Goal: Information Seeking & Learning: Learn about a topic

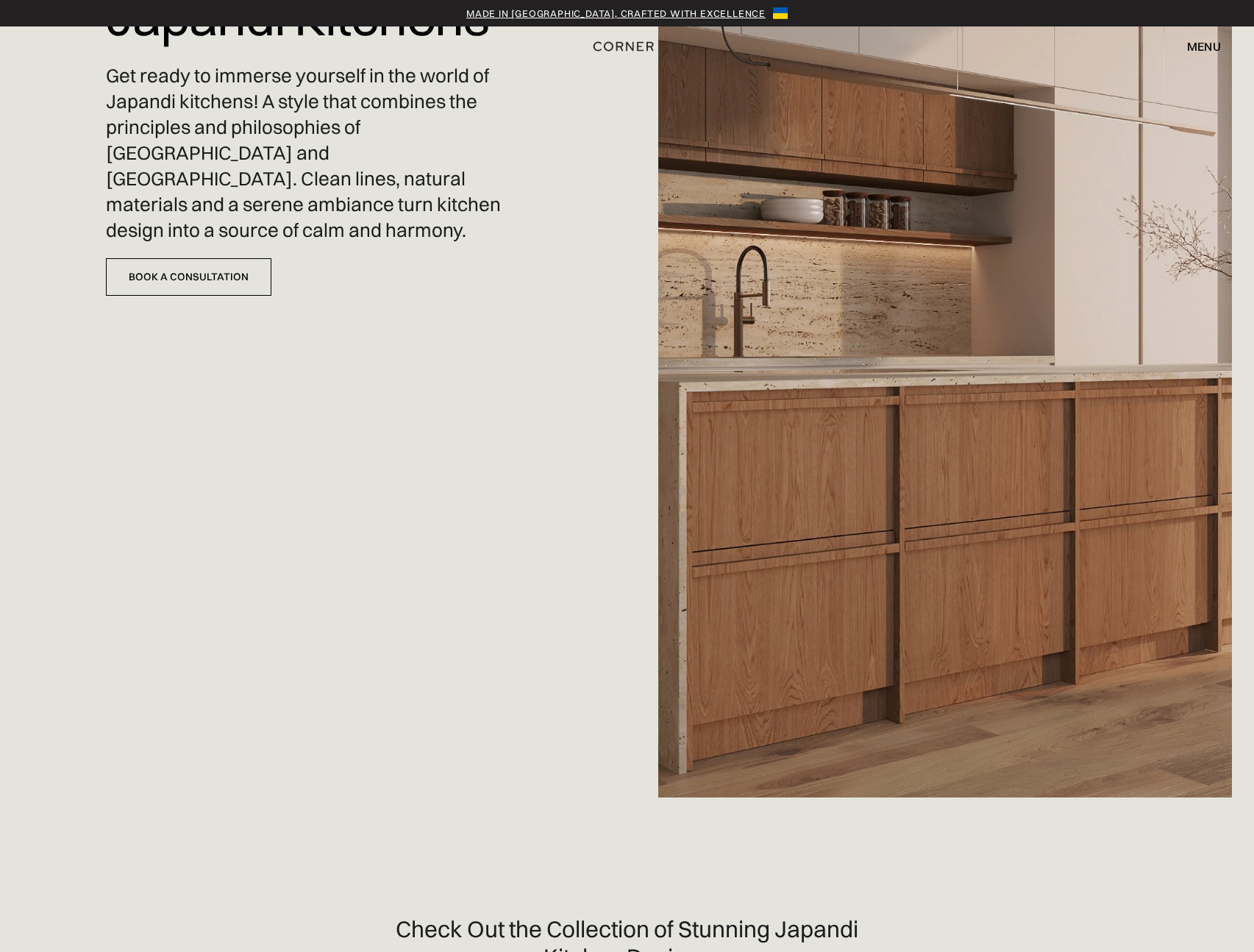
scroll to position [702, 0]
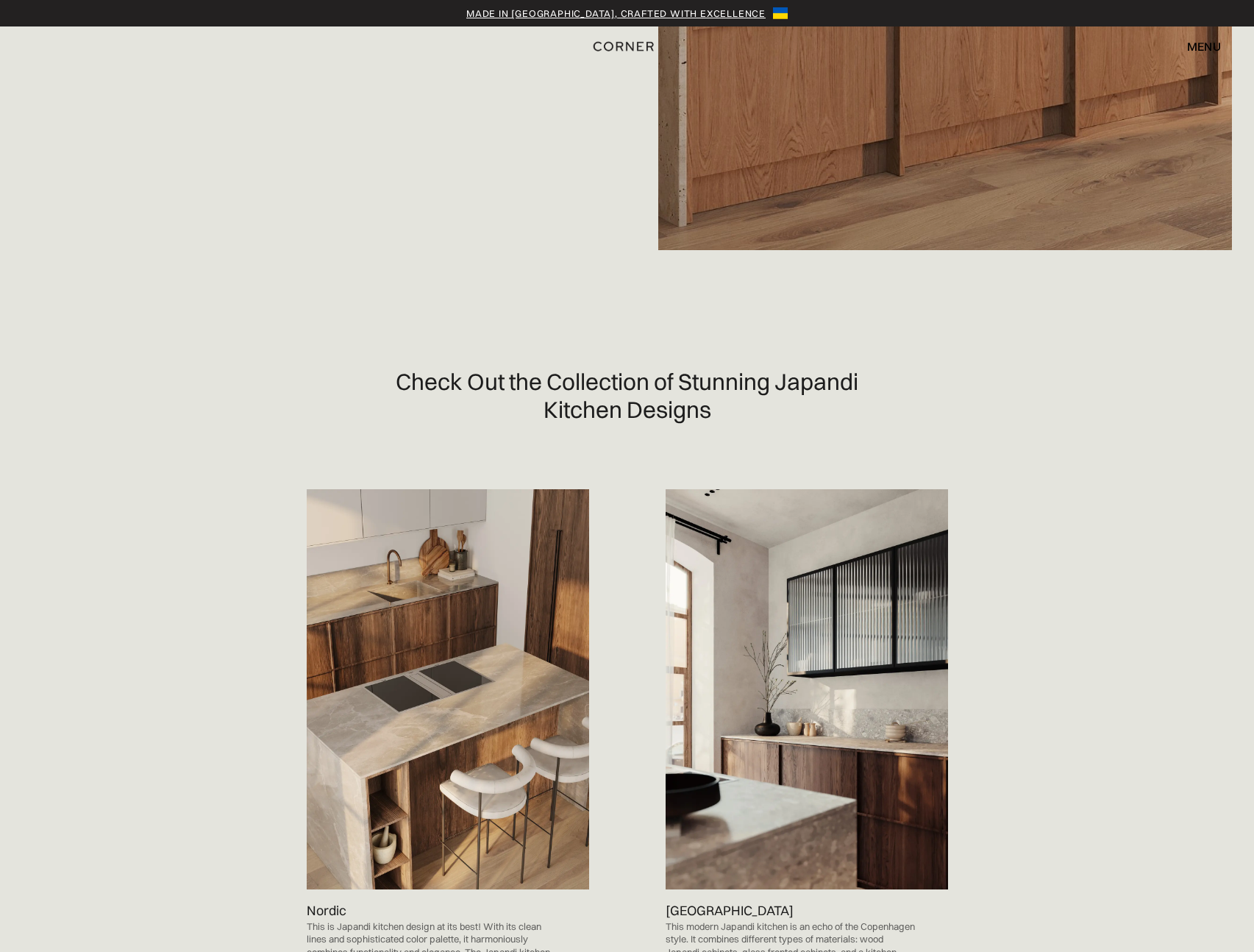
click at [435, 641] on img at bounding box center [448, 689] width 282 height 400
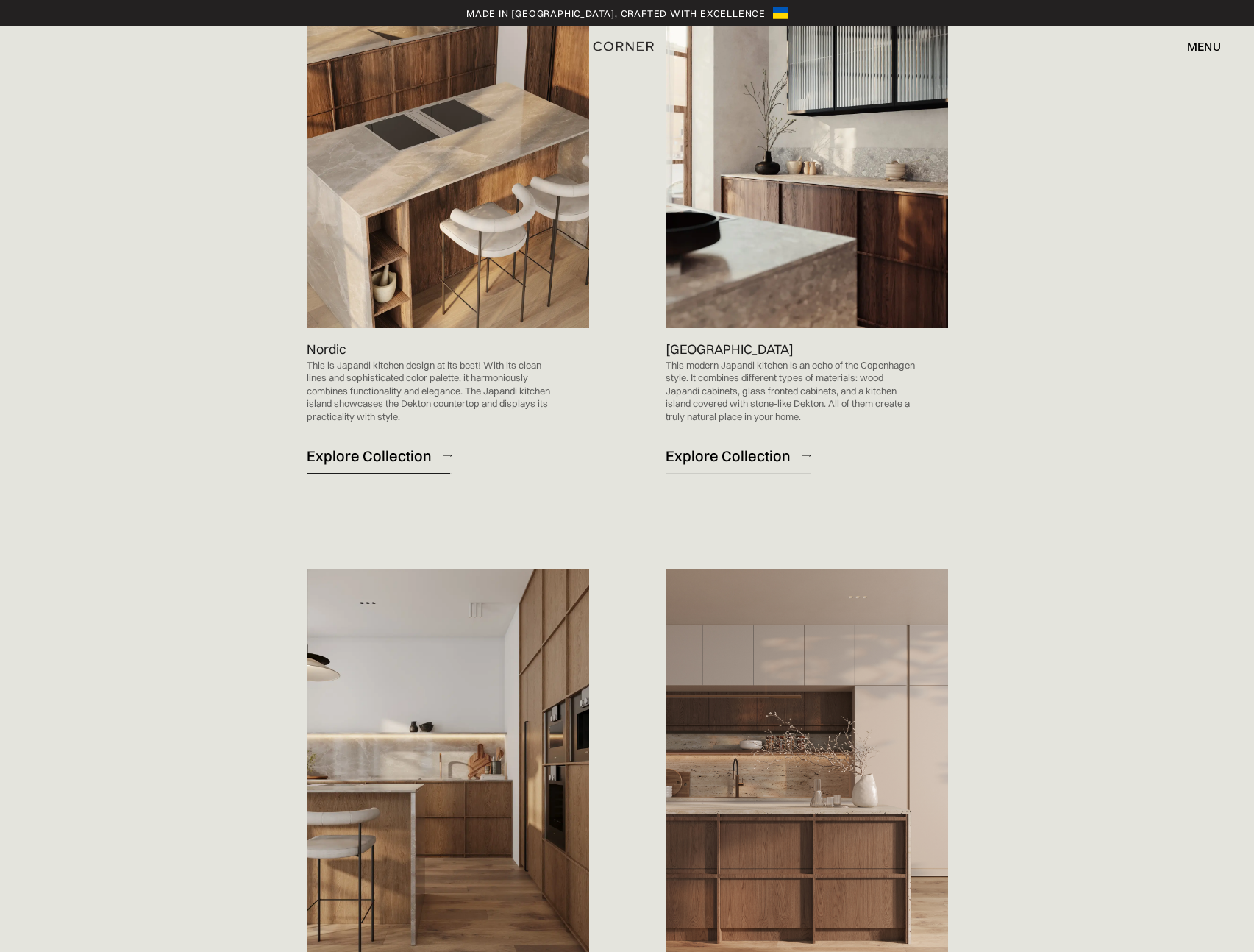
scroll to position [1548, 0]
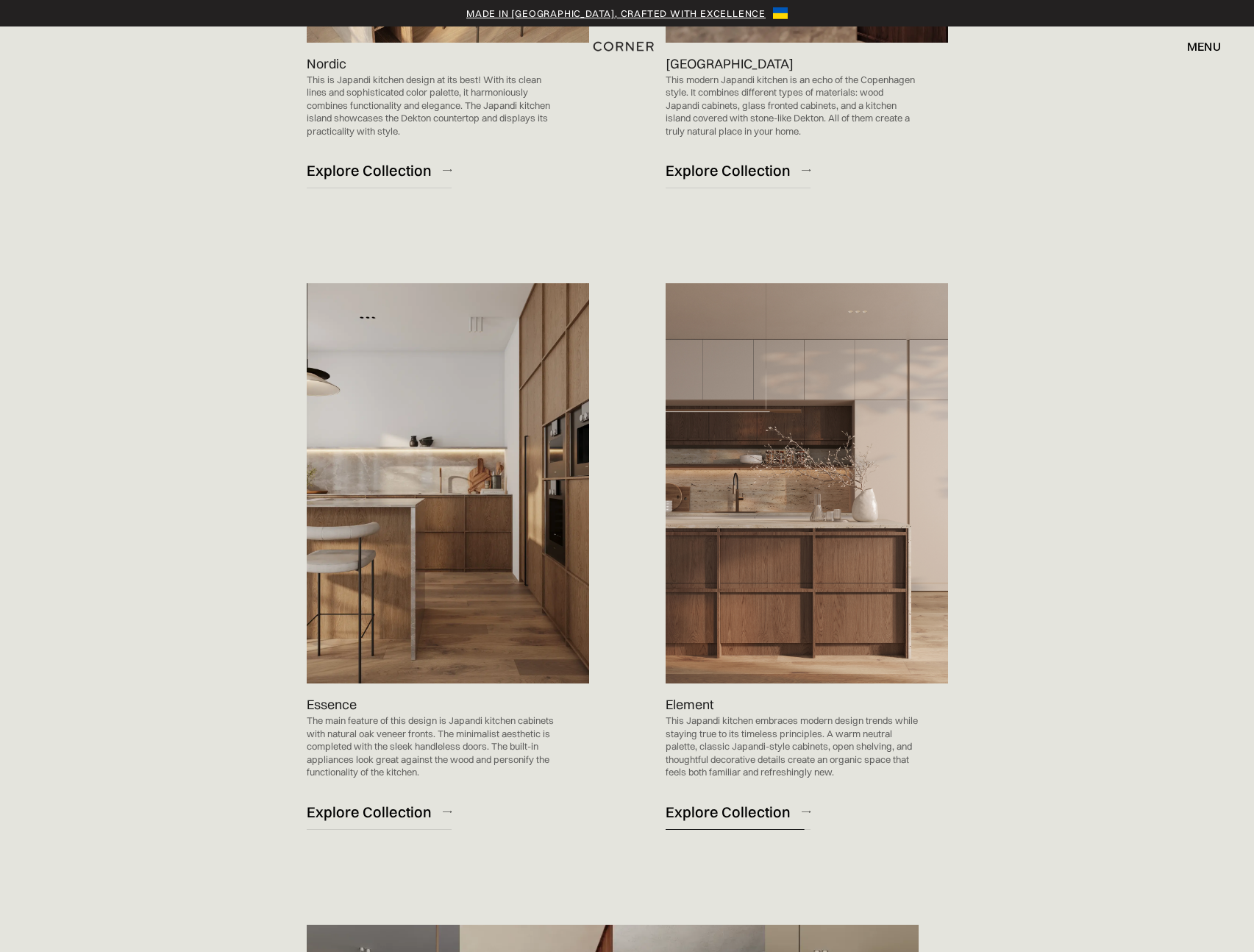
click at [729, 810] on div "Explore Collection" at bounding box center [727, 811] width 125 height 19
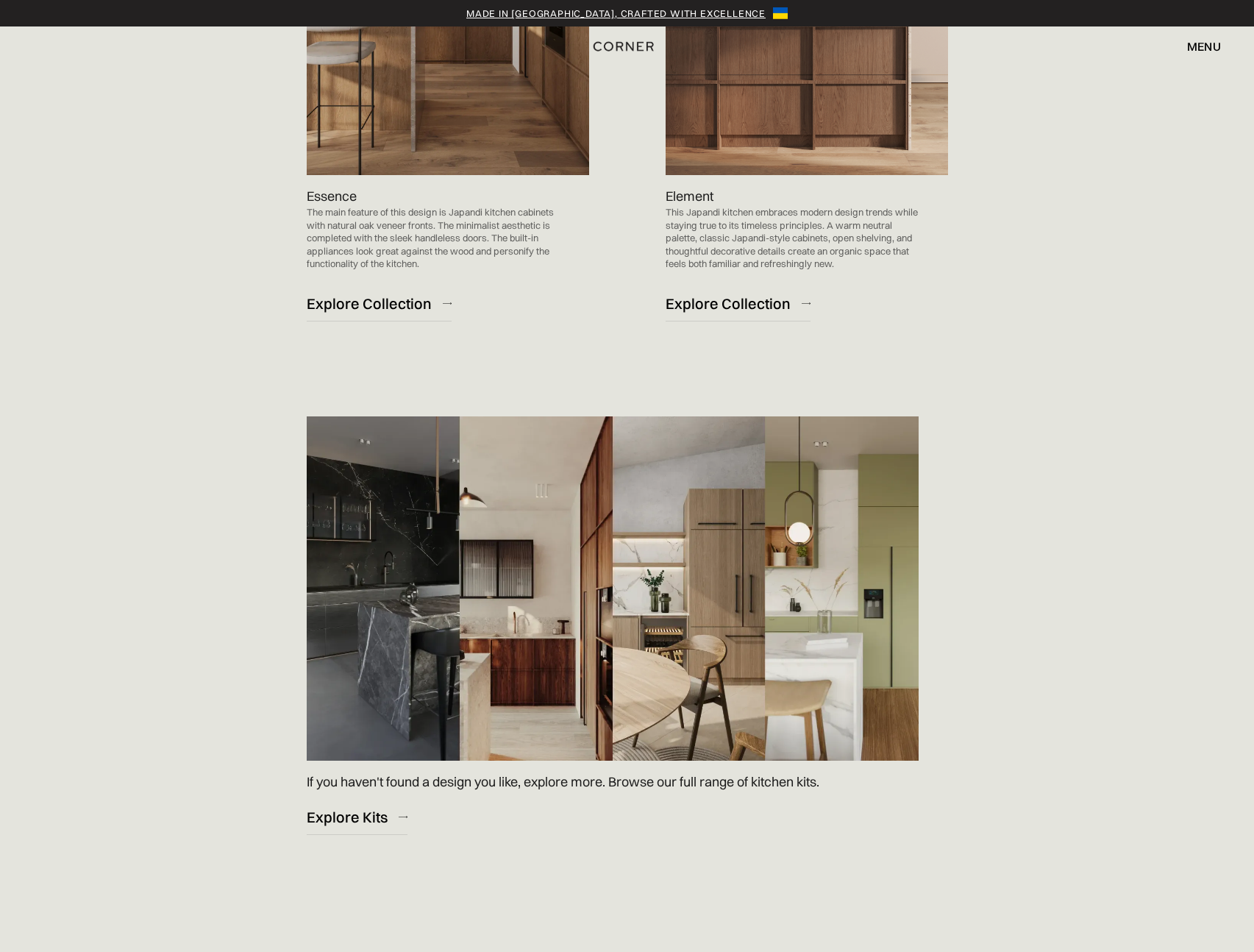
scroll to position [2106, 0]
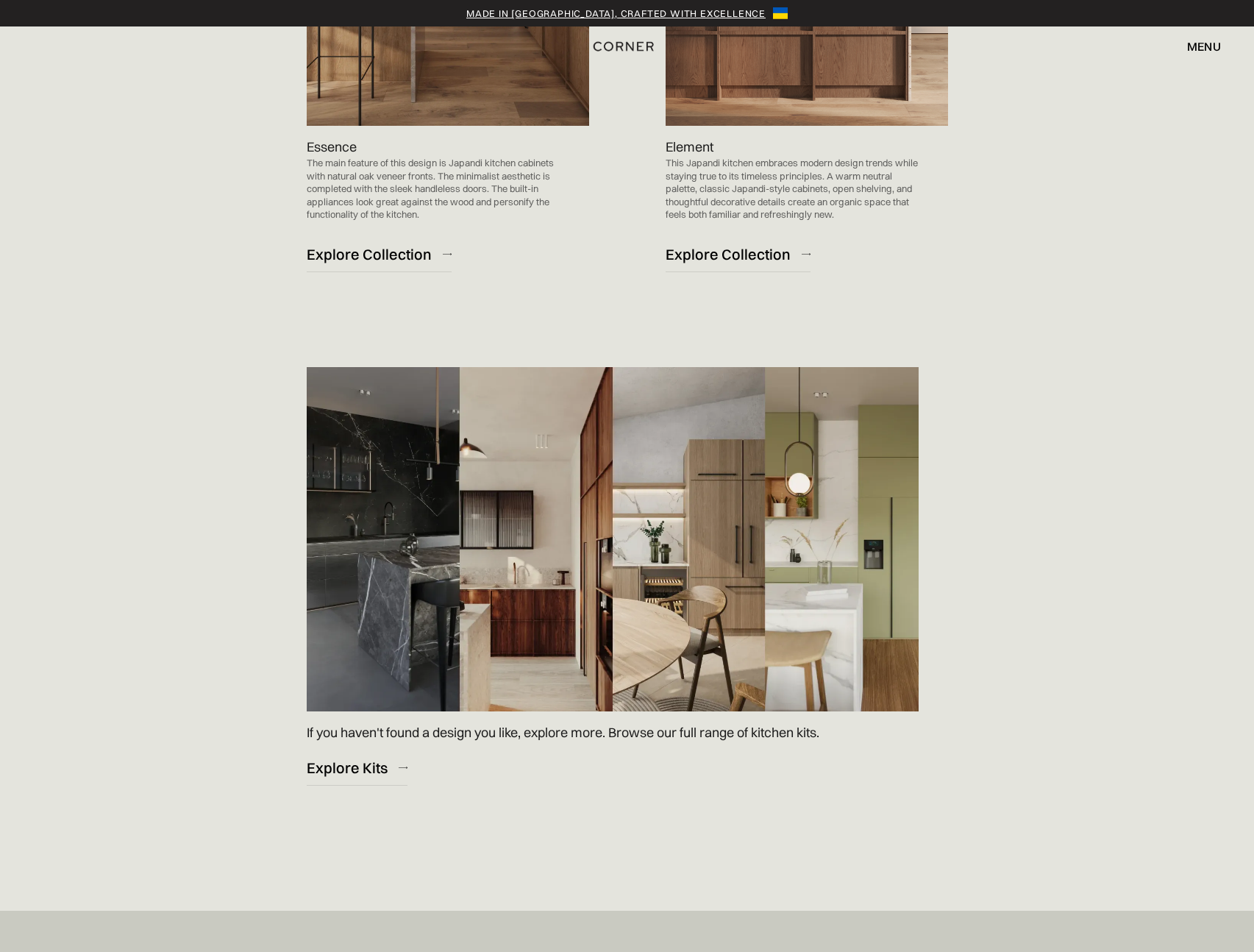
click at [556, 572] on img at bounding box center [613, 539] width 612 height 344
click at [545, 554] on img at bounding box center [613, 539] width 612 height 344
click at [370, 763] on div "Explore Kits" at bounding box center [347, 767] width 81 height 19
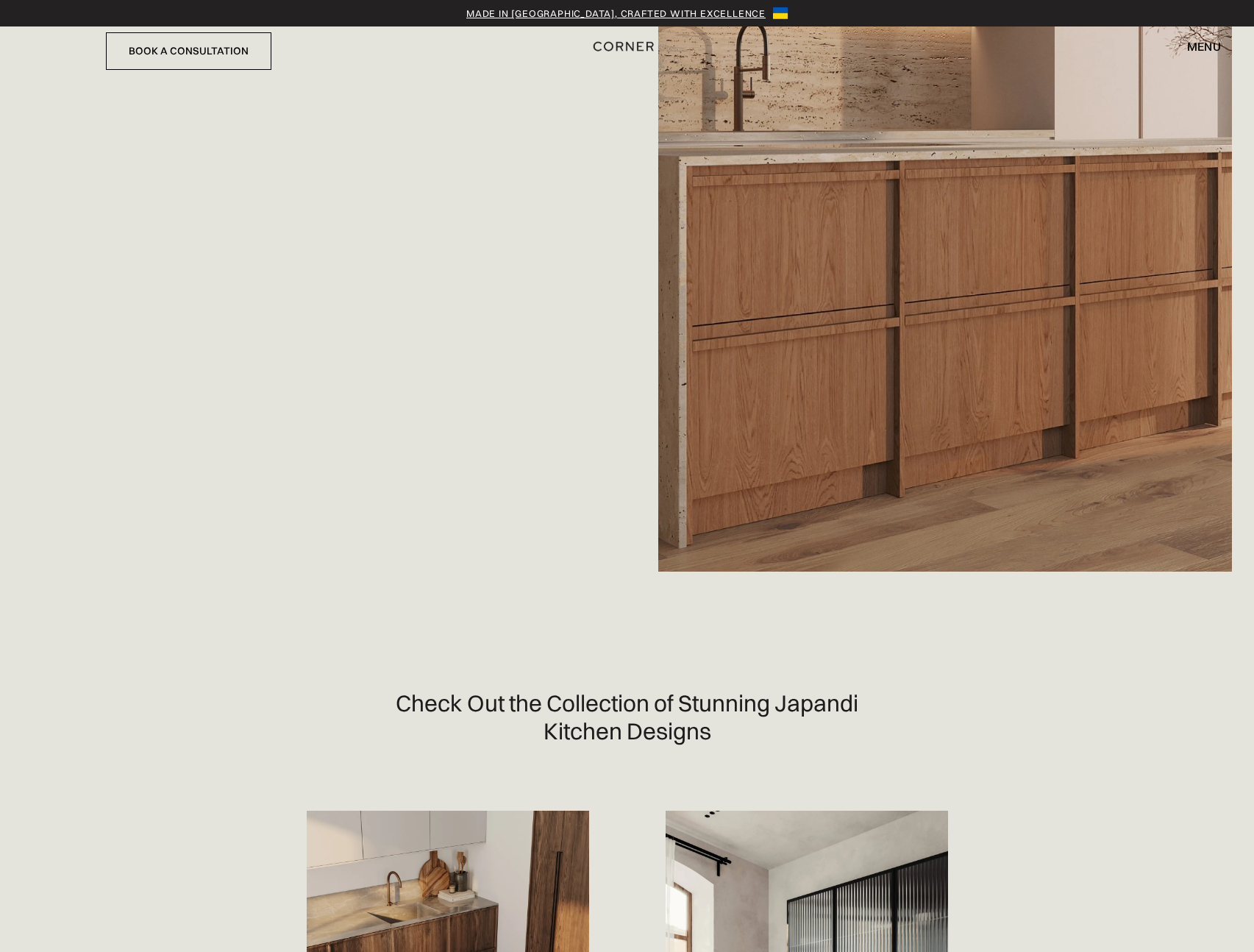
scroll to position [0, 0]
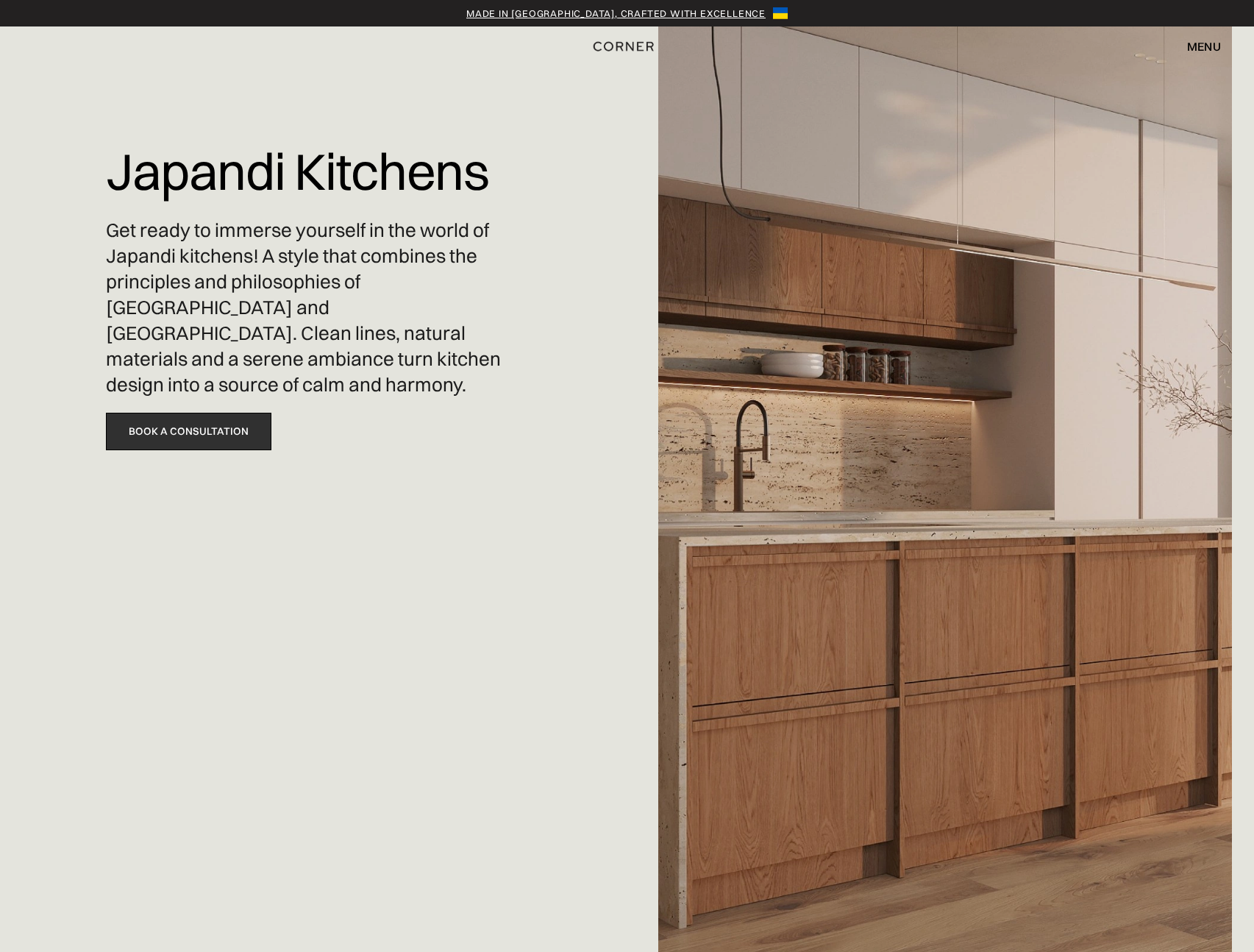
click at [233, 412] on link "Book a Consultation" at bounding box center [188, 431] width 165 height 37
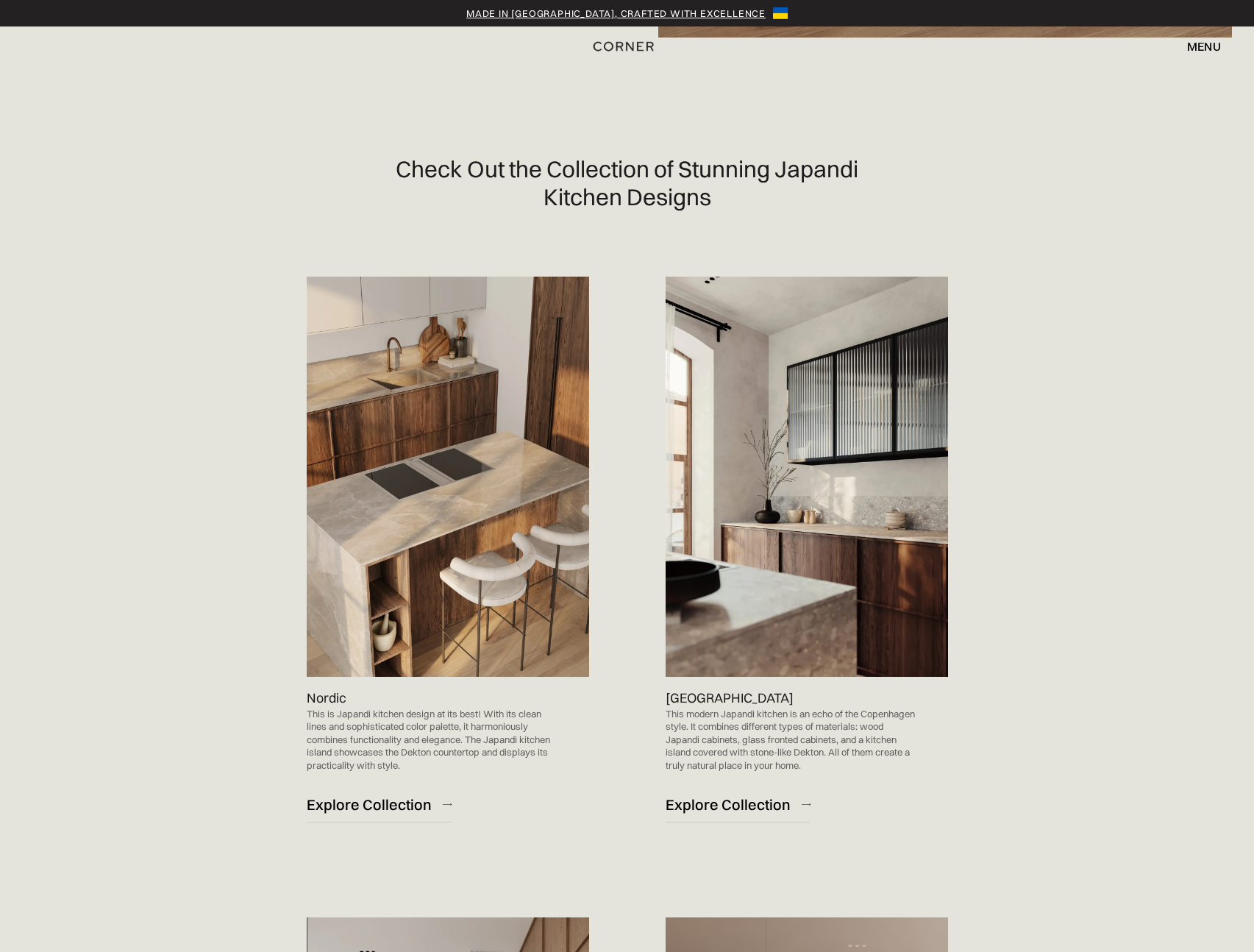
scroll to position [1150, 0]
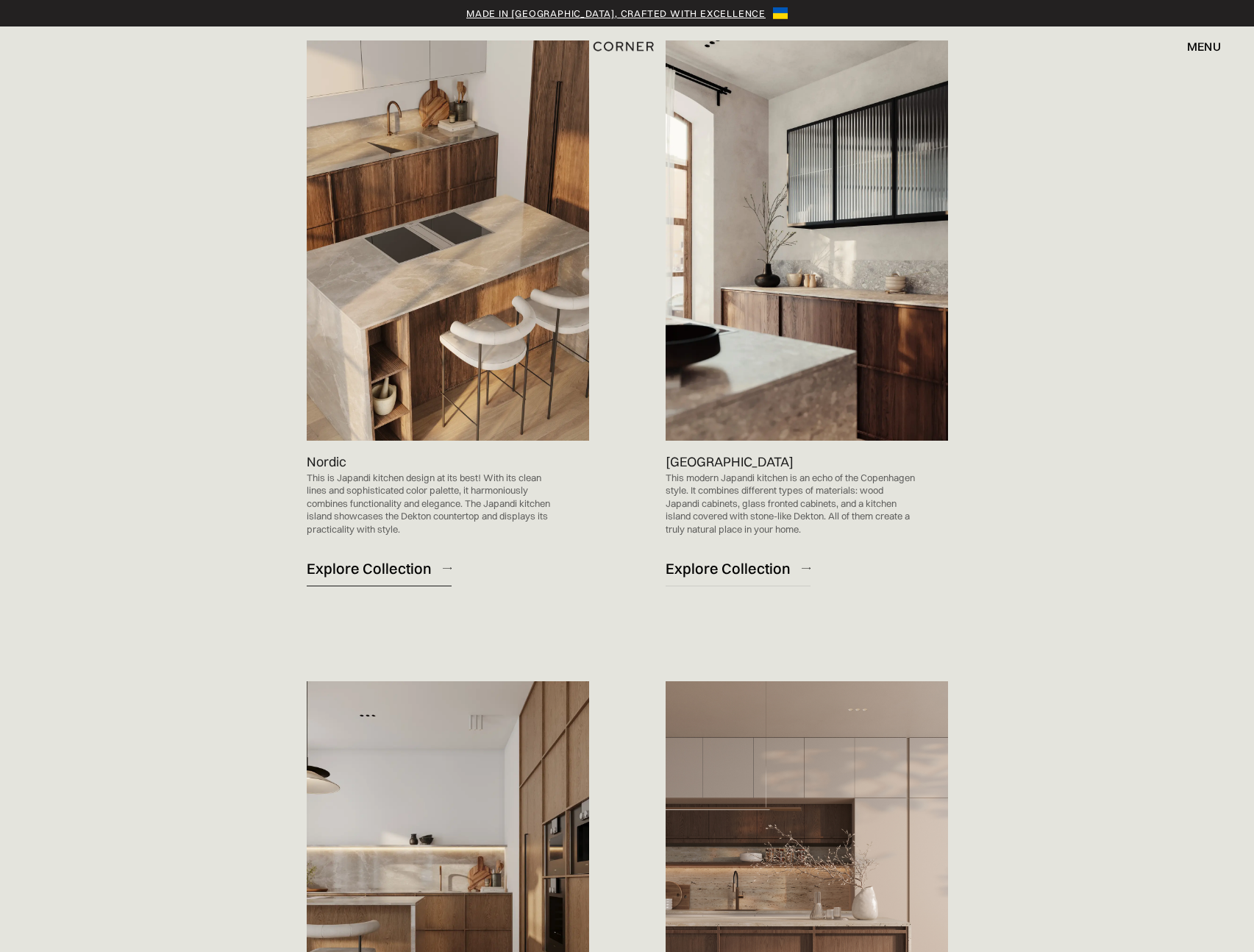
click at [418, 571] on div "Explore Collection" at bounding box center [369, 568] width 125 height 19
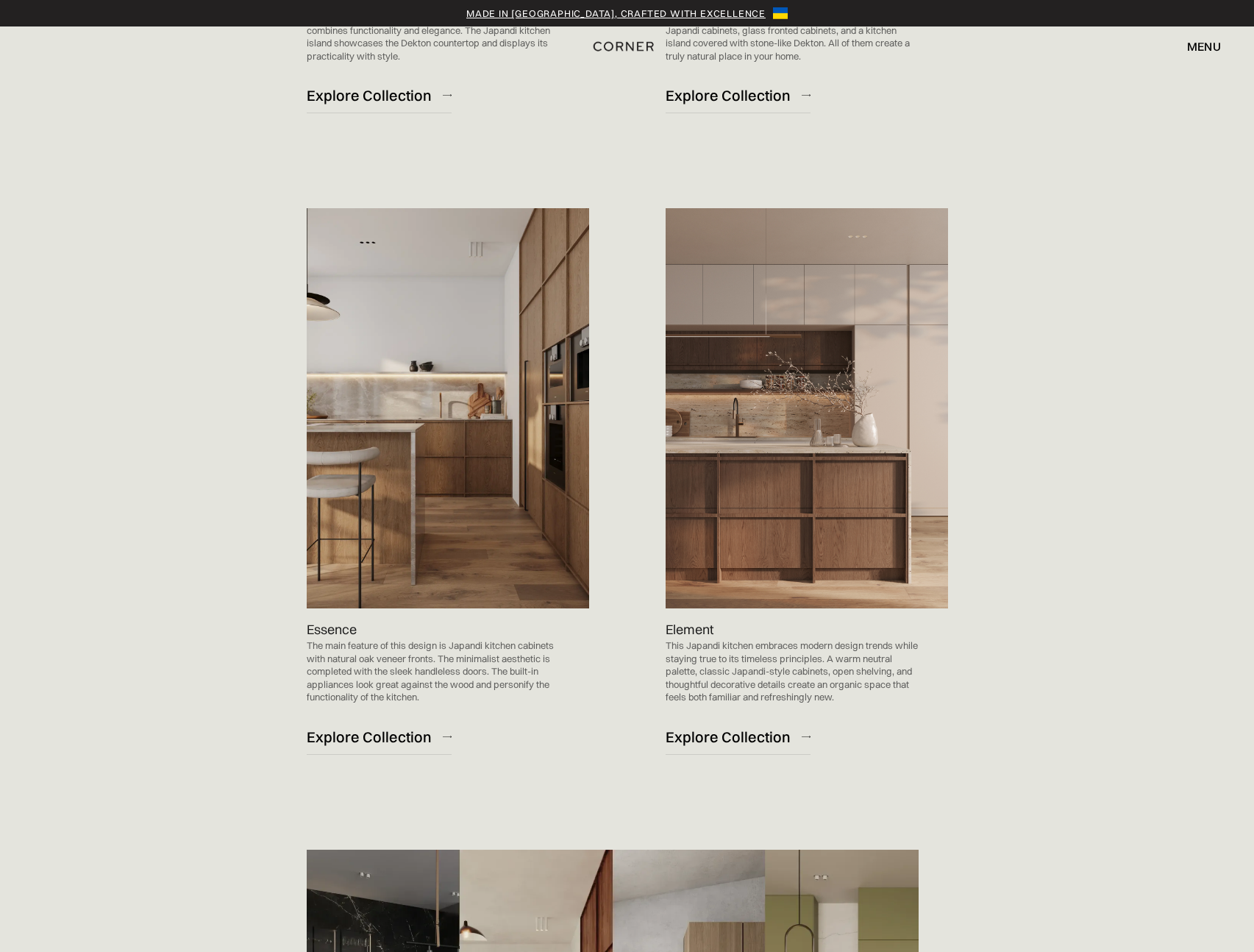
scroll to position [1578, 0]
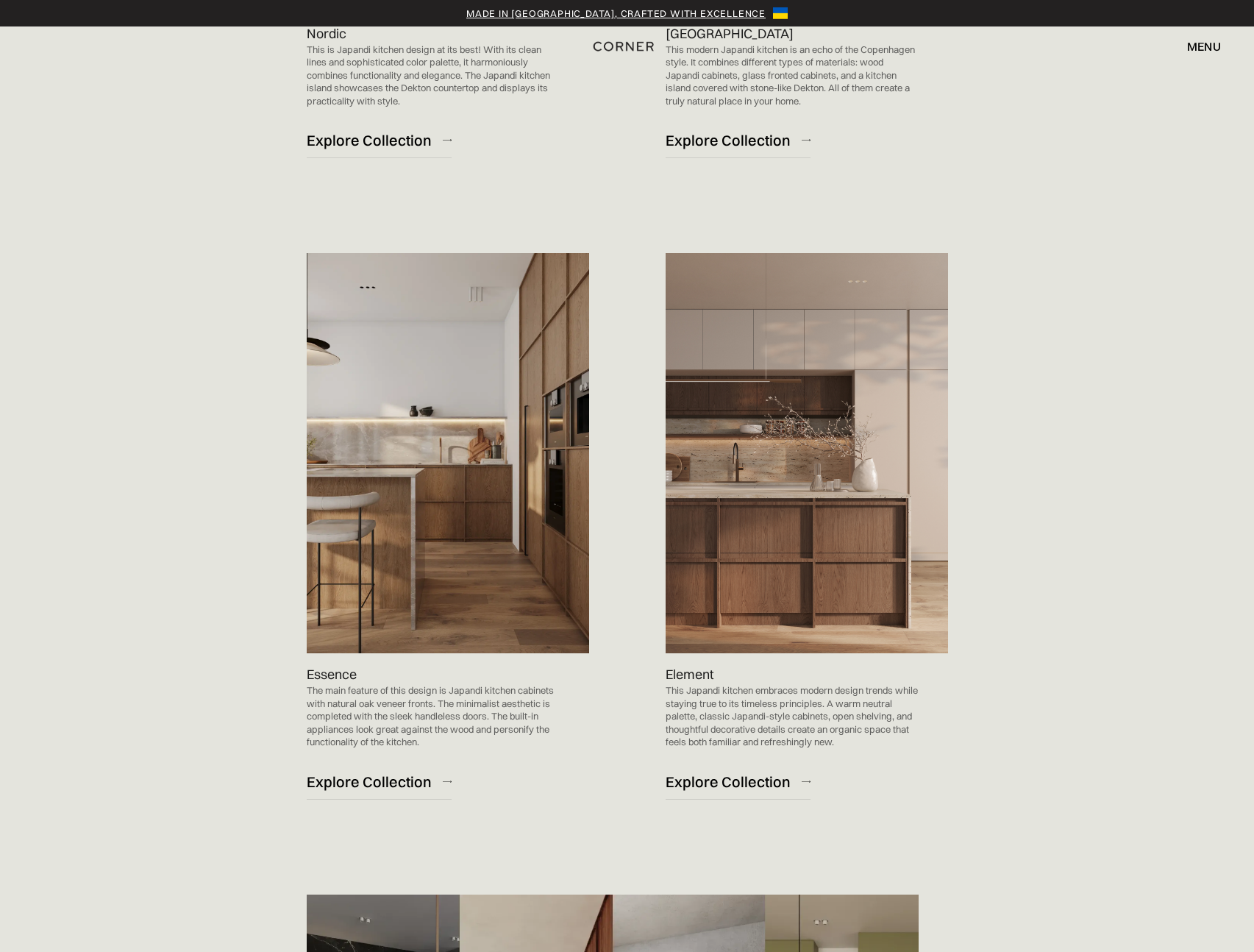
click at [904, 610] on img at bounding box center [806, 453] width 282 height 400
click at [867, 608] on img at bounding box center [806, 453] width 282 height 400
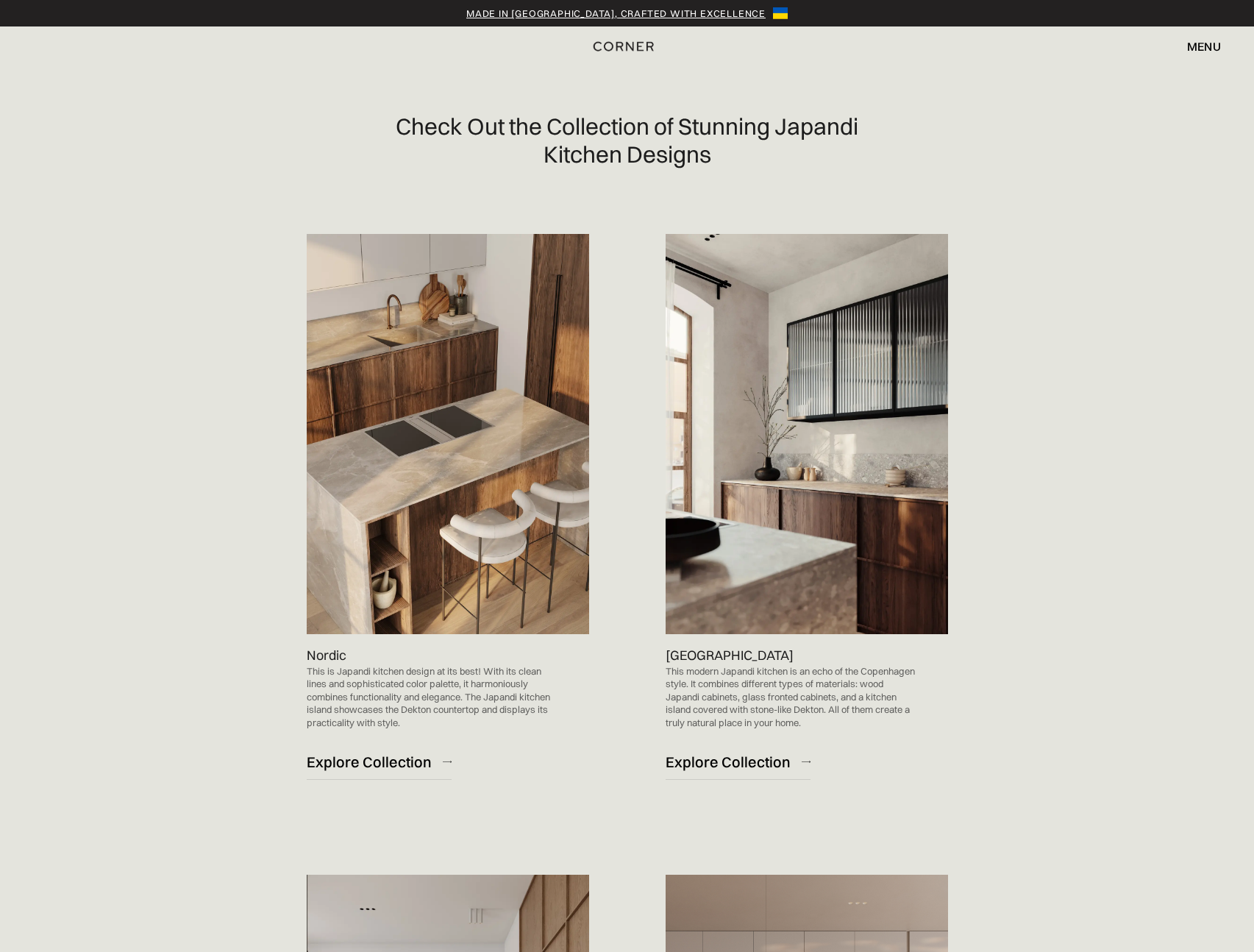
scroll to position [1007, 0]
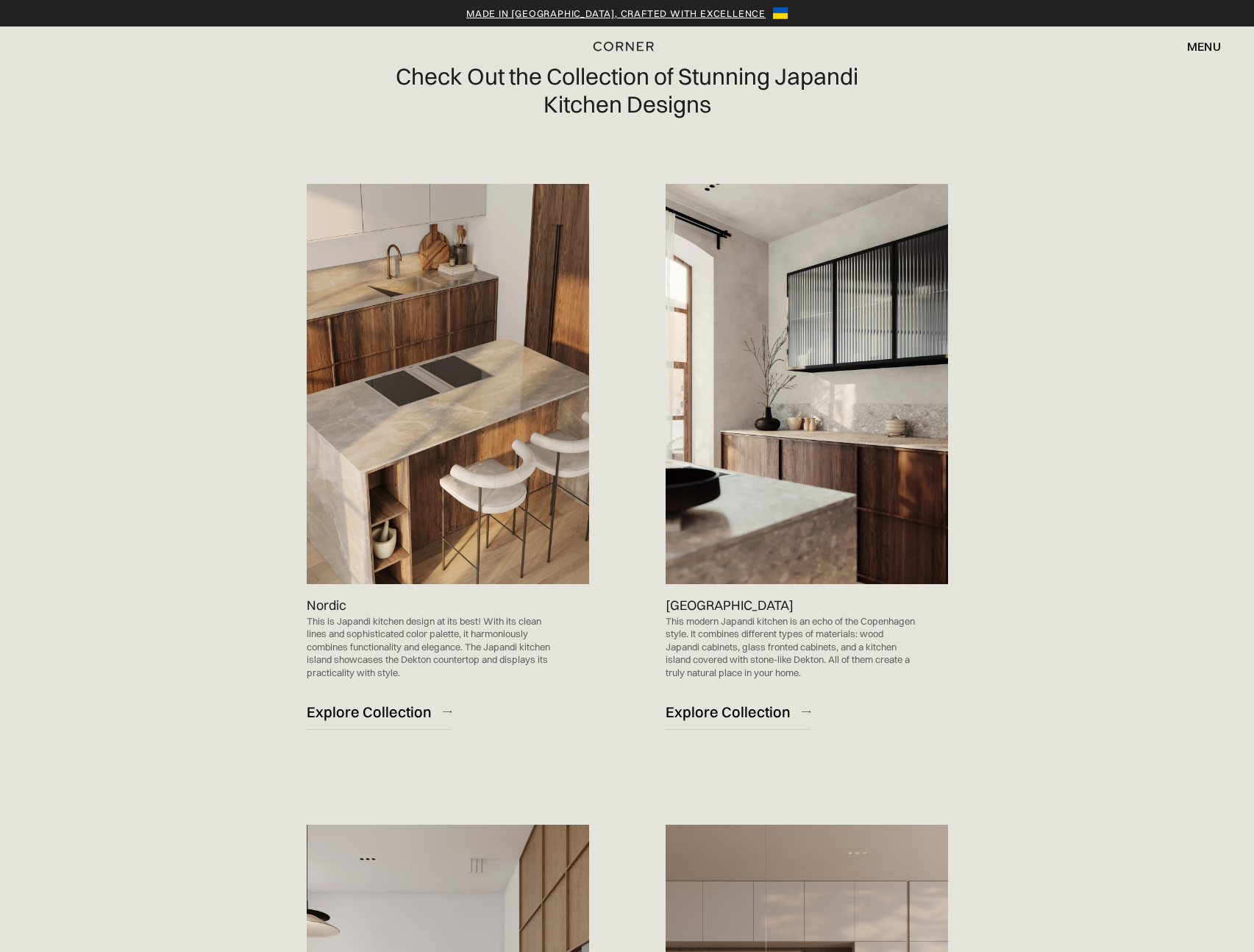
click at [807, 357] on img at bounding box center [806, 384] width 282 height 400
click at [793, 353] on img at bounding box center [806, 384] width 282 height 400
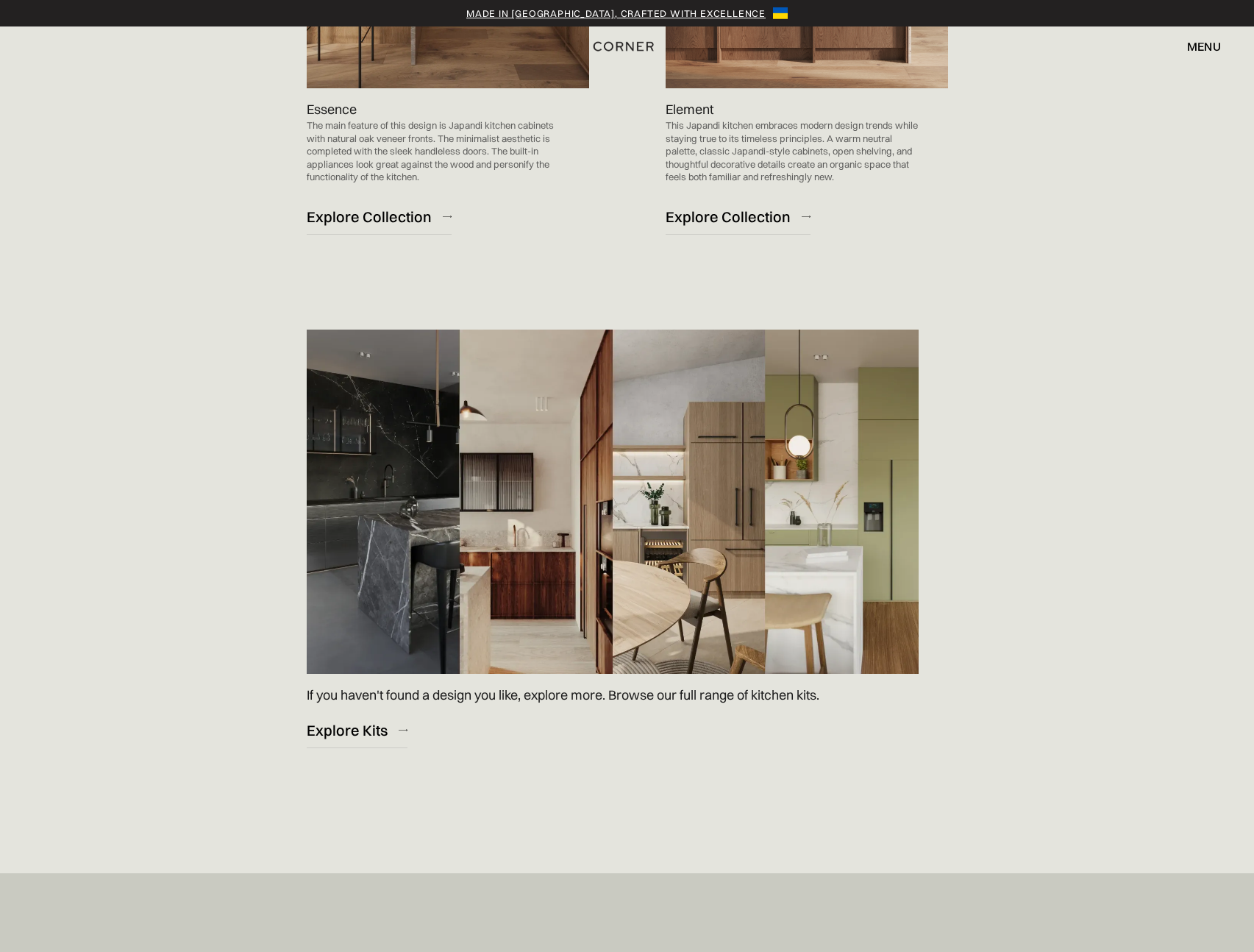
scroll to position [1662, 0]
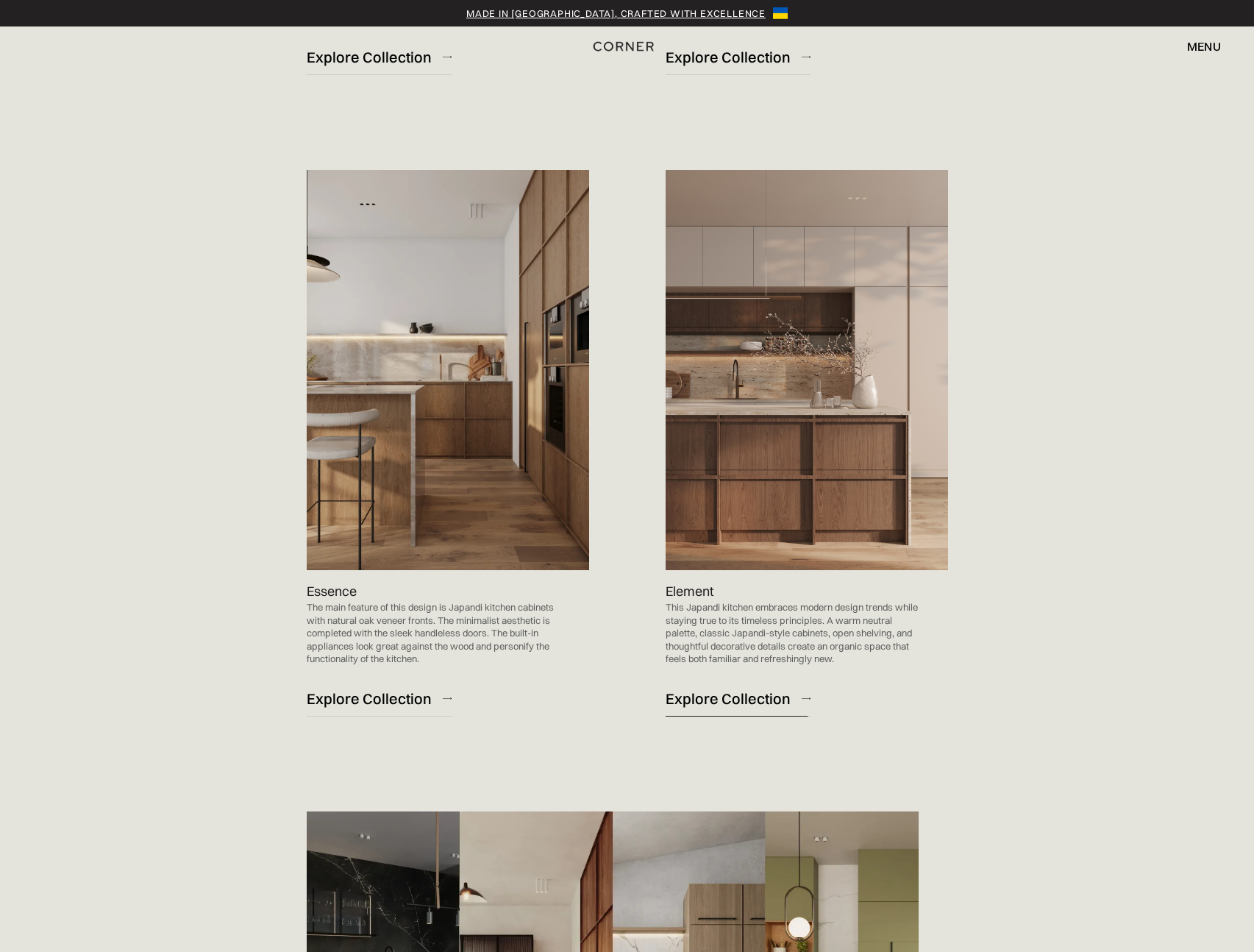
click at [718, 706] on div "Explore Collection" at bounding box center [727, 698] width 125 height 19
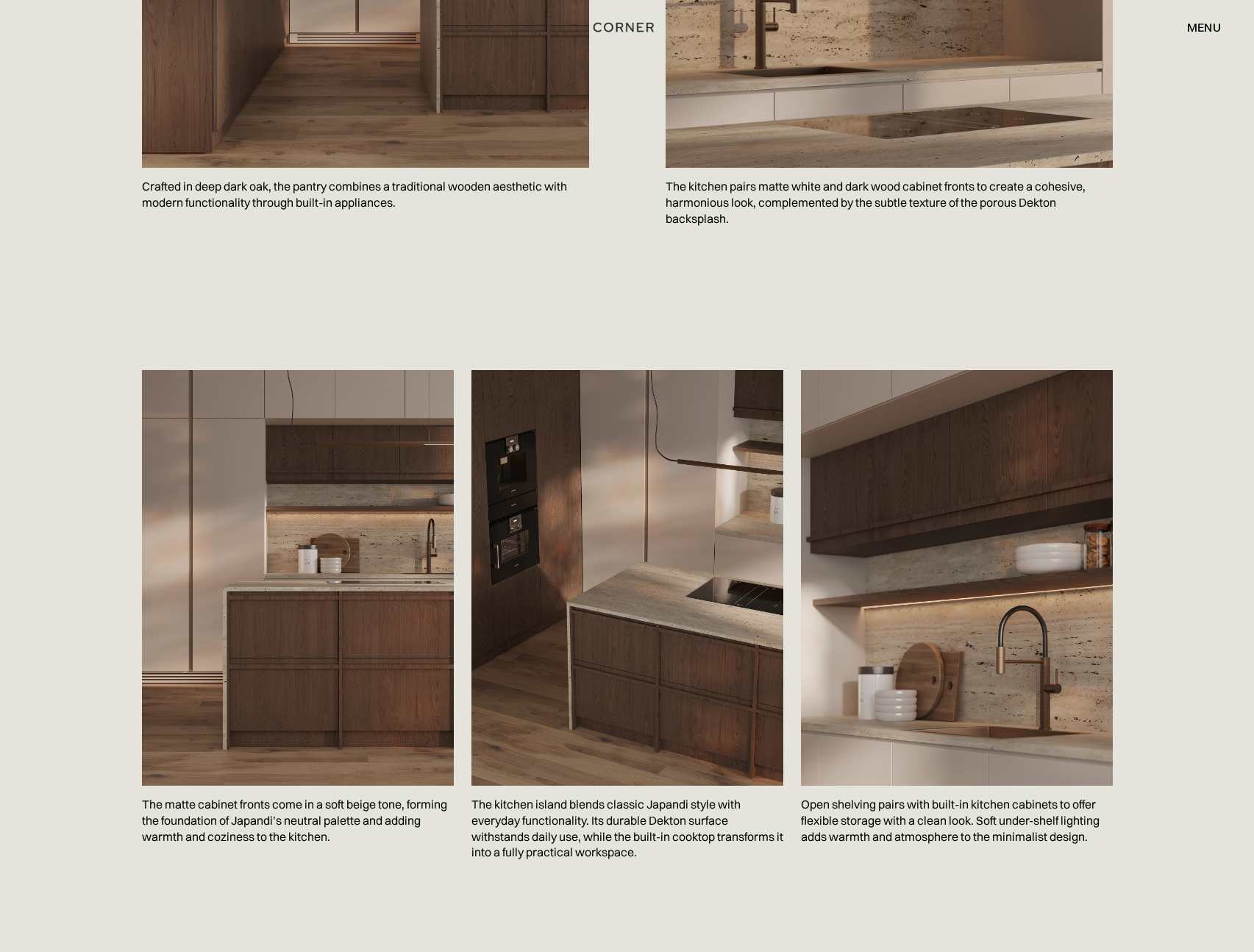
scroll to position [2102, 0]
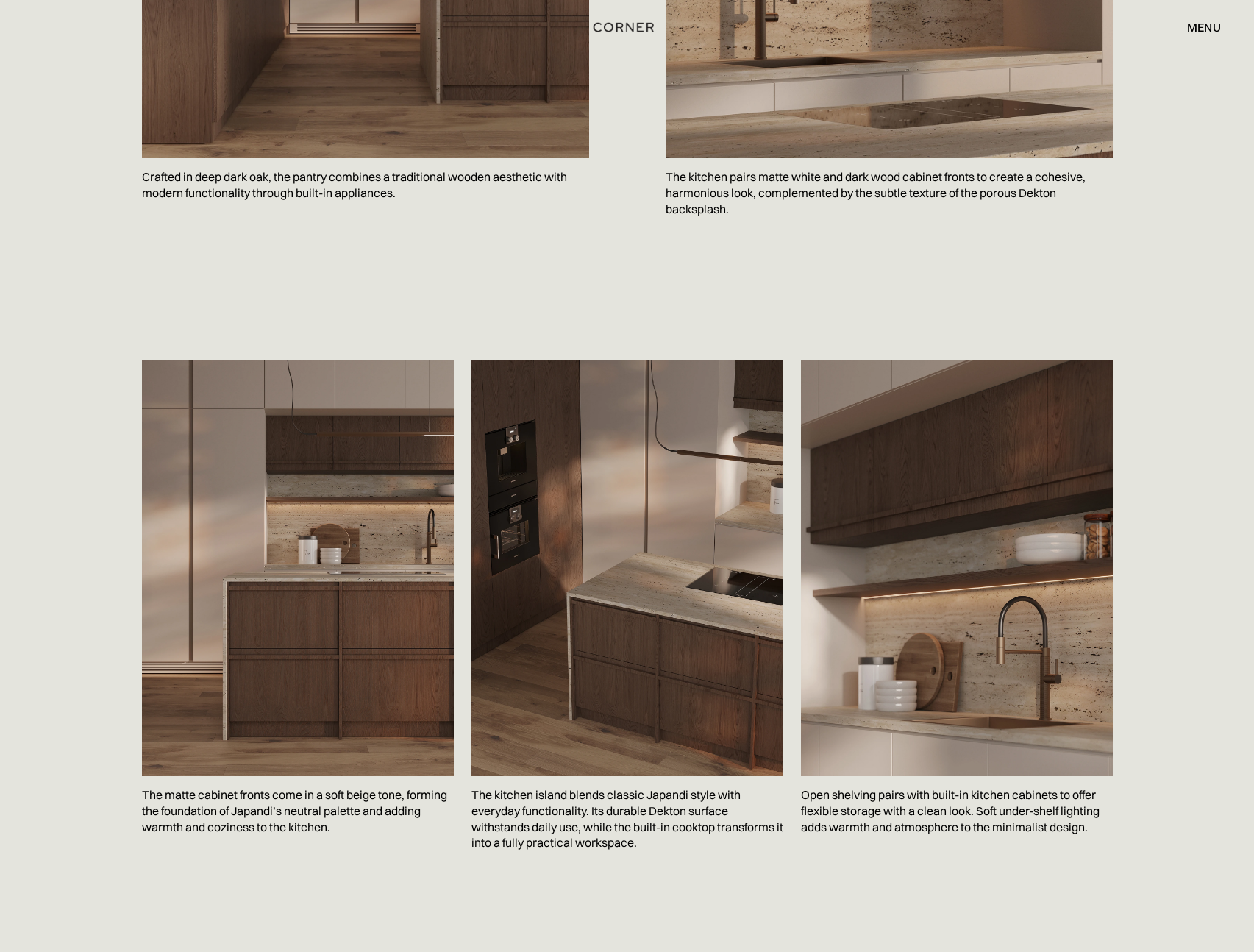
drag, startPoint x: 358, startPoint y: 502, endPoint x: 1235, endPoint y: 559, distance: 878.9
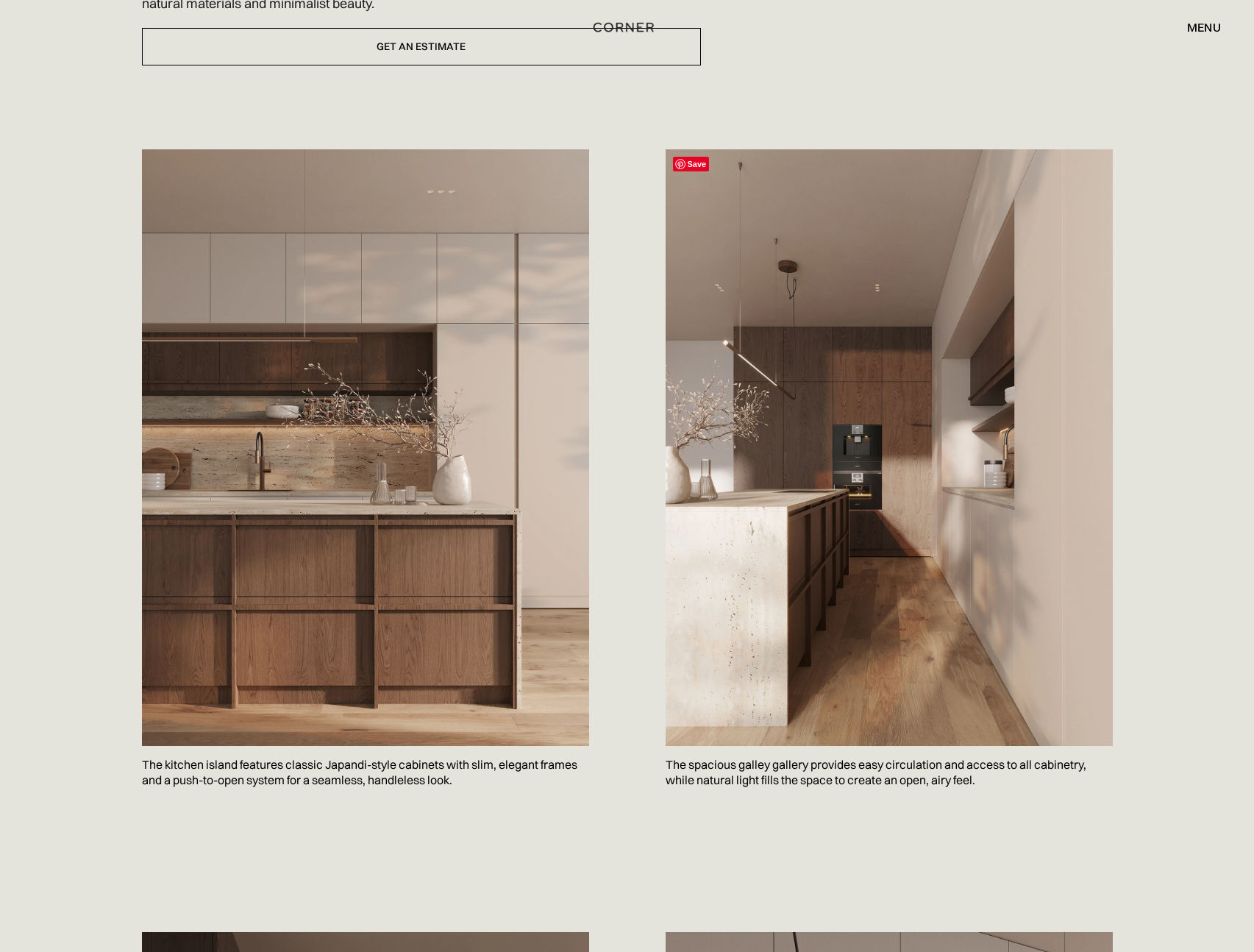
scroll to position [751, 0]
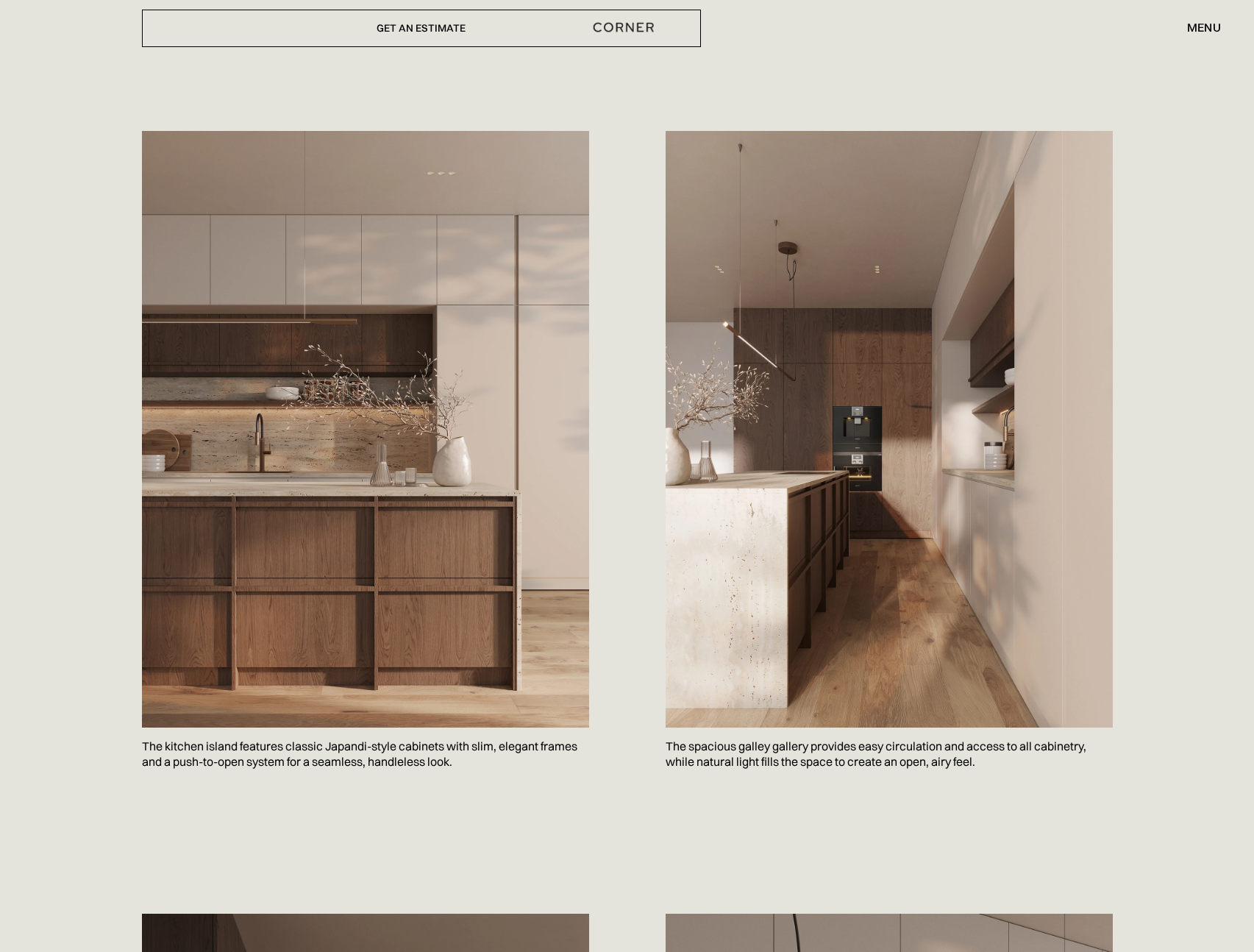
click at [1134, 594] on div "Classic Japandi kitchen design reimagined in a modern setting. This kitchen ble…" at bounding box center [627, 283] width 1015 height 1186
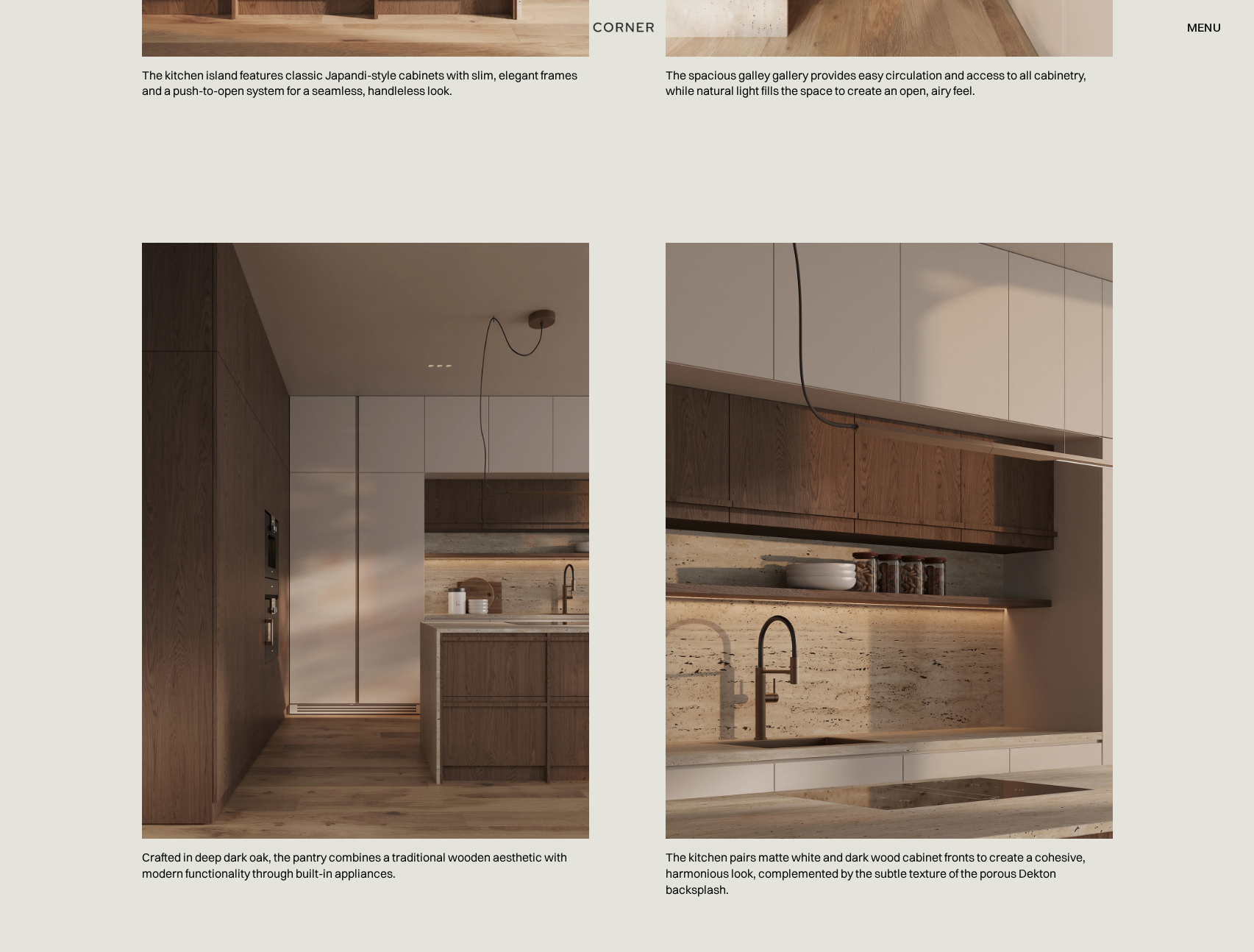
scroll to position [0, 0]
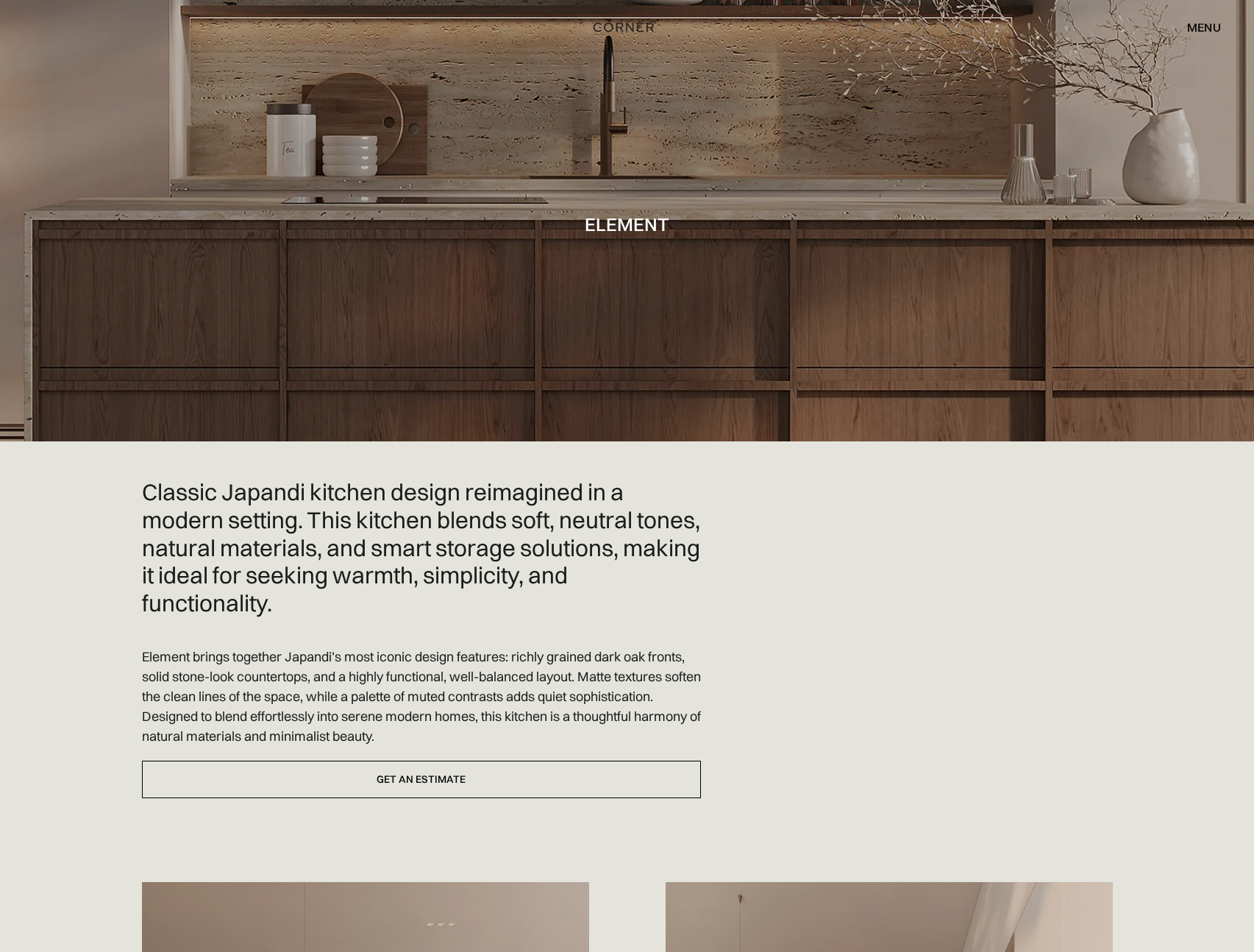
click at [948, 134] on div at bounding box center [627, 220] width 1254 height 441
click at [409, 142] on div at bounding box center [627, 220] width 1254 height 441
click at [545, 111] on div at bounding box center [627, 220] width 1254 height 441
click at [603, 48] on div "Shop Kitchens Shop Kitchens How it works How it works Projects Projects Inspira…" at bounding box center [627, 27] width 1254 height 55
click at [616, 34] on img "home" at bounding box center [621, 31] width 60 height 19
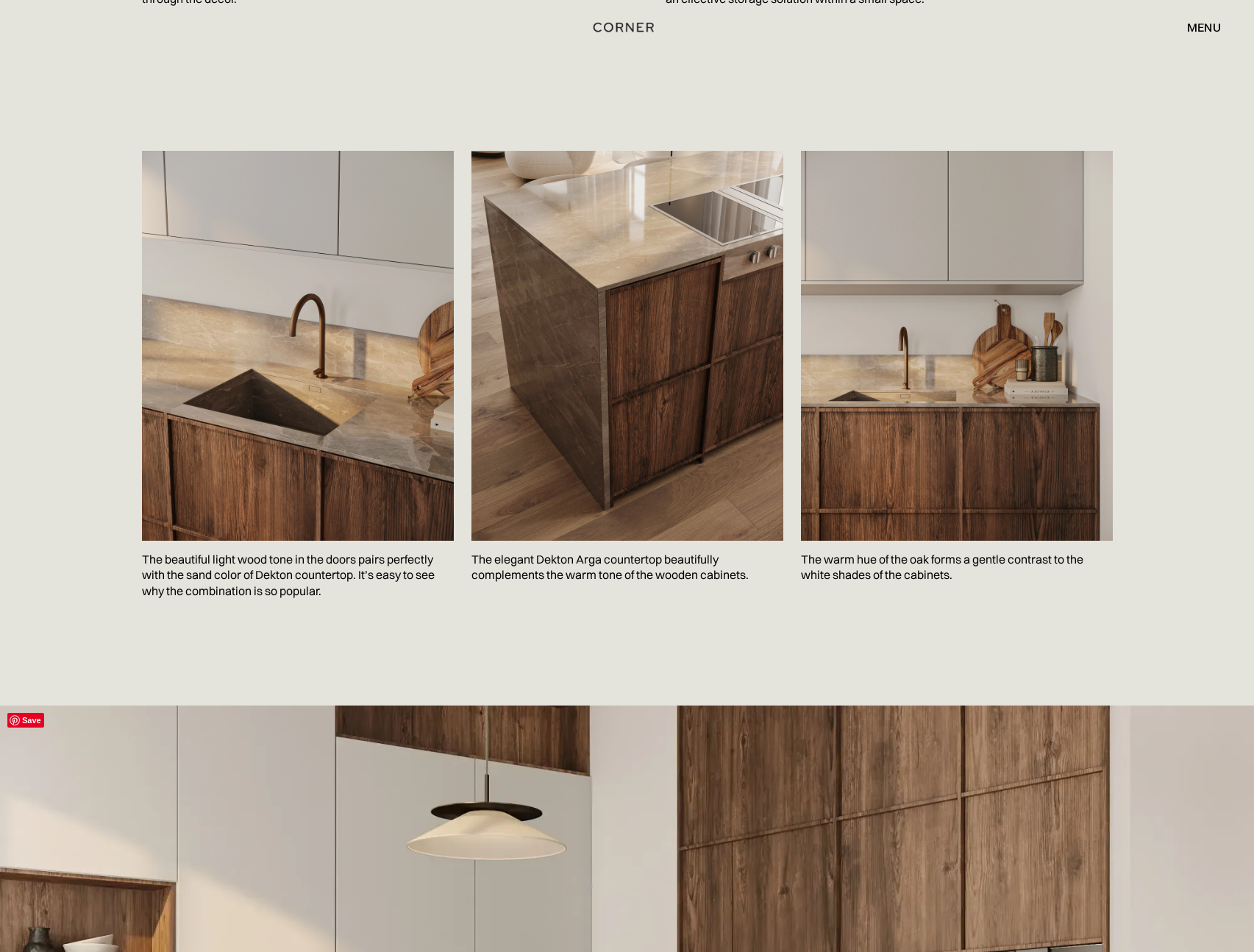
scroll to position [2534, 0]
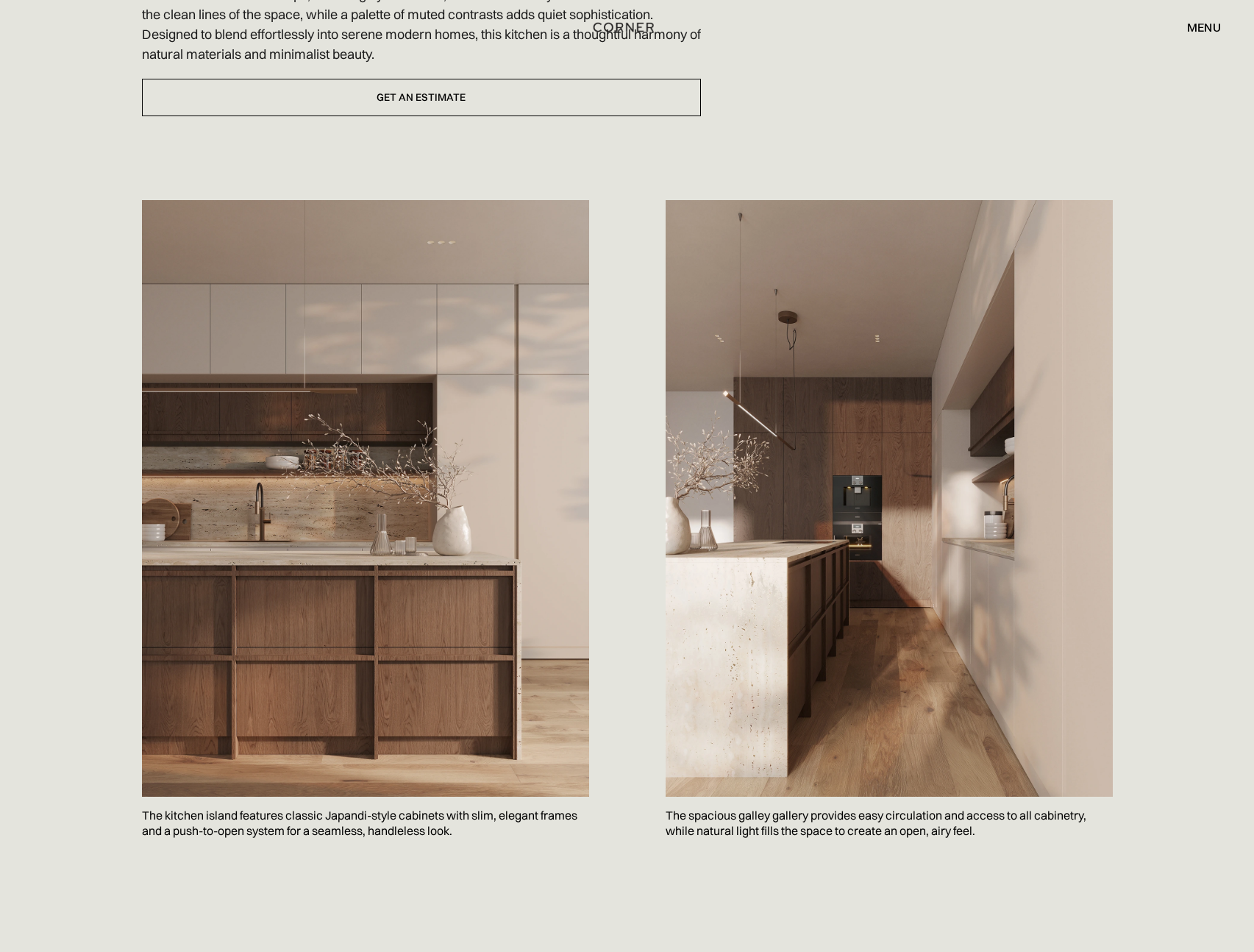
scroll to position [607, 0]
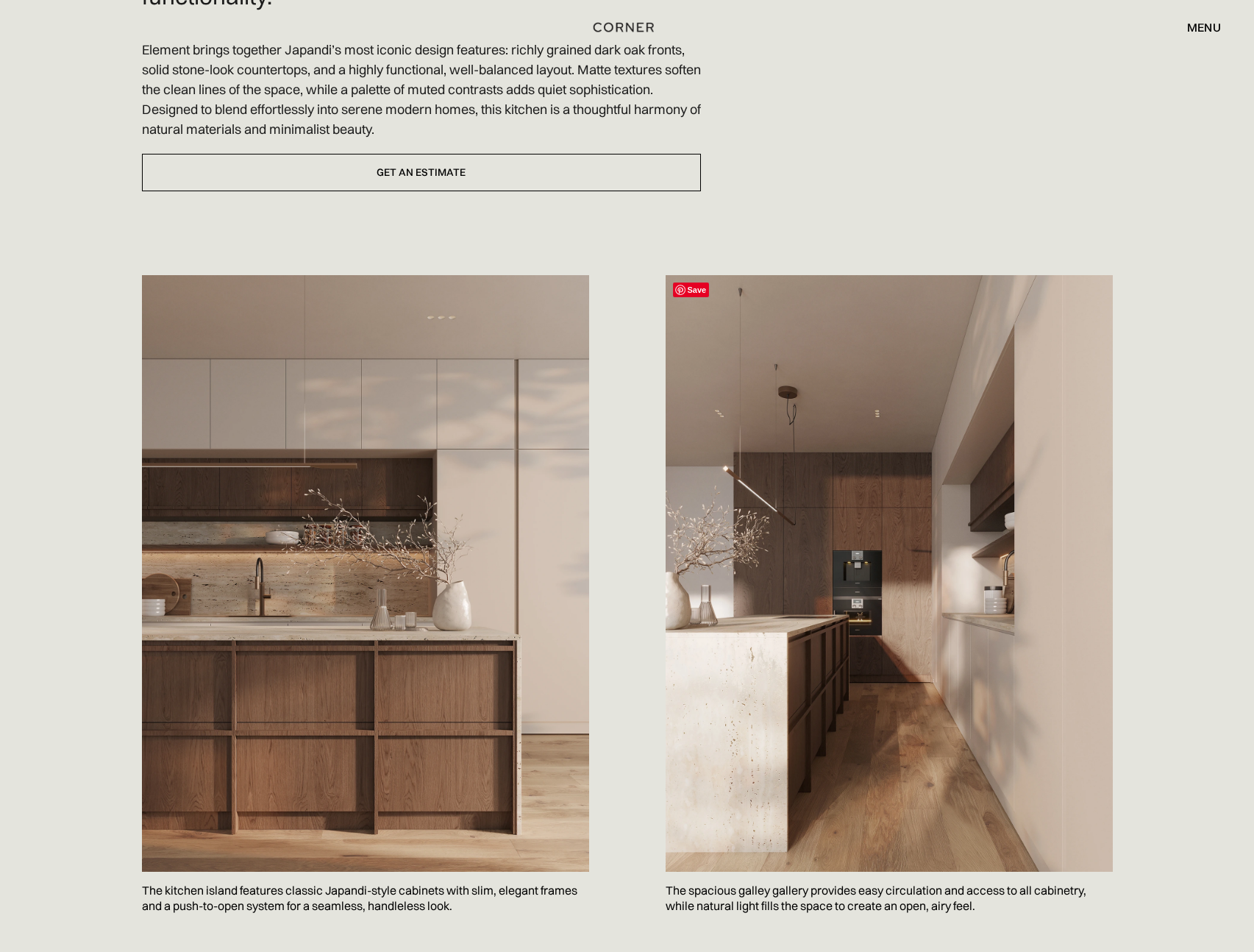
click at [879, 573] on img at bounding box center [889, 573] width 447 height 596
click at [878, 572] on img at bounding box center [889, 573] width 447 height 596
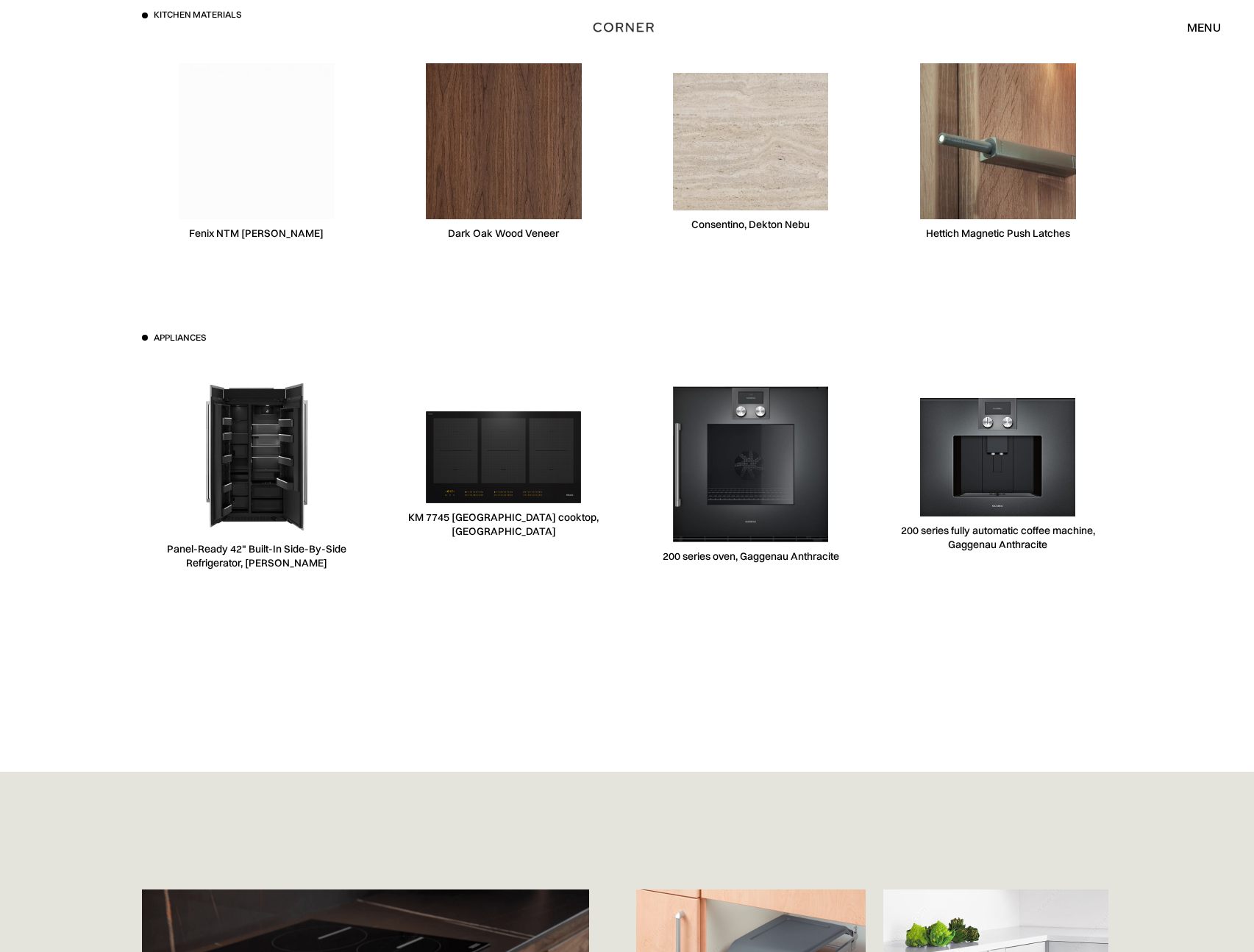
scroll to position [4441, 0]
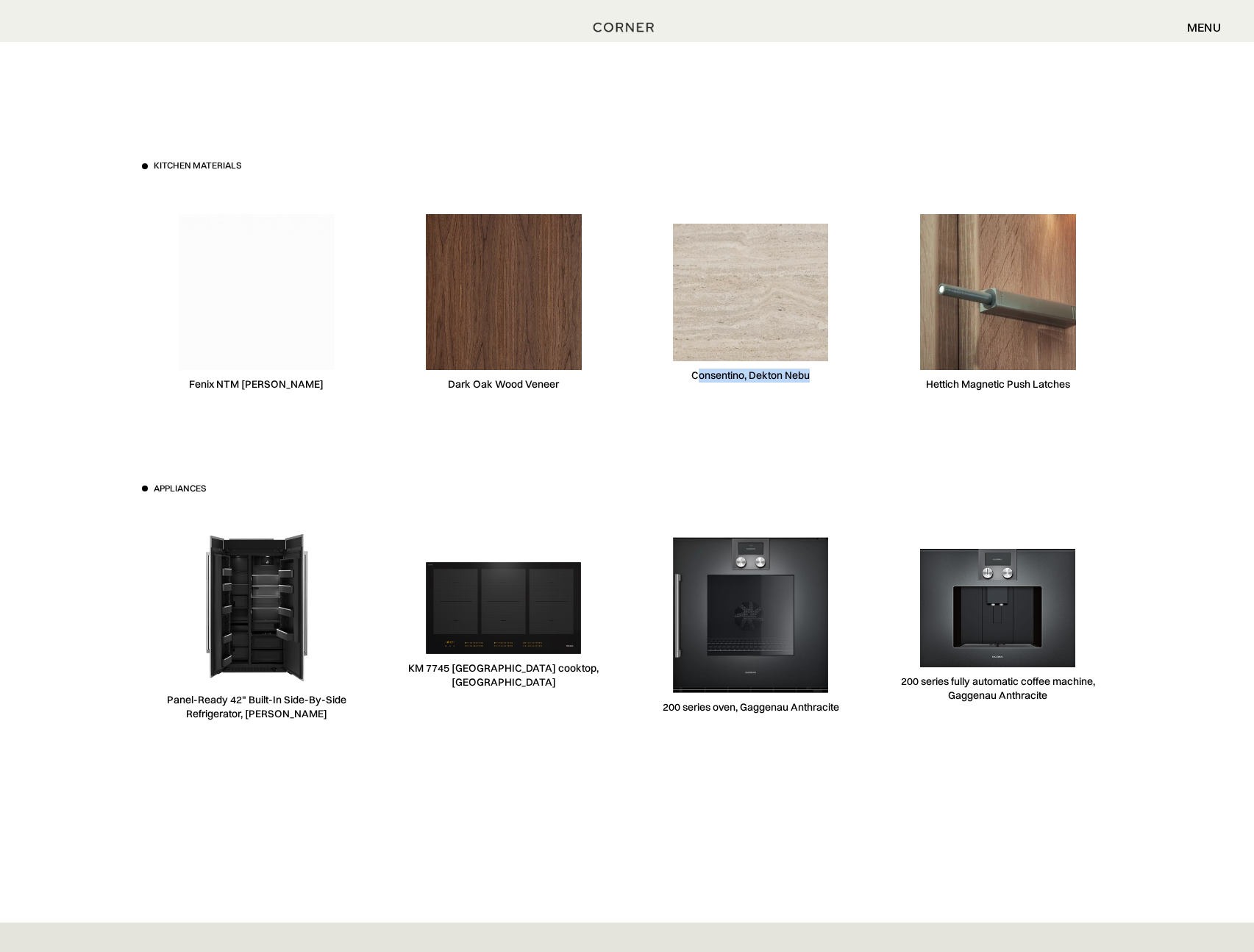
drag, startPoint x: 811, startPoint y: 379, endPoint x: 696, endPoint y: 381, distance: 115.0
click at [696, 380] on div "Consentino, Dekton Nebu" at bounding box center [750, 303] width 229 height 226
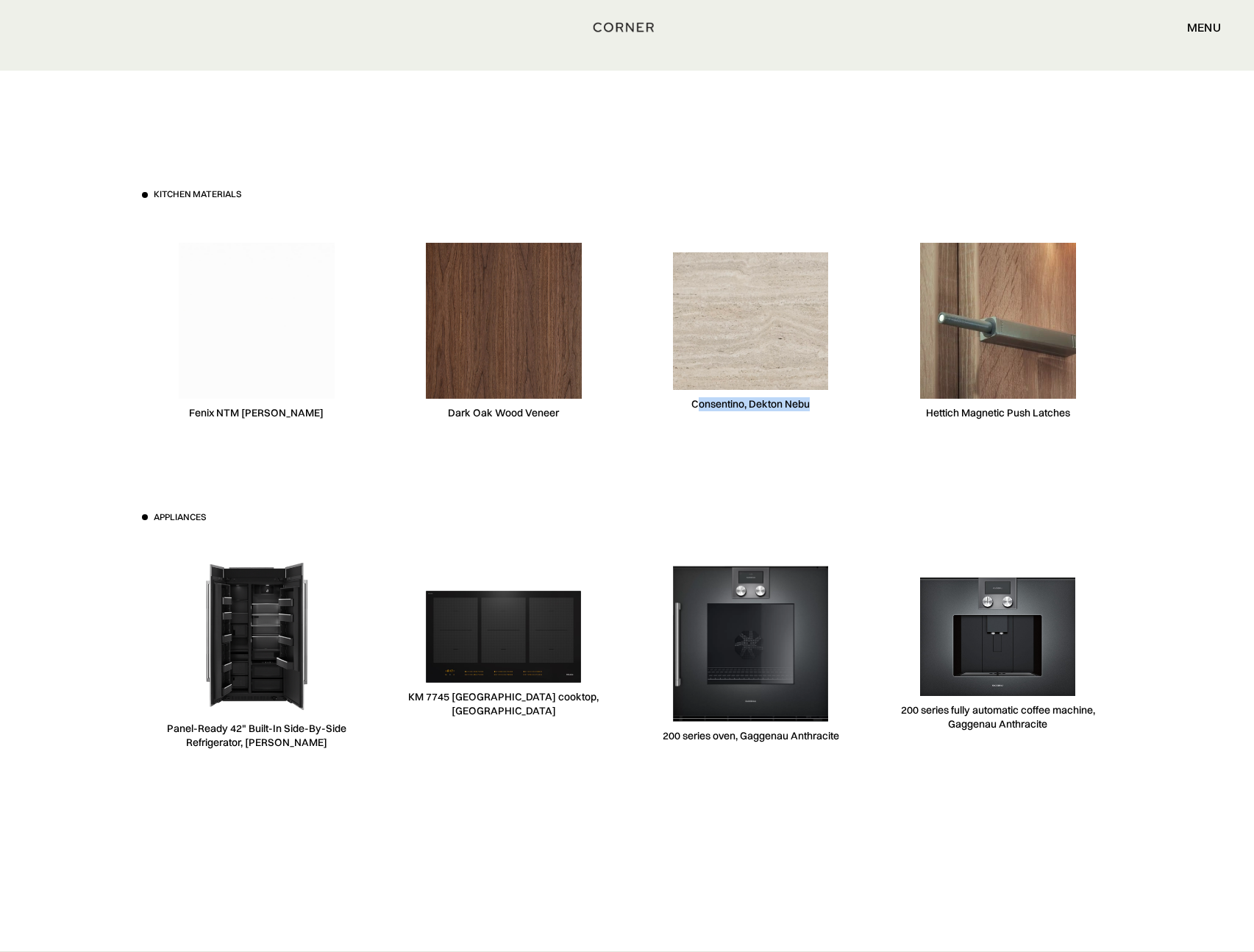
scroll to position [3958, 0]
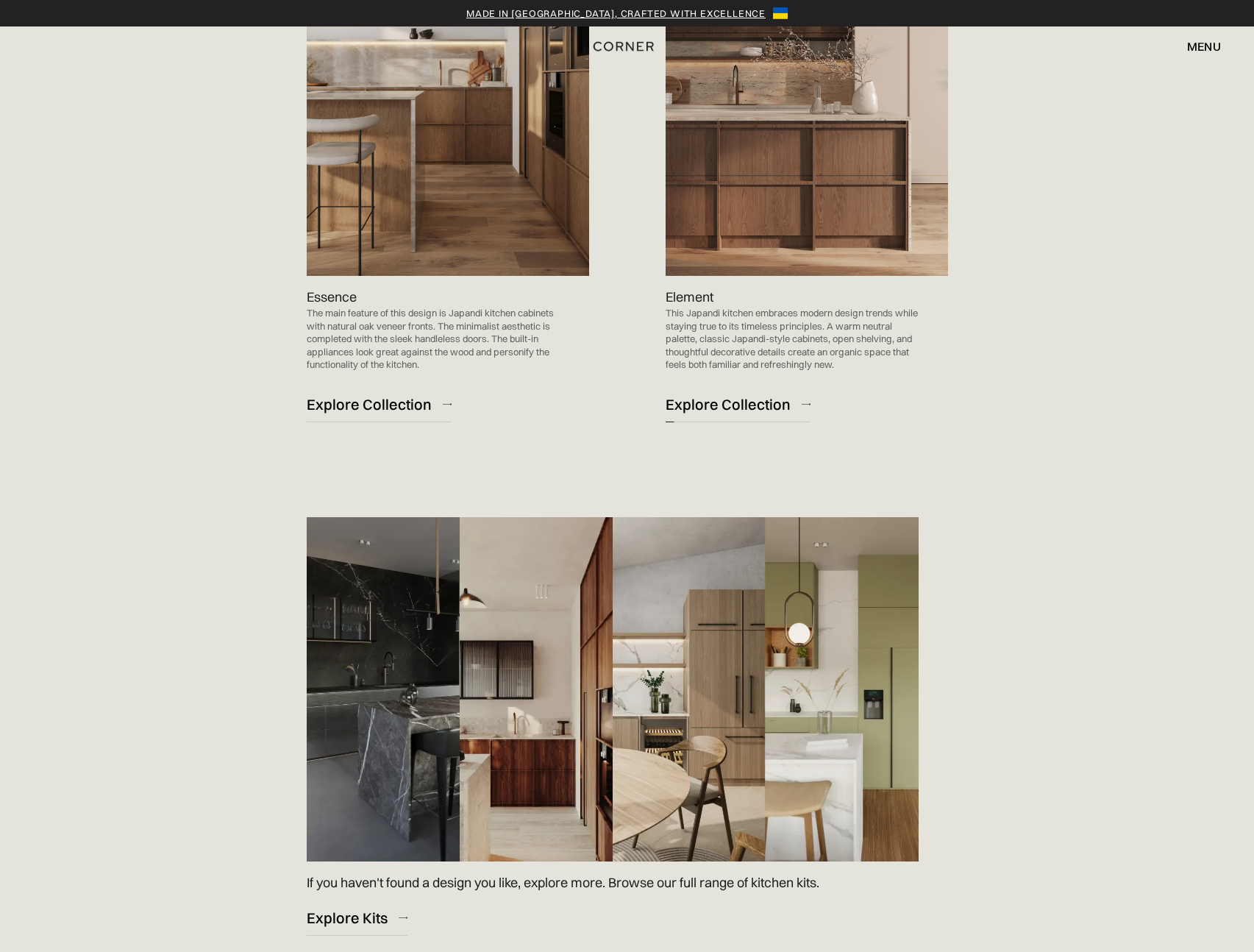
scroll to position [2201, 0]
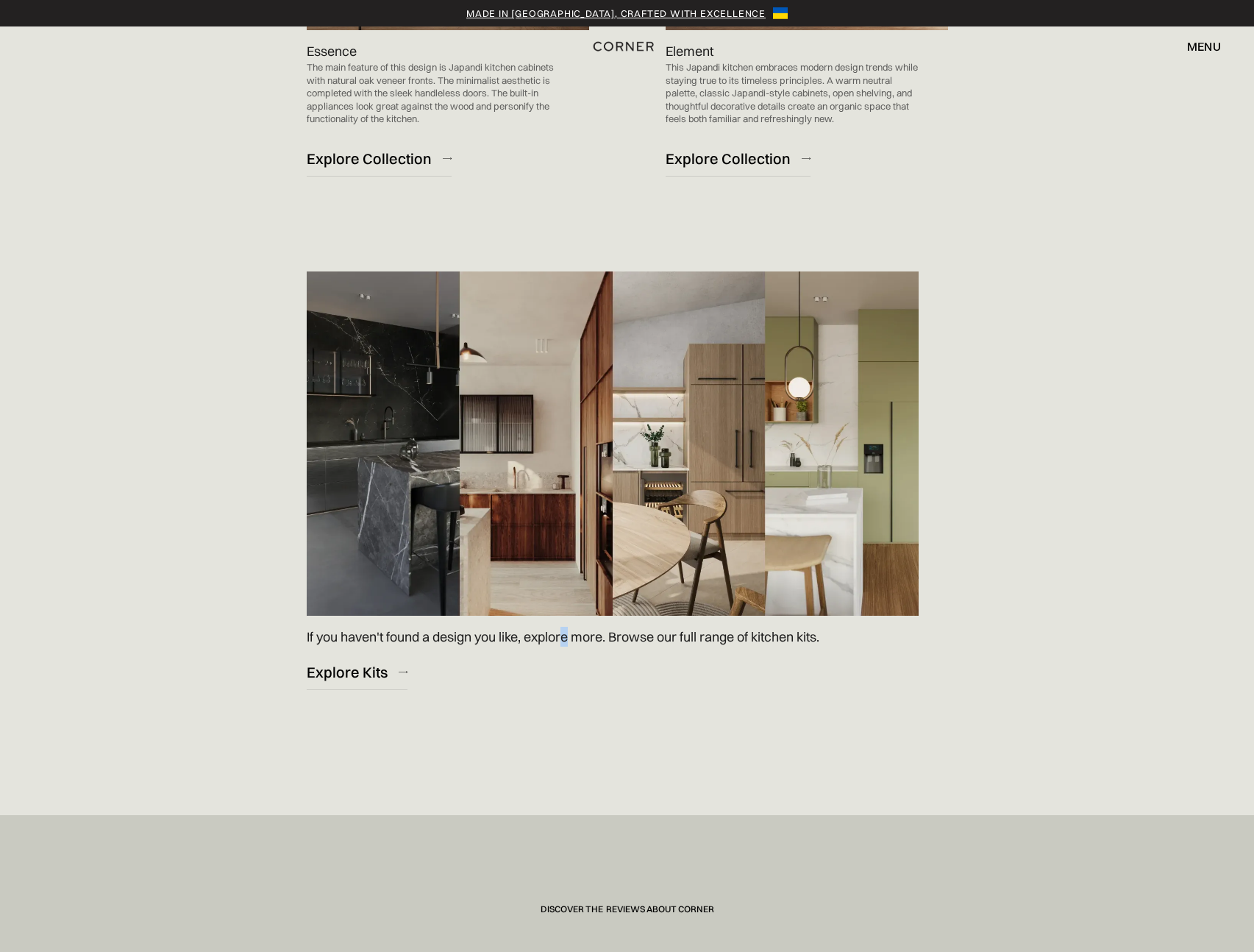
drag, startPoint x: 568, startPoint y: 646, endPoint x: 553, endPoint y: 651, distance: 15.8
click at [568, 646] on p "If you haven't found a design you like, explore more. Browse our full range of …" at bounding box center [563, 636] width 512 height 19
click at [376, 682] on link "Explore Kits" at bounding box center [358, 672] width 101 height 36
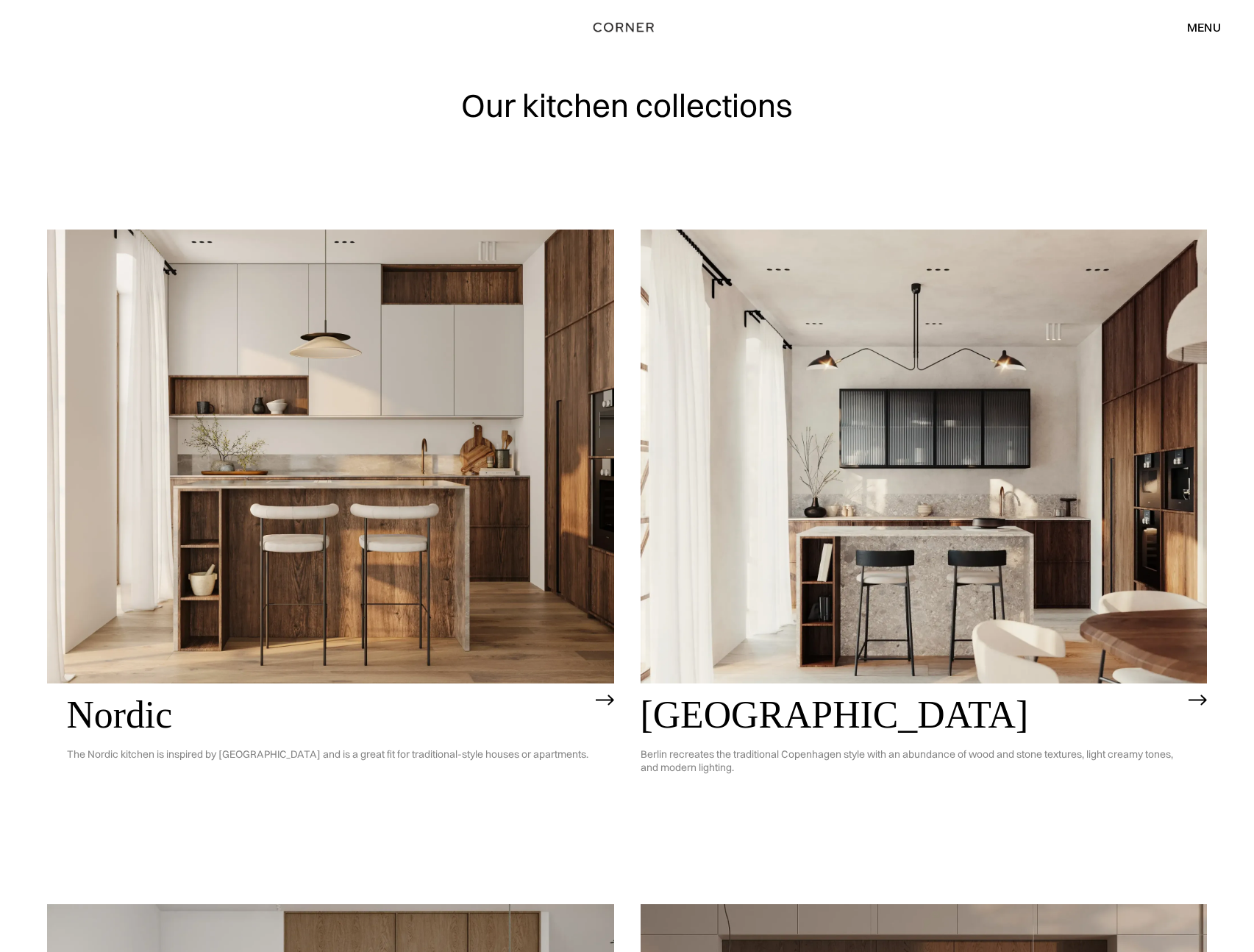
scroll to position [10, 0]
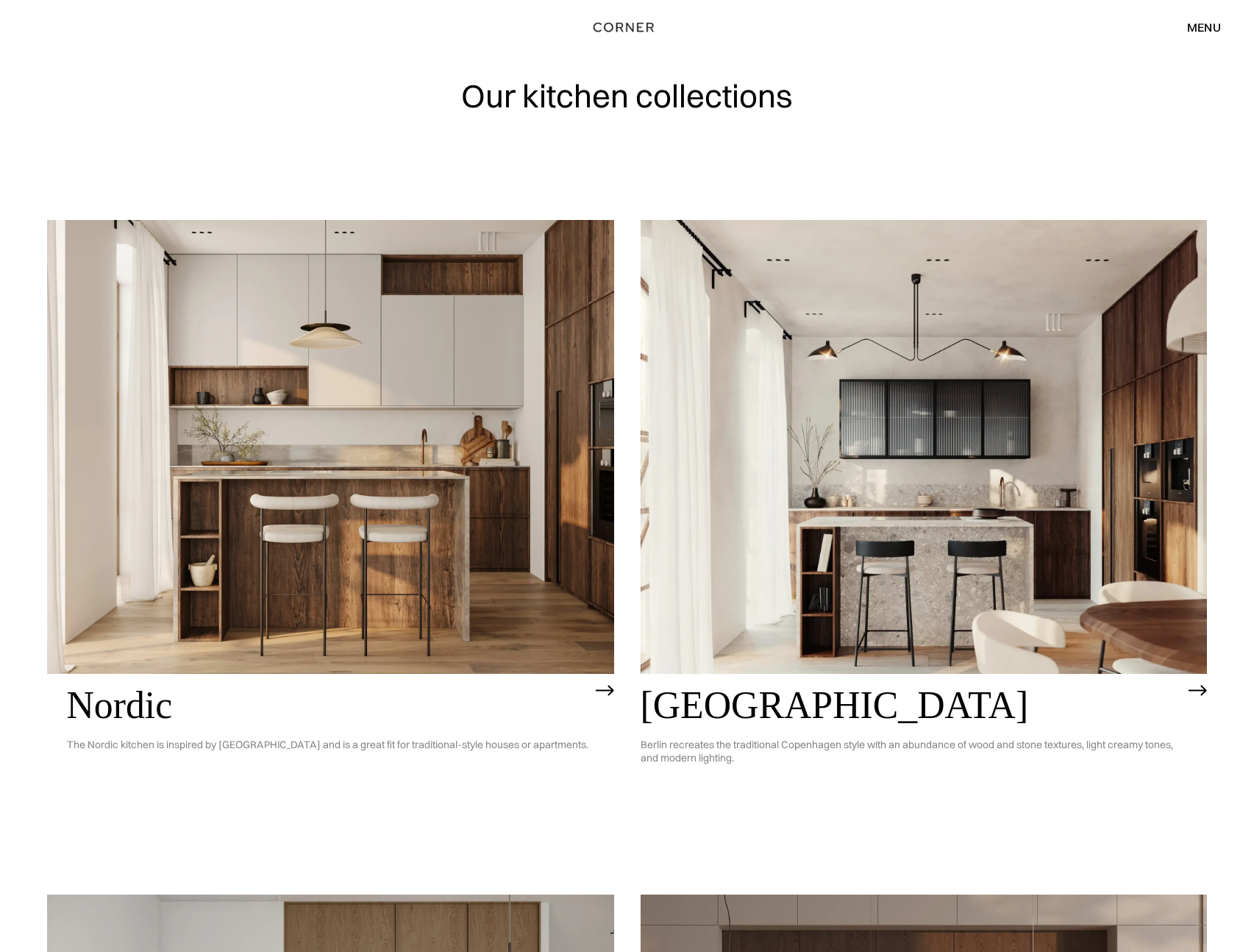
click at [512, 547] on img at bounding box center [330, 447] width 567 height 453
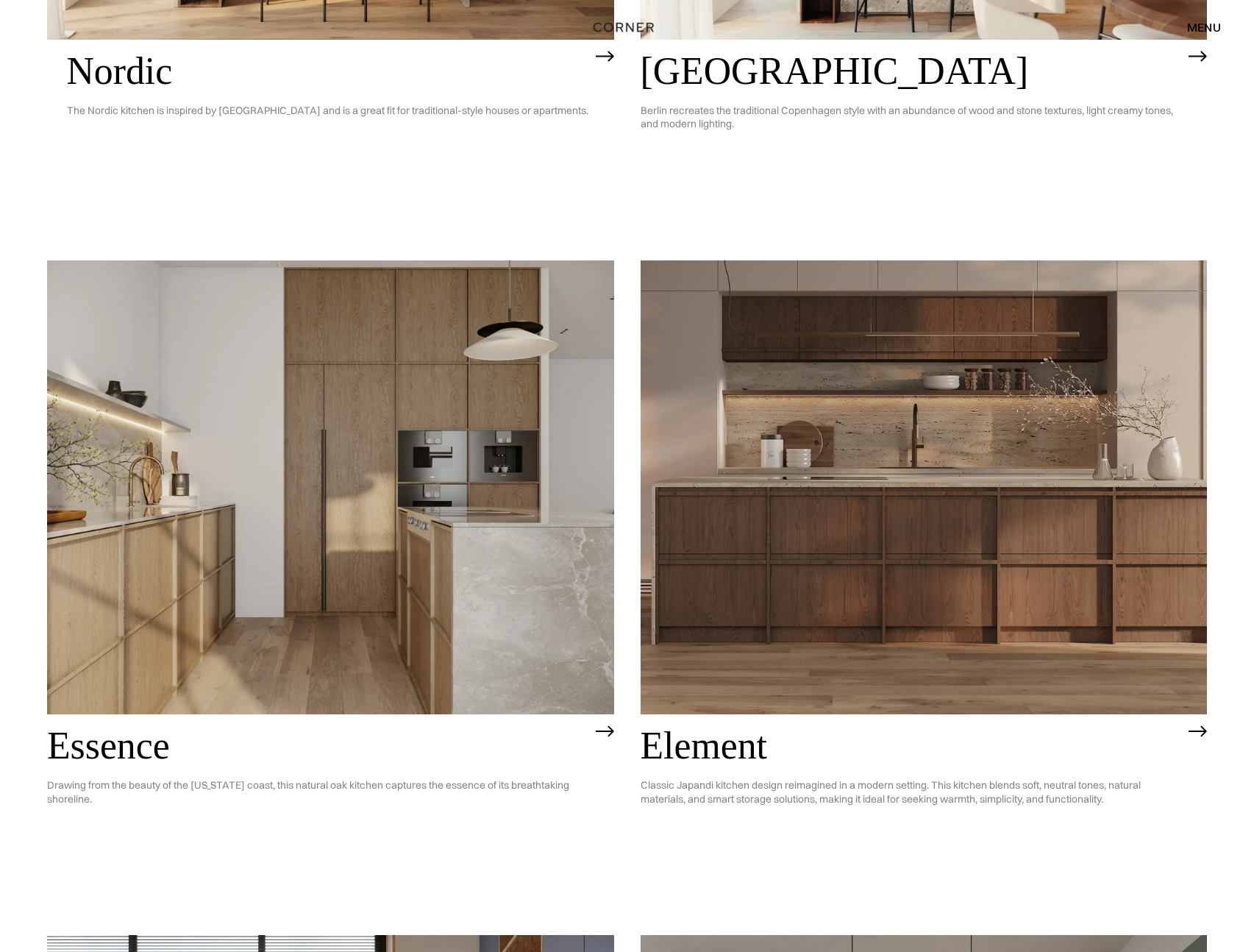
scroll to position [719, 0]
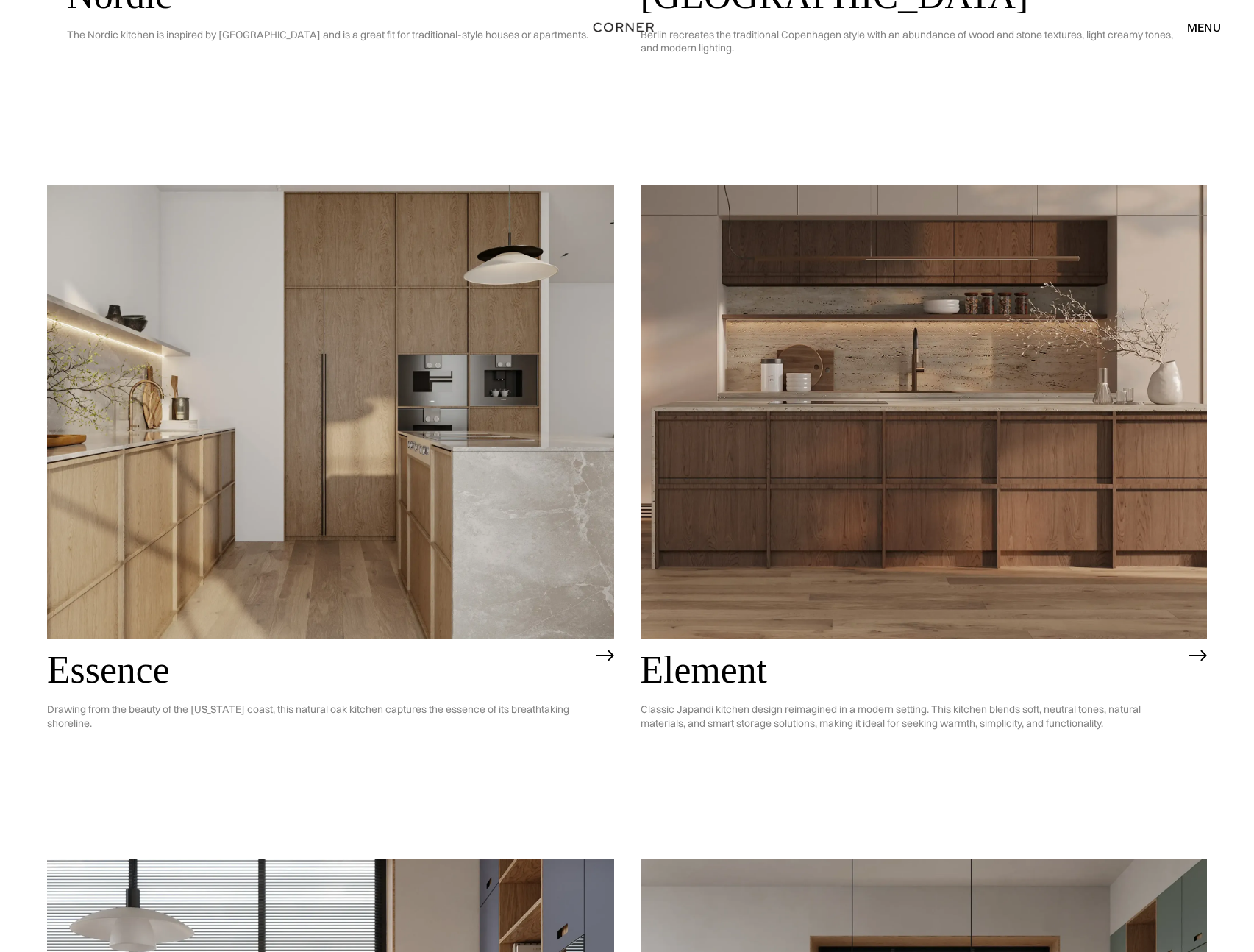
click at [750, 457] on img at bounding box center [924, 411] width 567 height 453
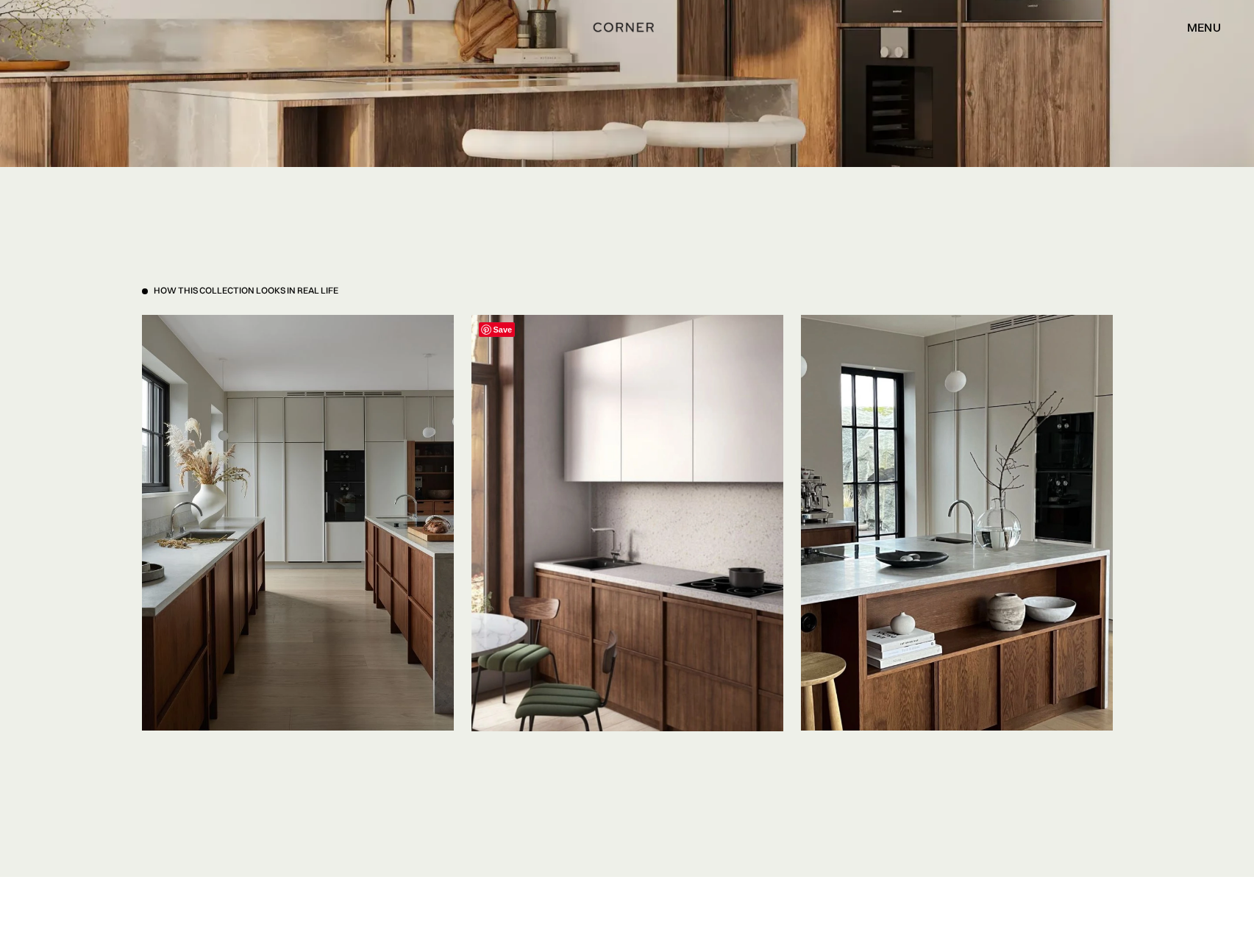
scroll to position [3275, 0]
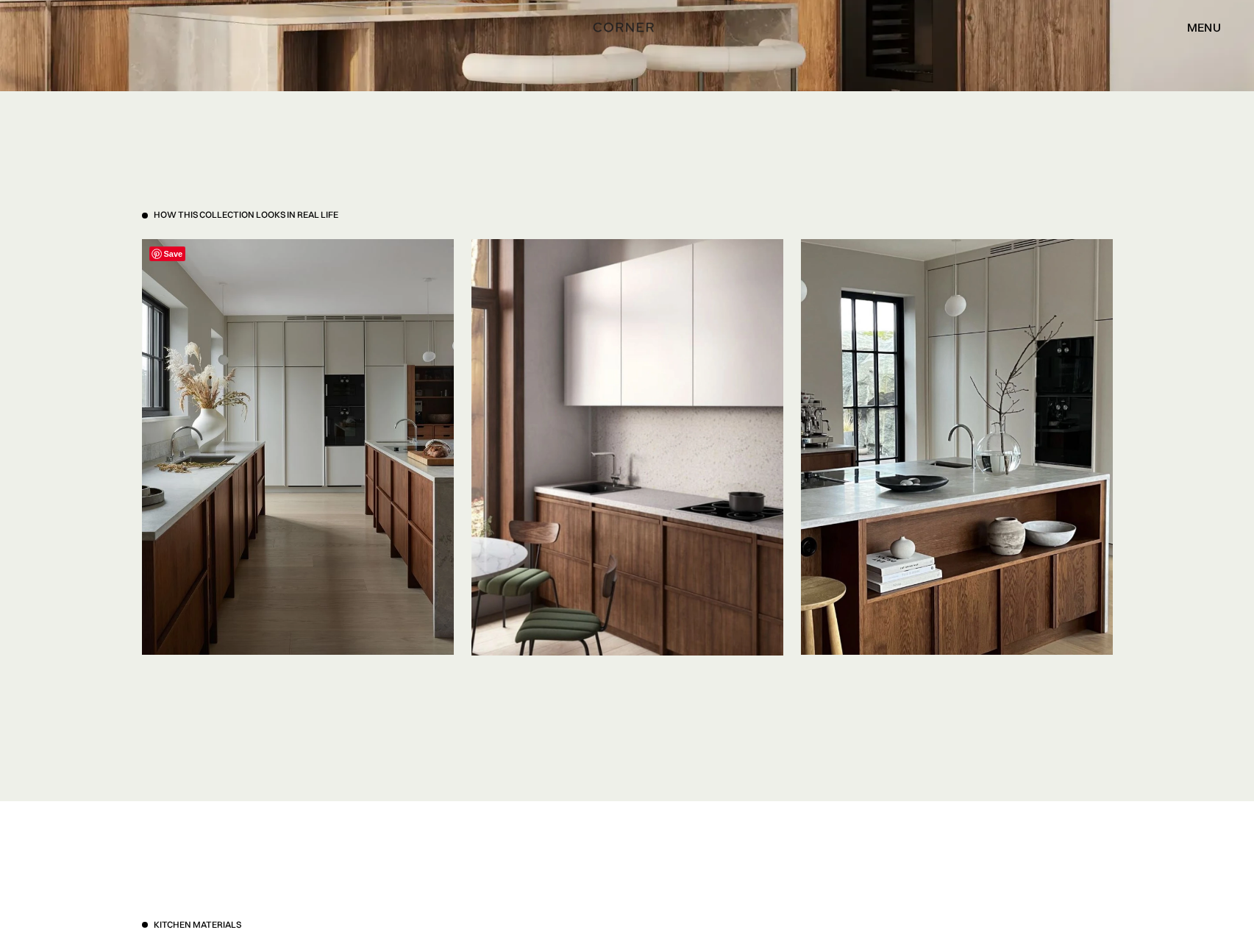
click at [273, 353] on img at bounding box center [297, 447] width 312 height 416
click at [366, 284] on img at bounding box center [297, 447] width 312 height 416
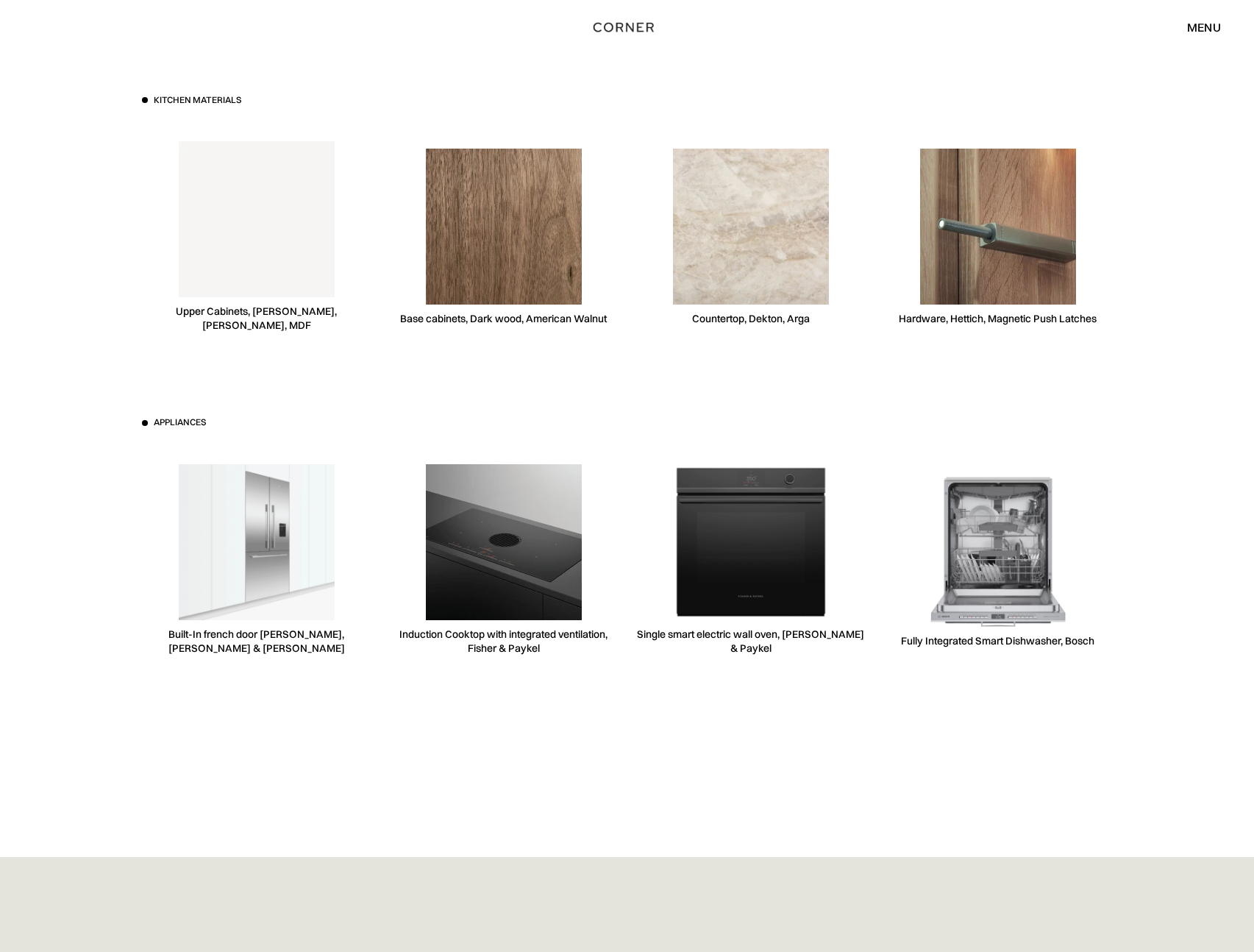
scroll to position [4119, 0]
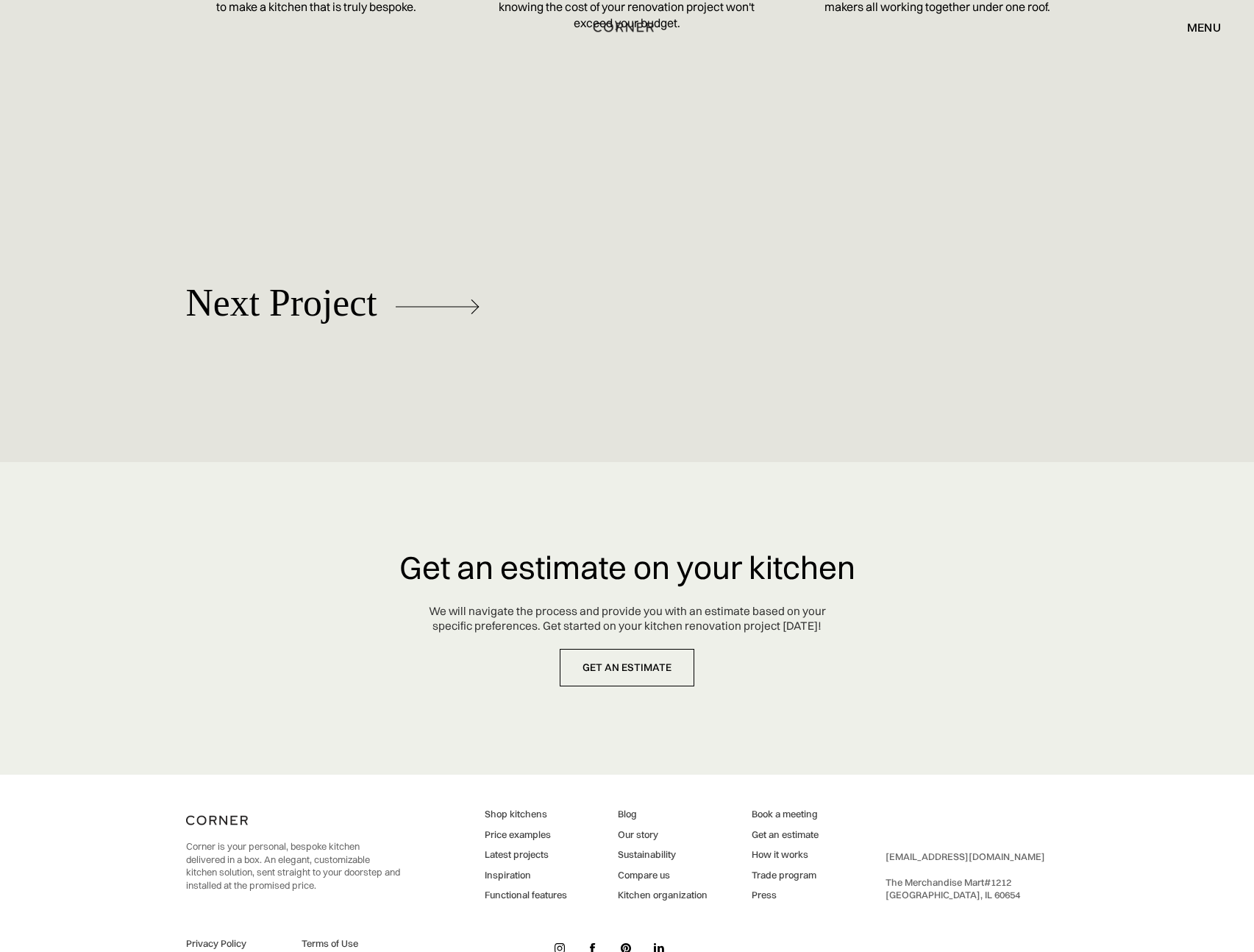
scroll to position [7153, 0]
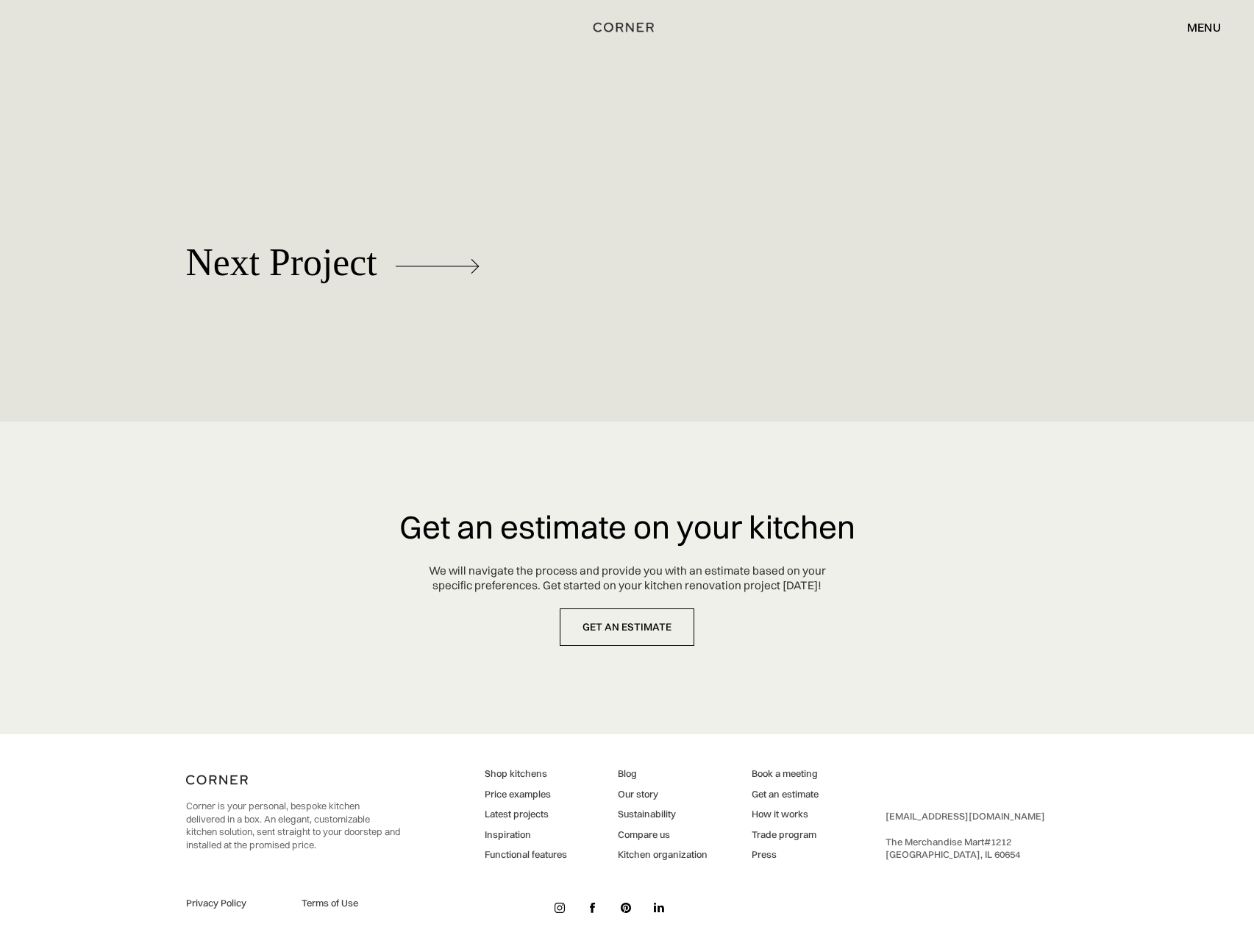
click at [795, 811] on link "How it works" at bounding box center [786, 814] width 67 height 13
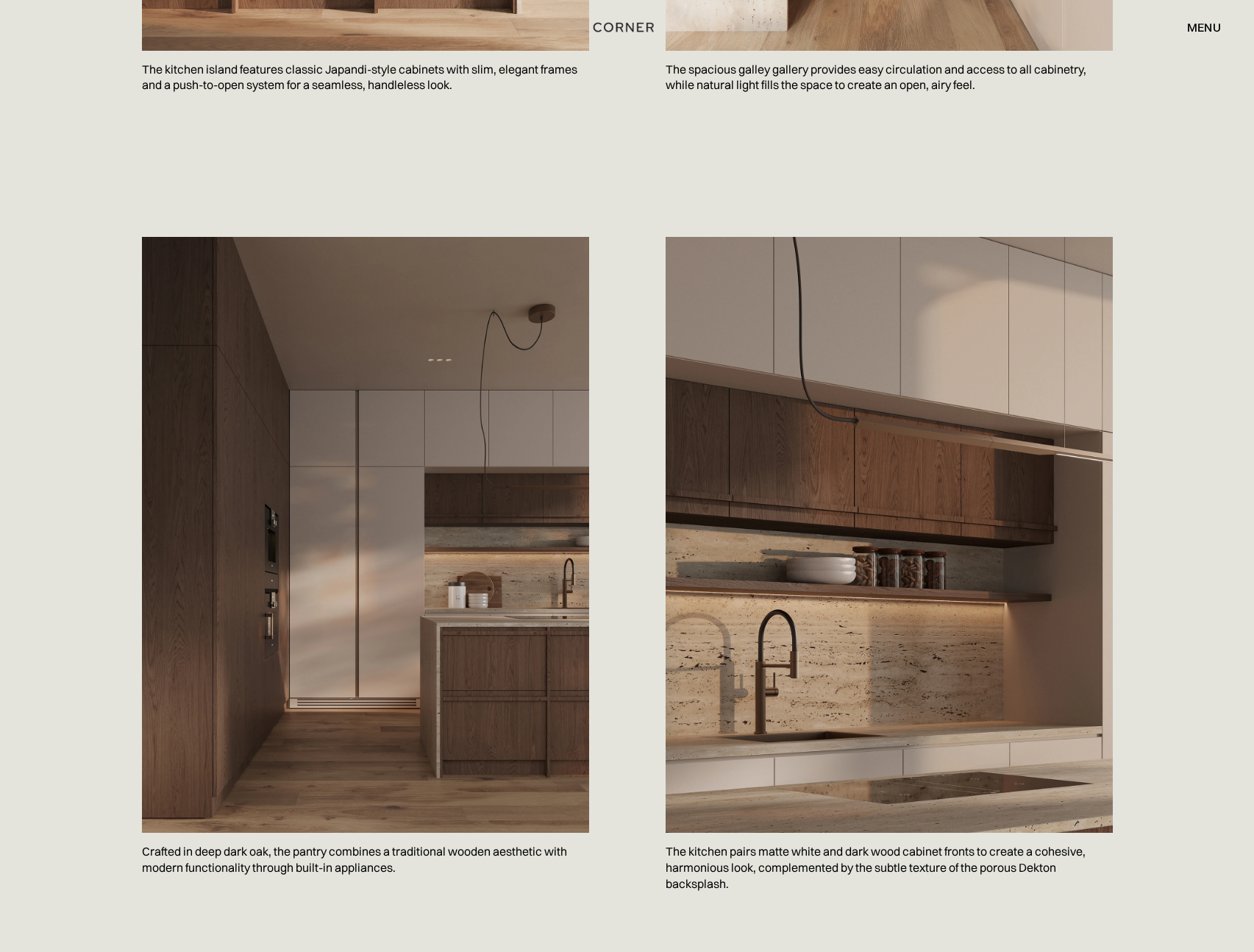
scroll to position [1301, 0]
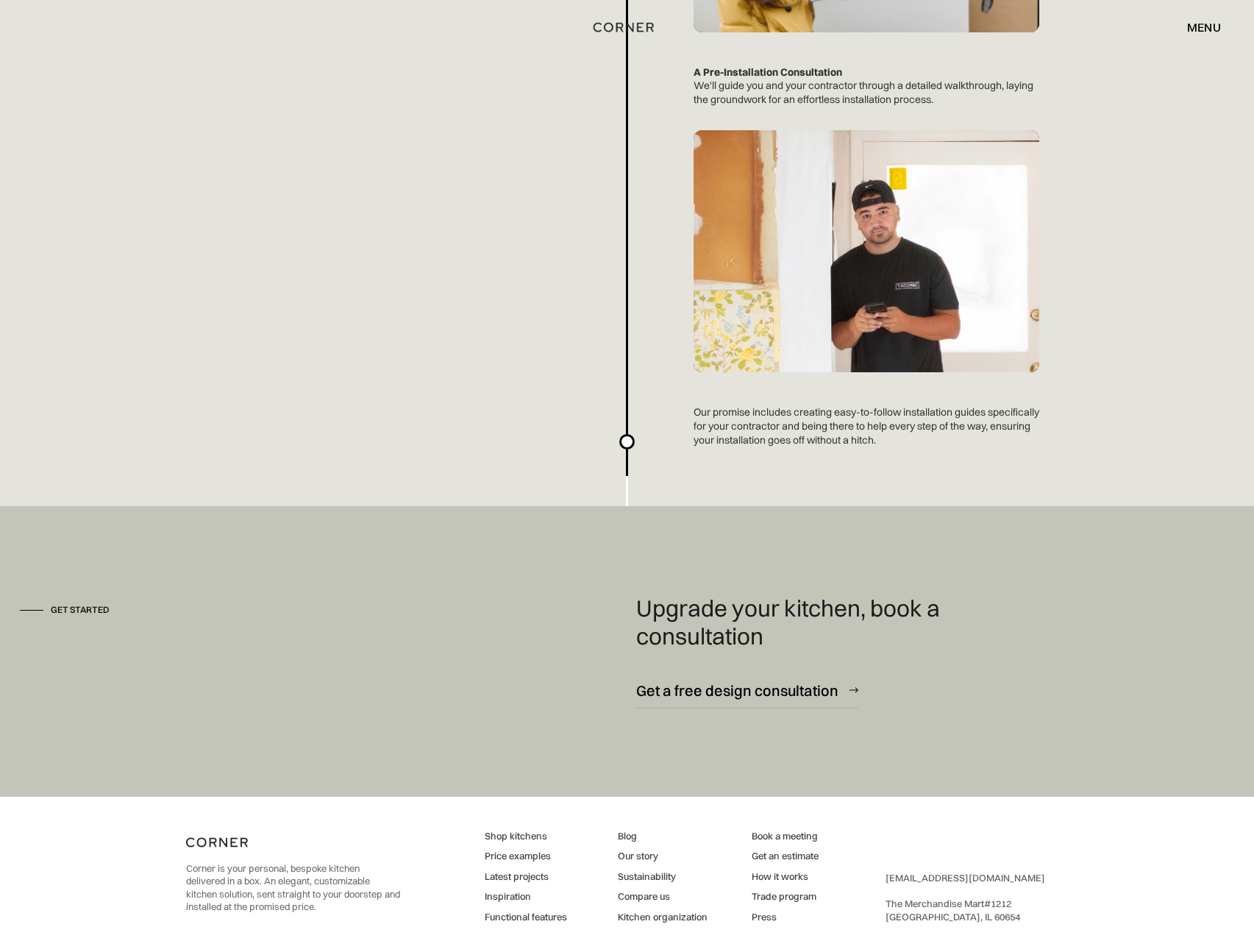
scroll to position [3868, 0]
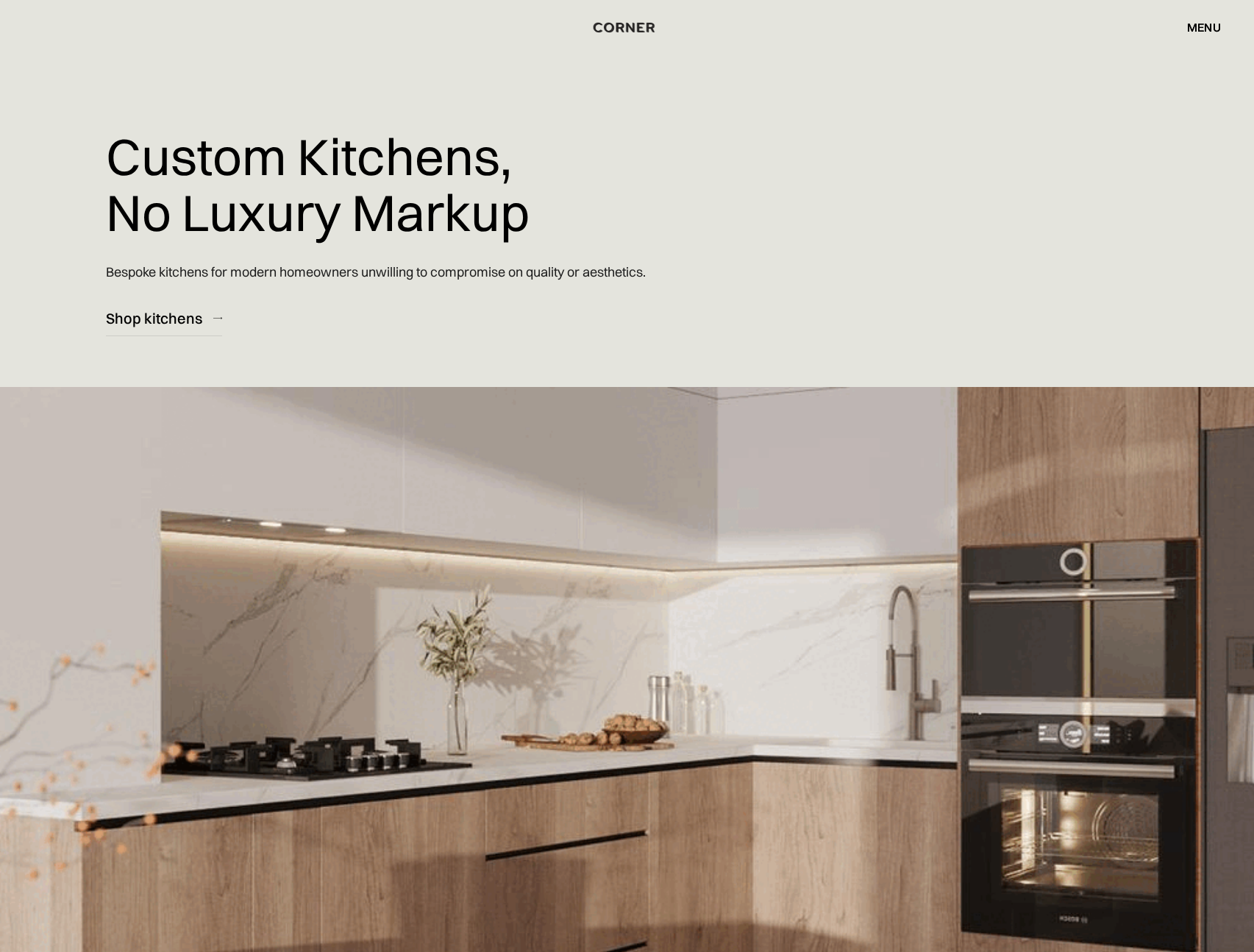
scroll to position [9, 0]
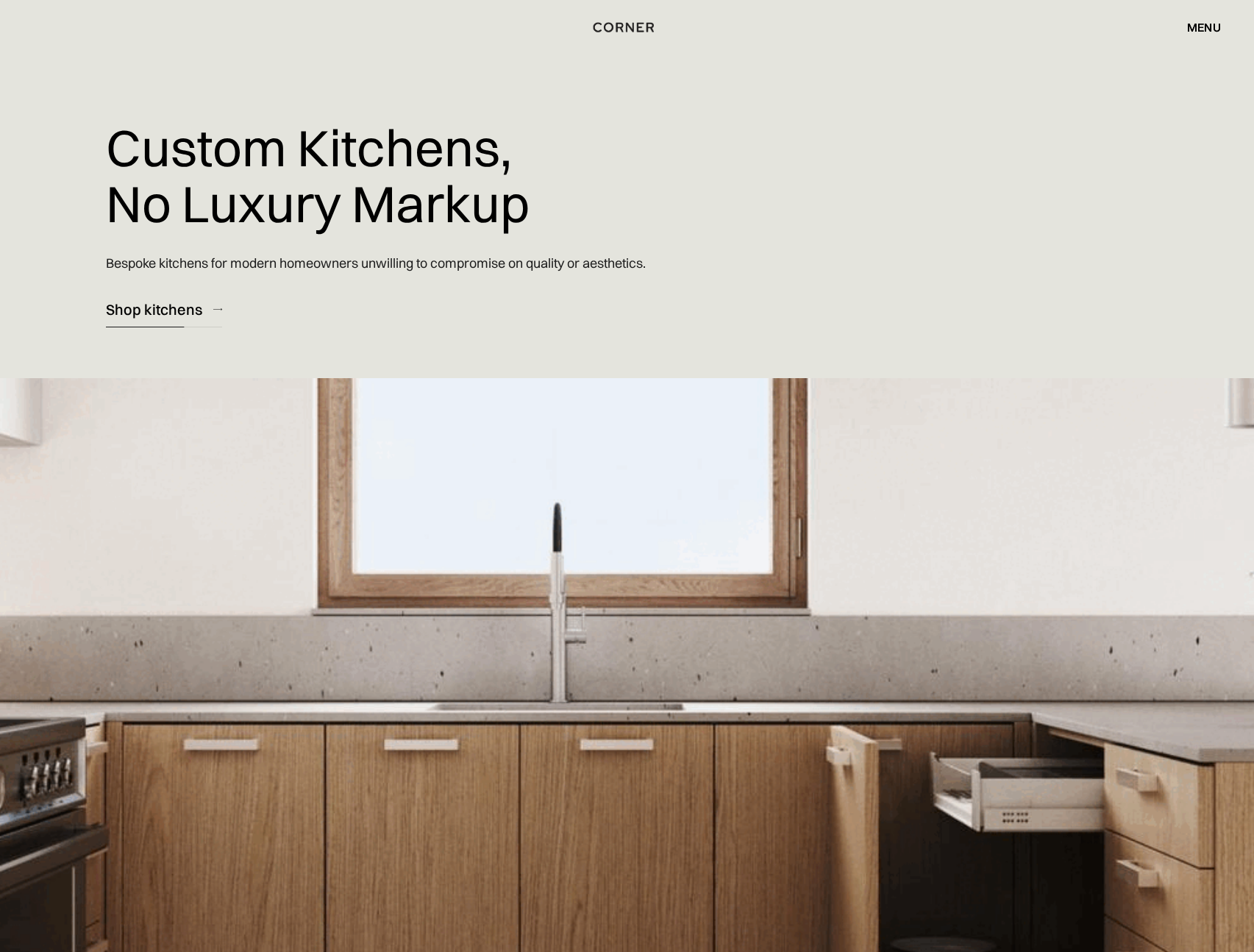
click at [137, 309] on div "Shop kitchens" at bounding box center [154, 309] width 96 height 19
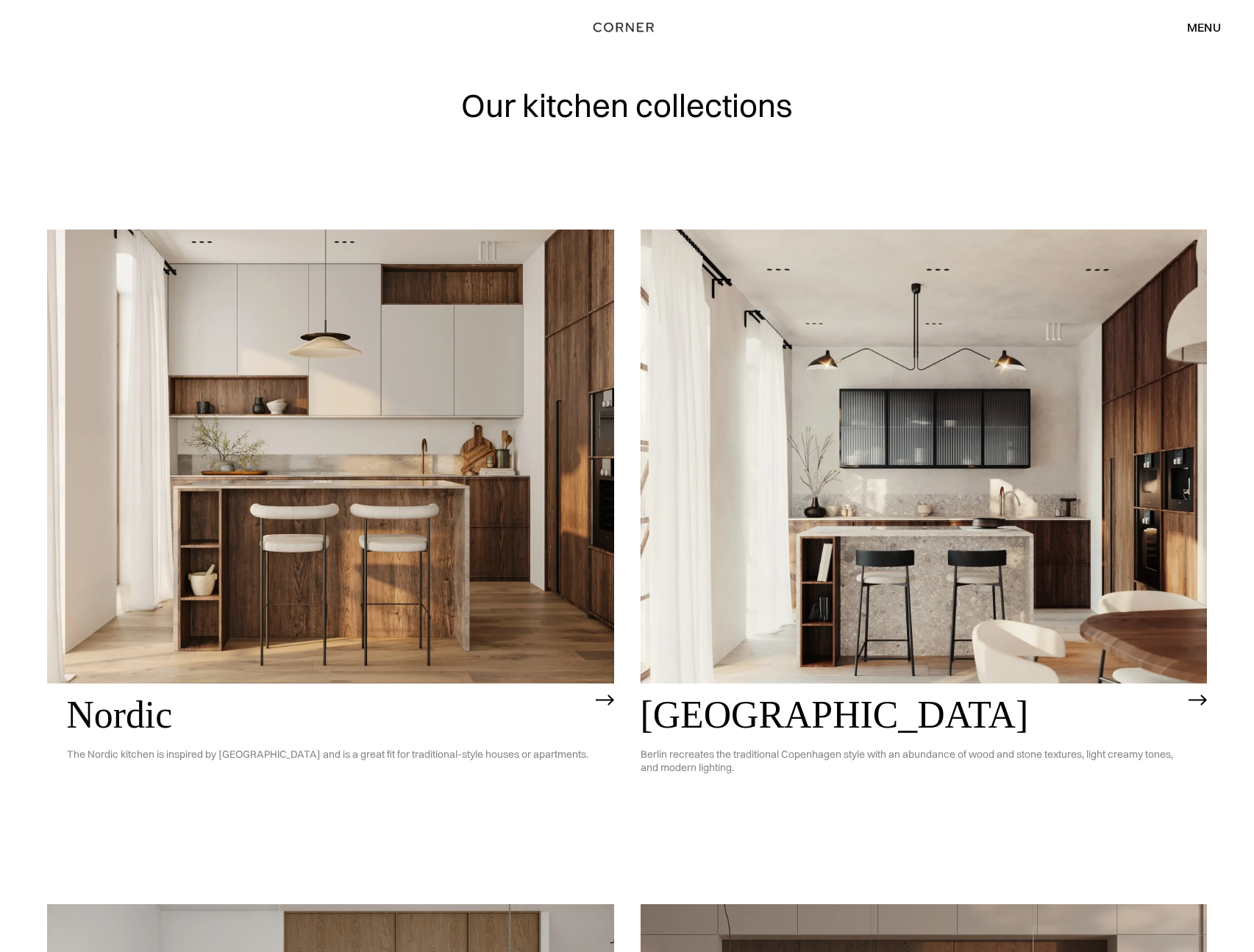
scroll to position [9, 0]
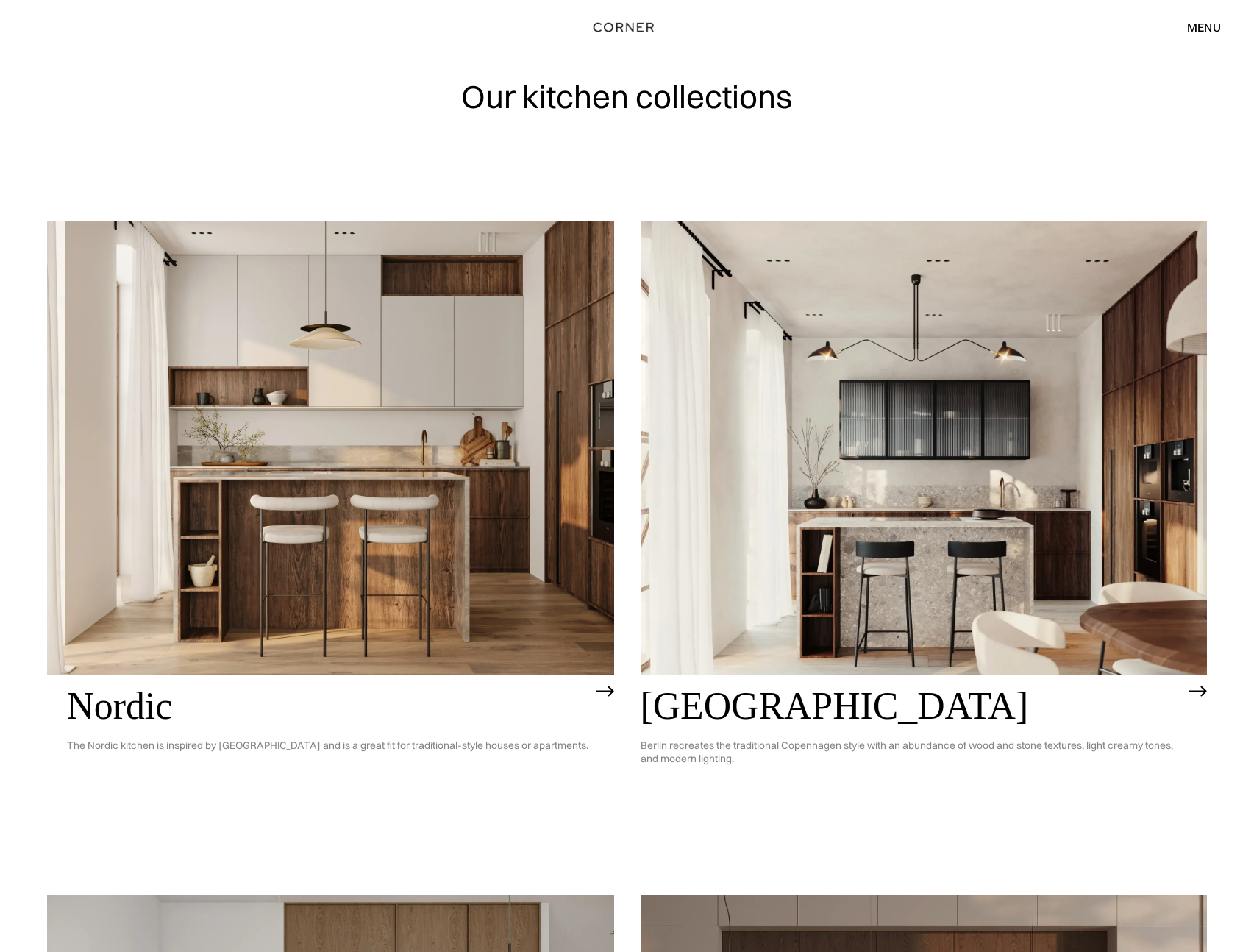
click at [1081, 501] on img at bounding box center [924, 447] width 567 height 453
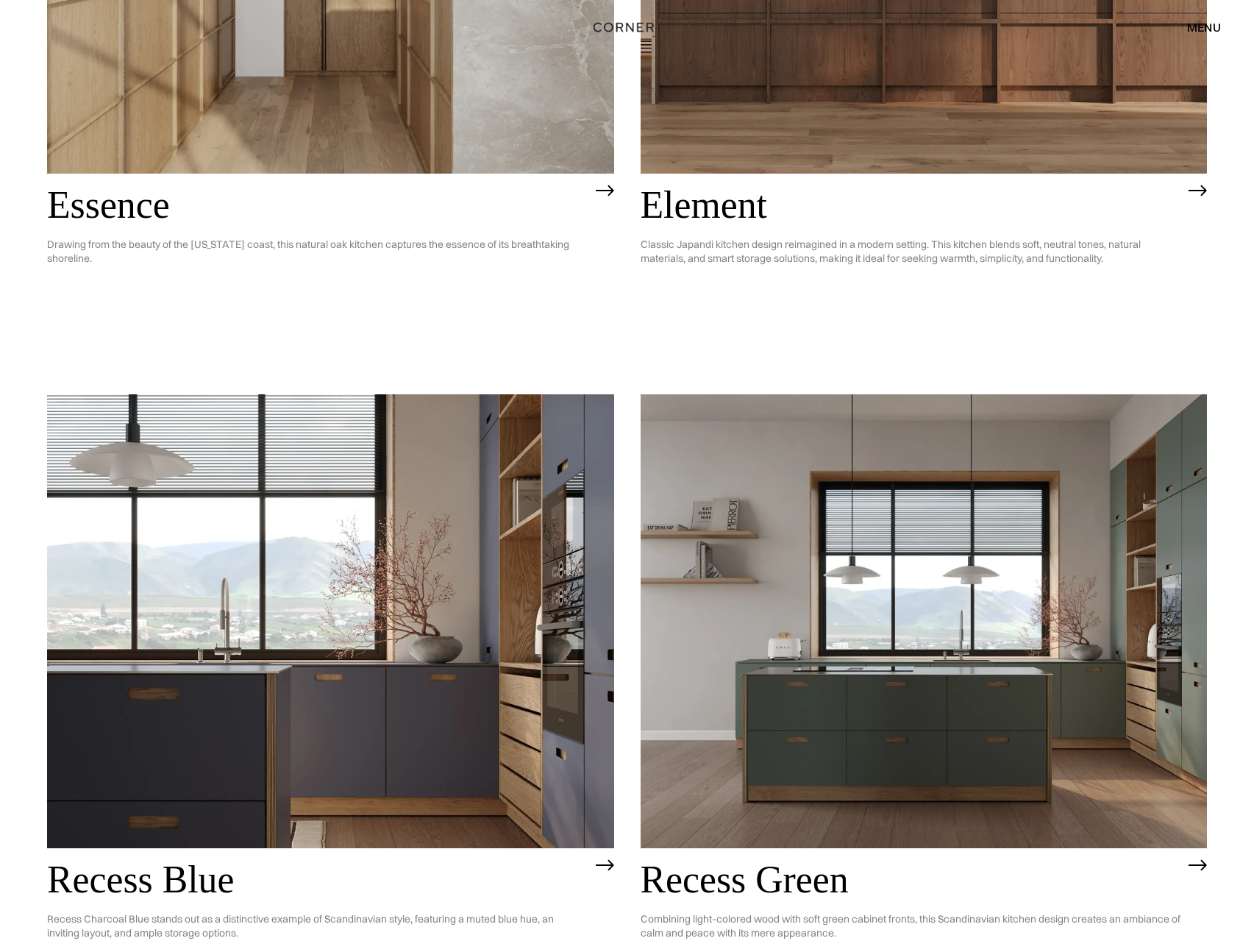
scroll to position [896, 0]
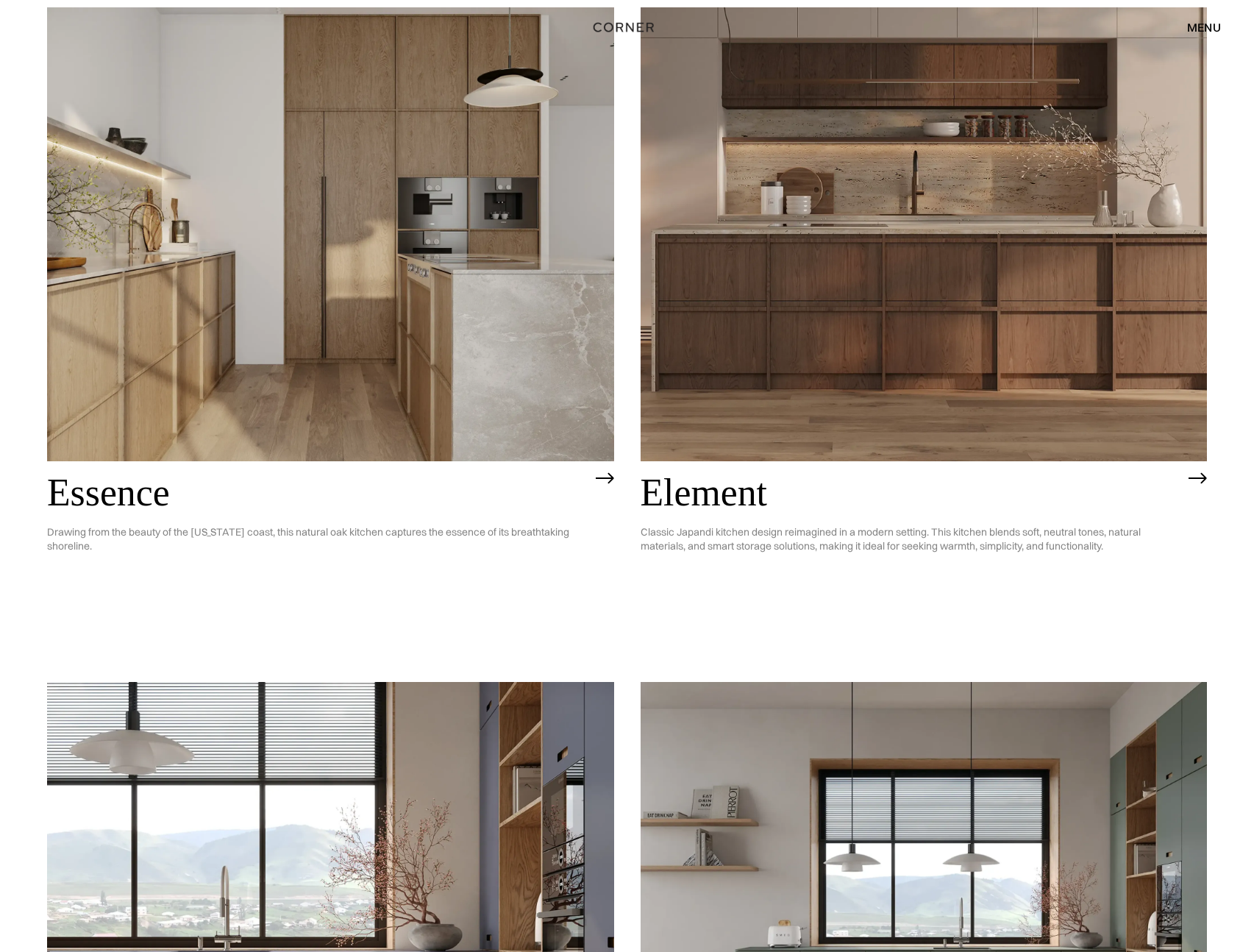
click at [504, 395] on img at bounding box center [330, 234] width 567 height 453
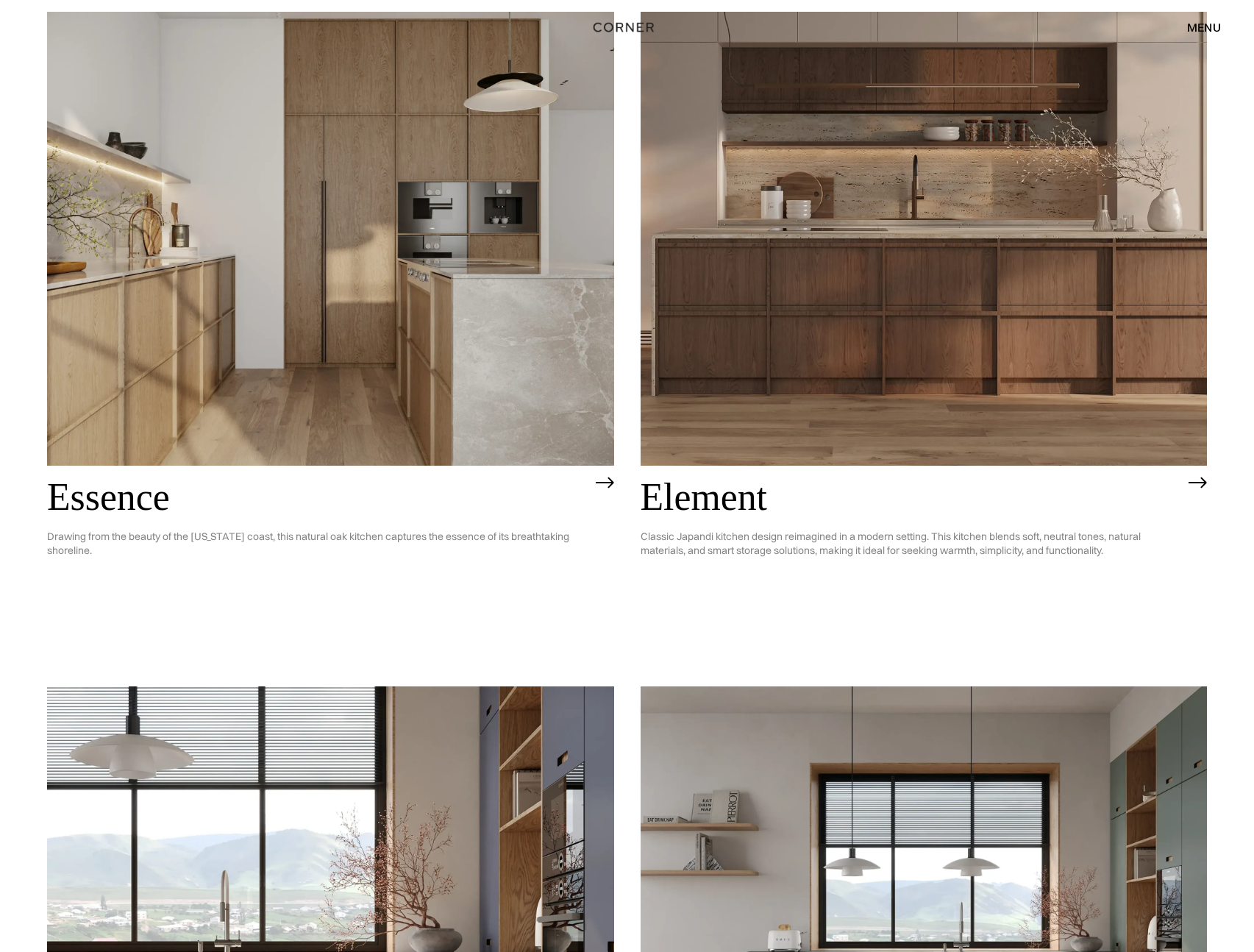
click at [907, 211] on img at bounding box center [924, 238] width 567 height 453
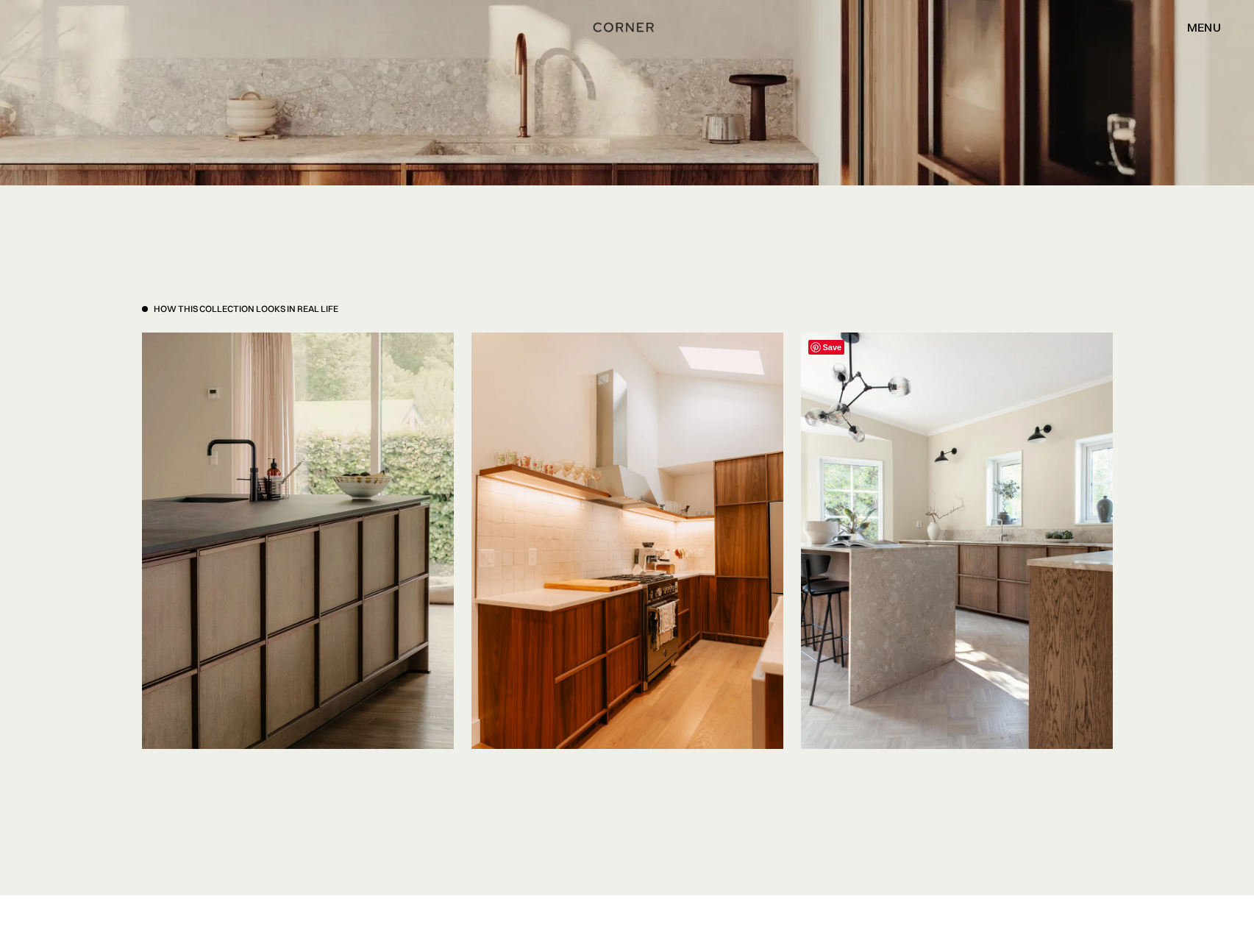
scroll to position [3552, 0]
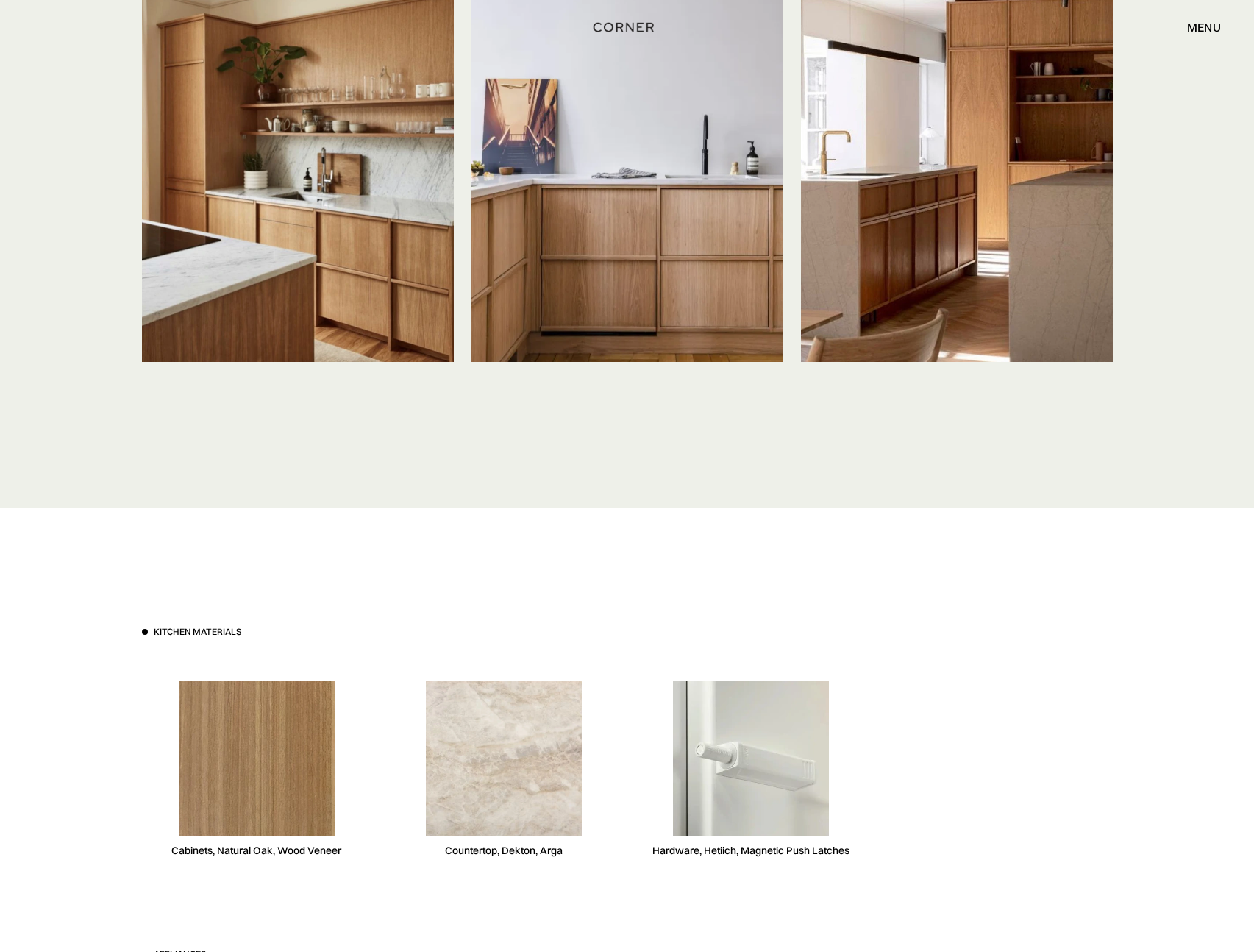
scroll to position [3730, 0]
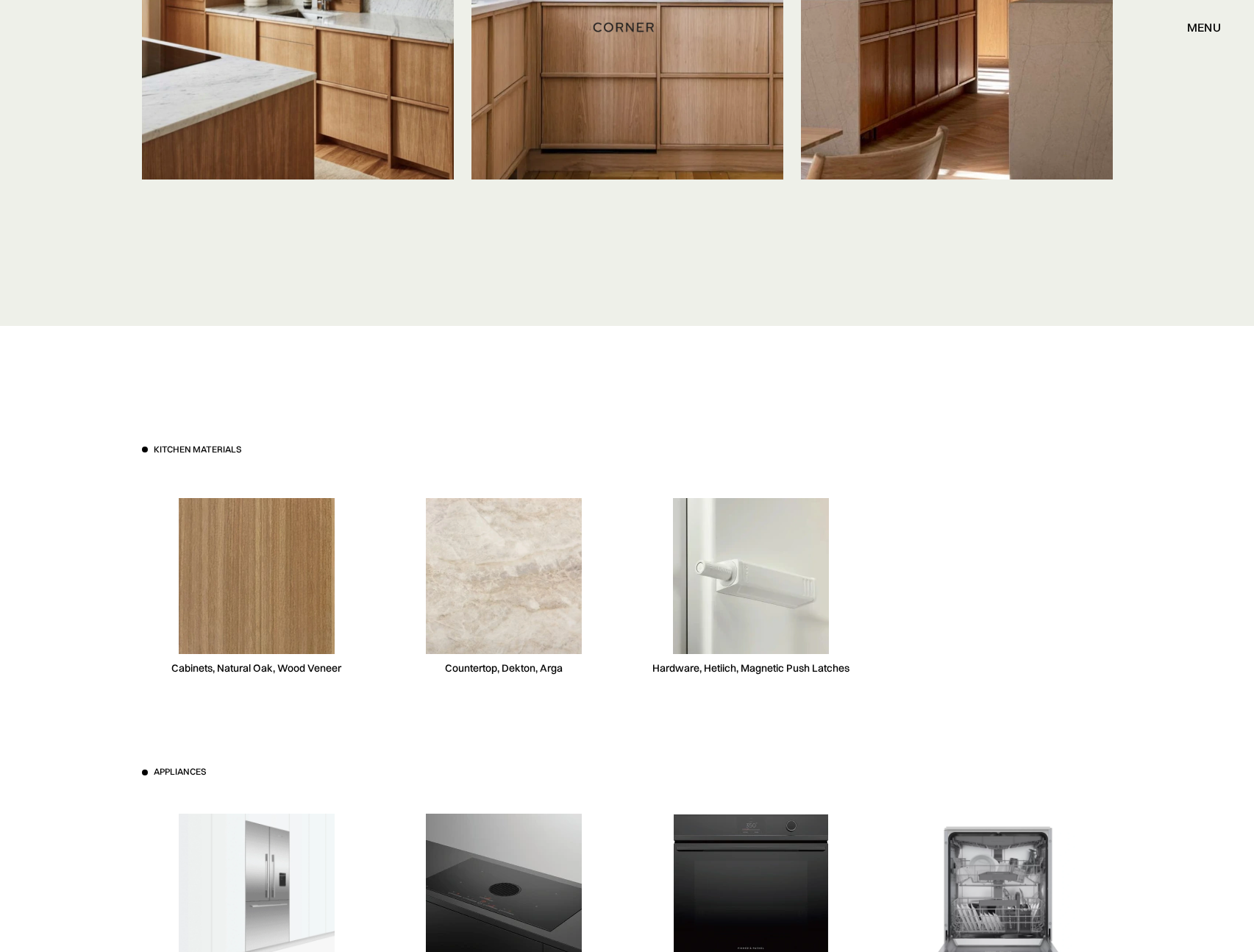
click at [241, 566] on img at bounding box center [257, 576] width 156 height 156
click at [463, 564] on img at bounding box center [504, 576] width 156 height 156
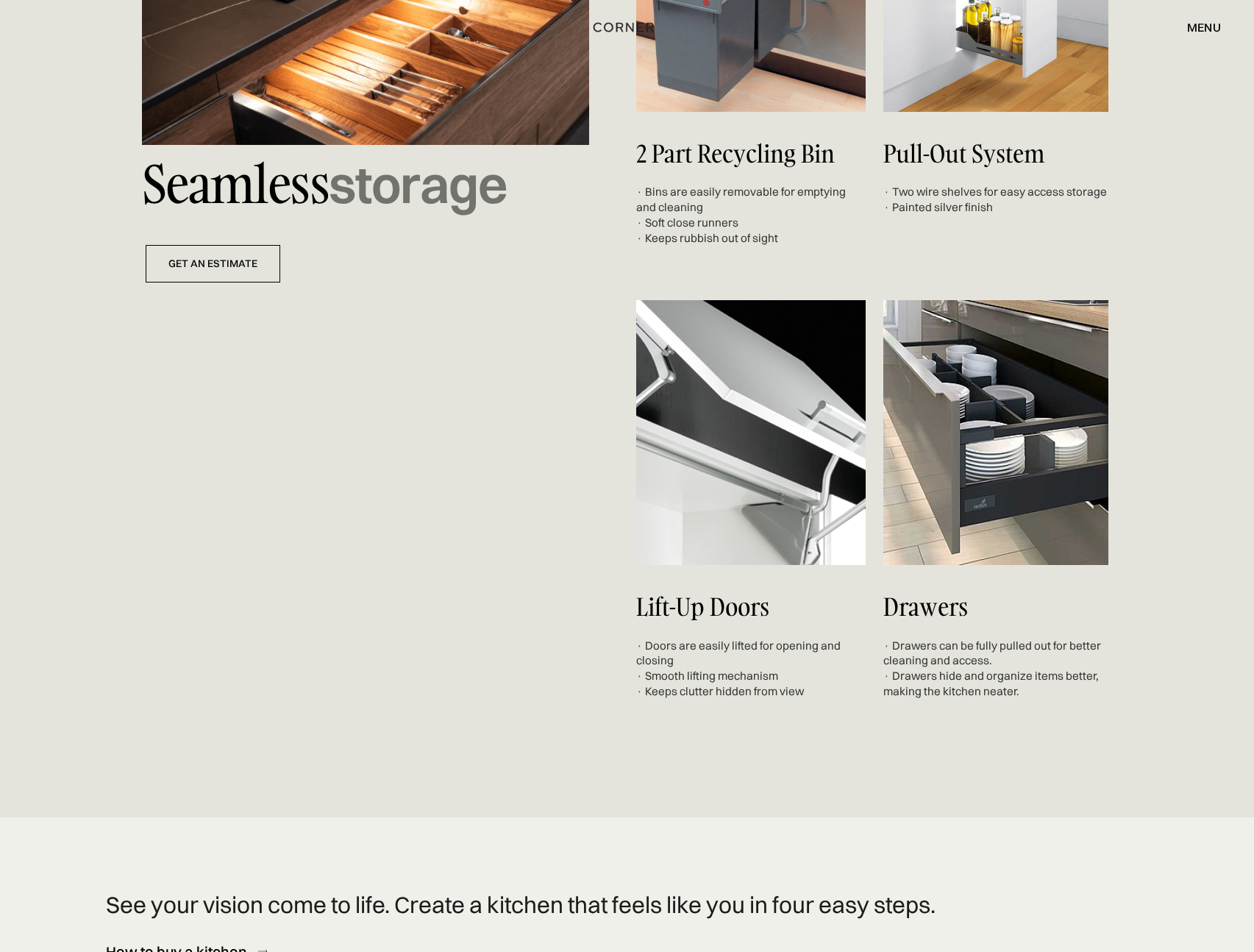
scroll to position [5283, 0]
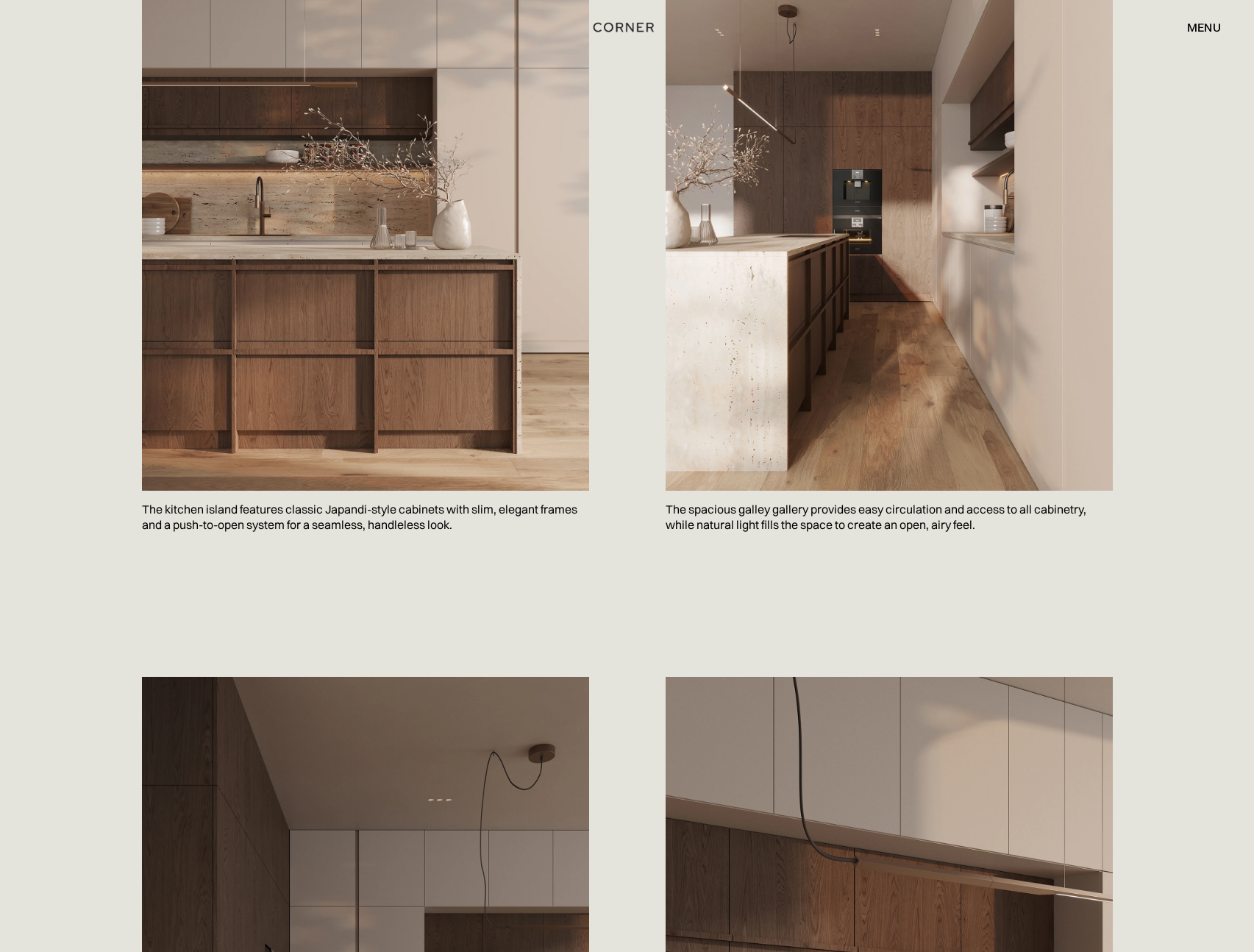
scroll to position [686, 0]
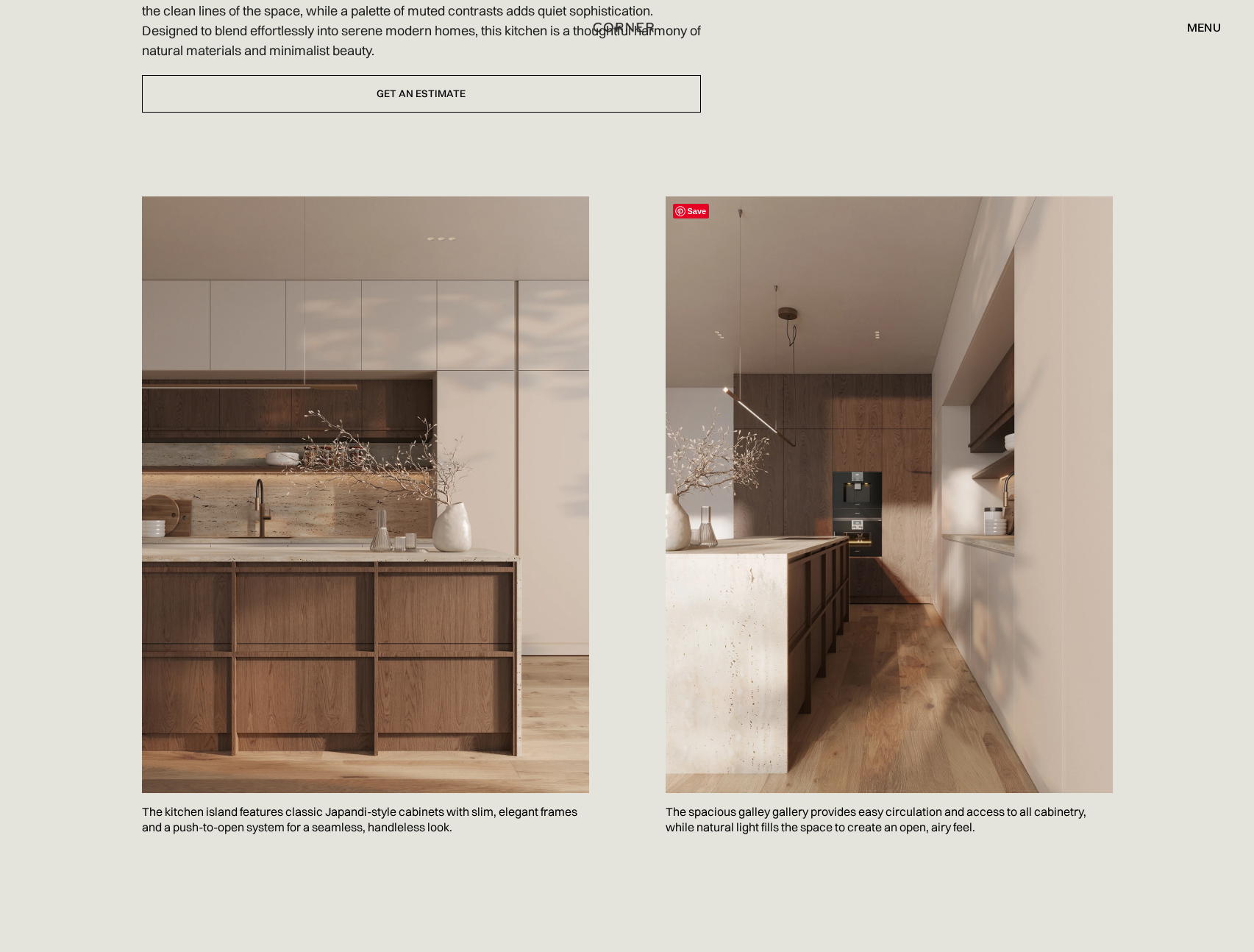
drag, startPoint x: 992, startPoint y: 163, endPoint x: 1124, endPoint y: 403, distance: 273.9
click at [1124, 403] on div "Classic Japandi kitchen design reimagined in a modern setting. This kitchen ble…" at bounding box center [627, 349] width 1015 height 1186
click at [1179, 400] on div "Classic Japandi kitchen design reimagined in a modern setting. This kitchen ble…" at bounding box center [627, 349] width 1254 height 1186
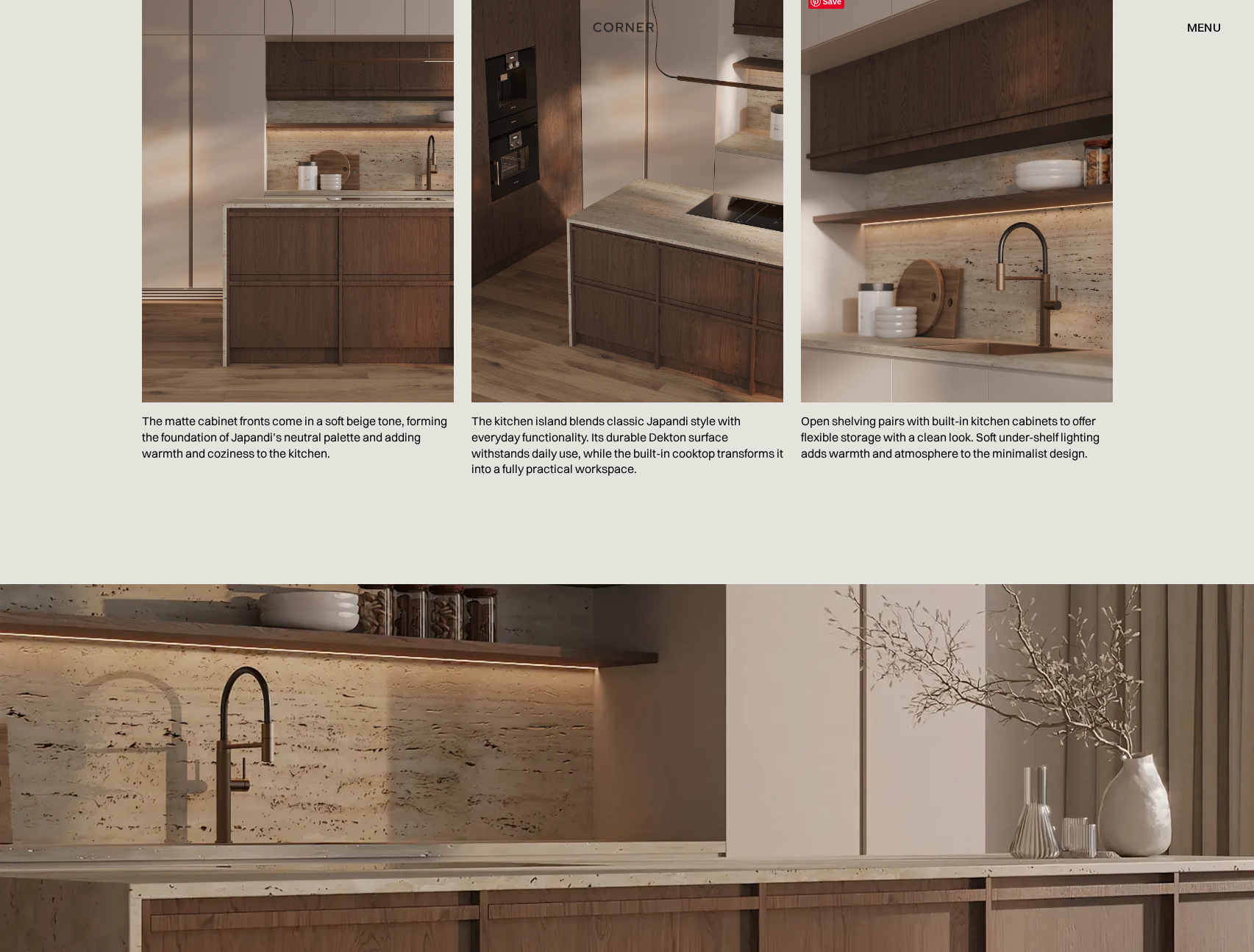
scroll to position [2391, 0]
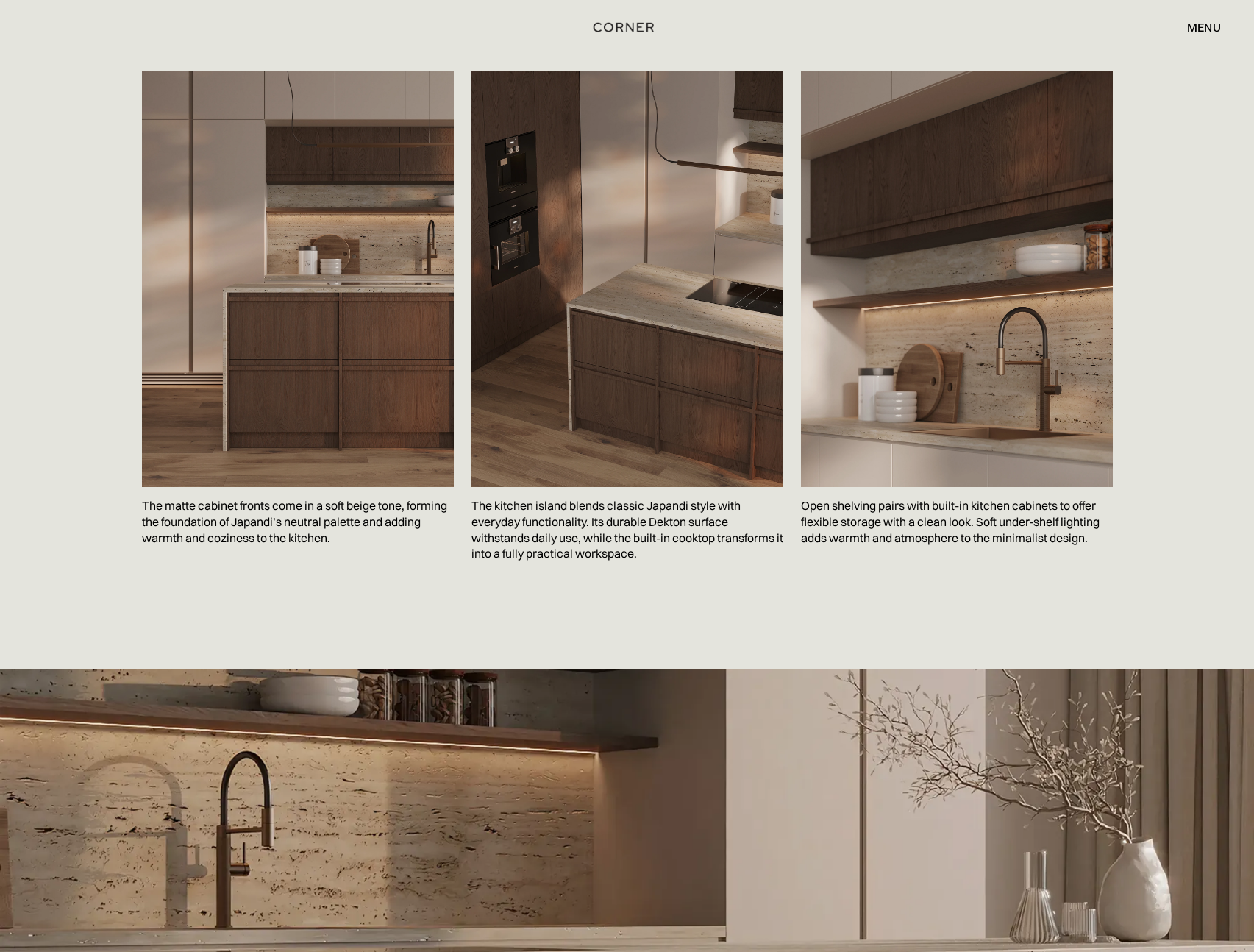
drag, startPoint x: 1083, startPoint y: 632, endPoint x: 1176, endPoint y: 609, distance: 95.8
click at [1083, 632] on div "Save The matte cabinet fronts come in a soft beige tone, forming the foundation…" at bounding box center [627, 351] width 1015 height 634
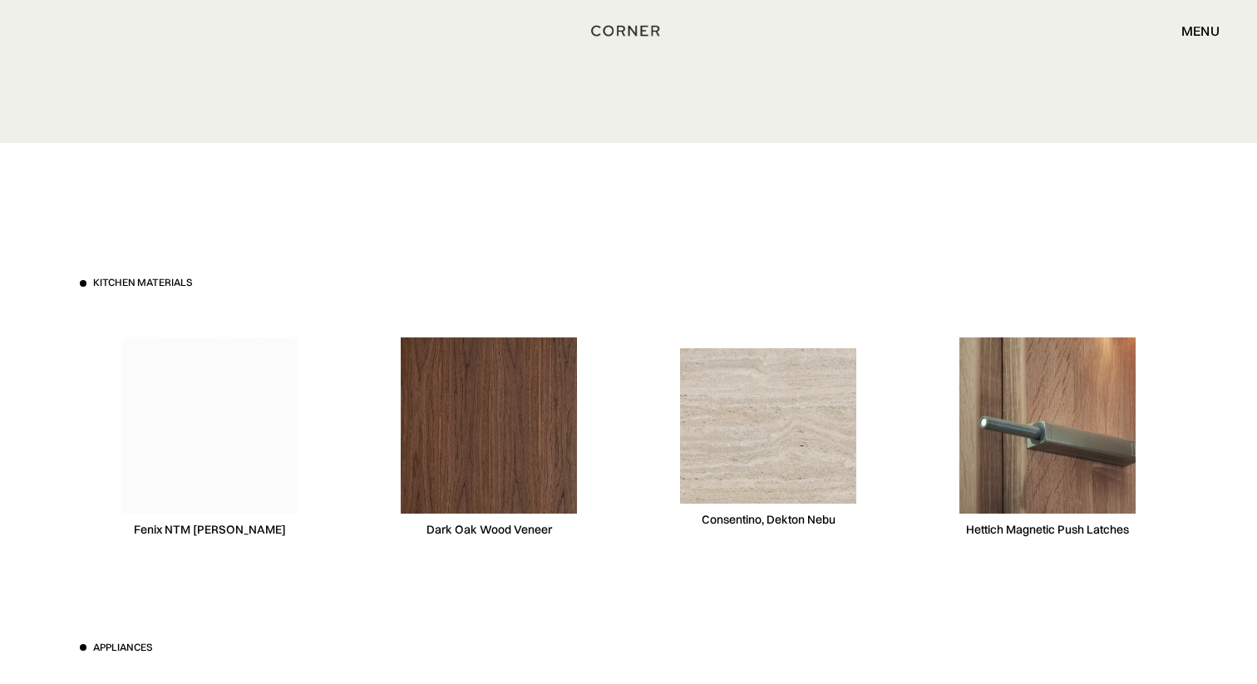
scroll to position [4926, 0]
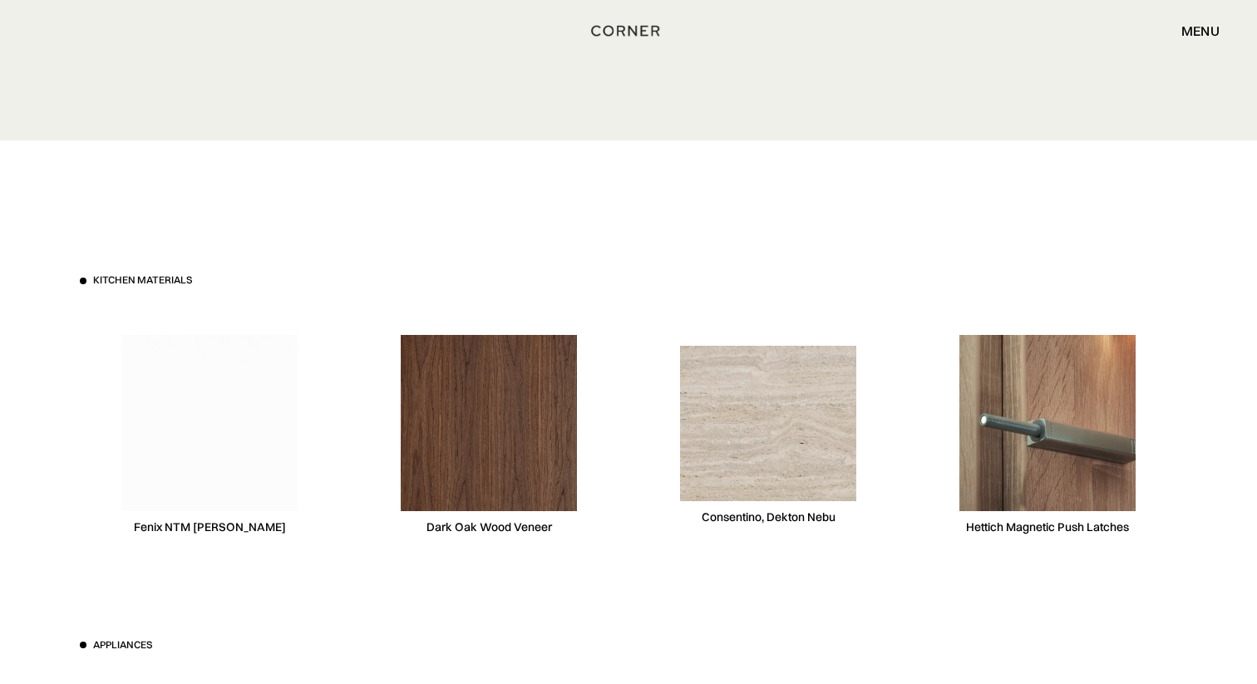
click at [253, 467] on img at bounding box center [209, 423] width 176 height 176
drag, startPoint x: 285, startPoint y: 530, endPoint x: 143, endPoint y: 530, distance: 142.1
click at [143, 530] on div "Fenix NTM Bianca Kos" at bounding box center [209, 436] width 259 height 256
copy div "Fenix NTM Bianca Kos"
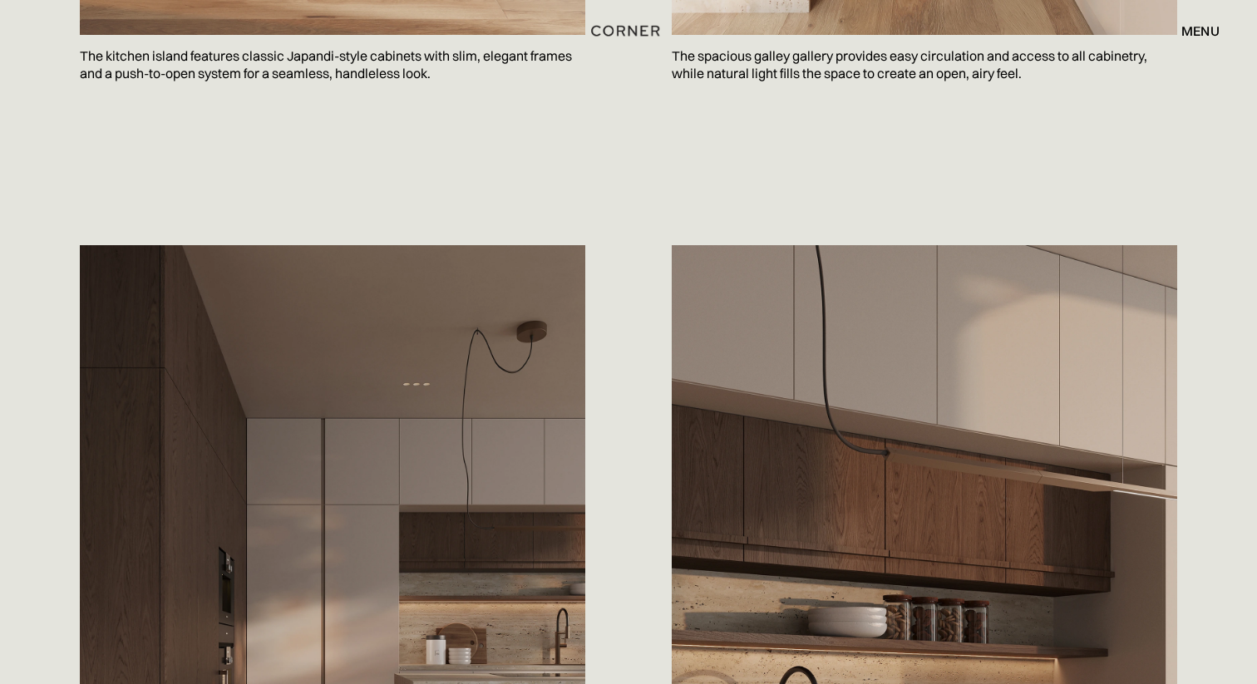
scroll to position [1621, 0]
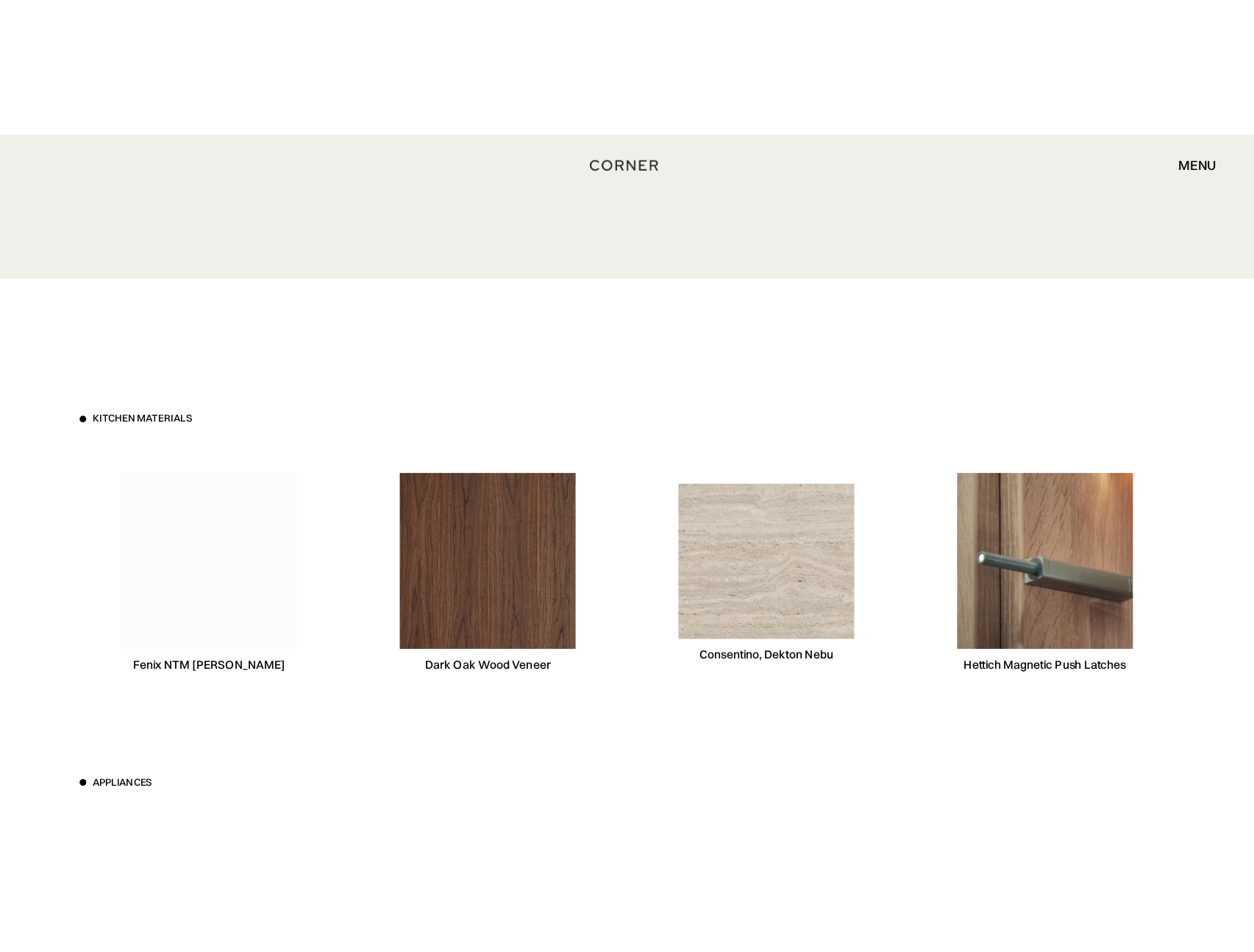
scroll to position [4416, 0]
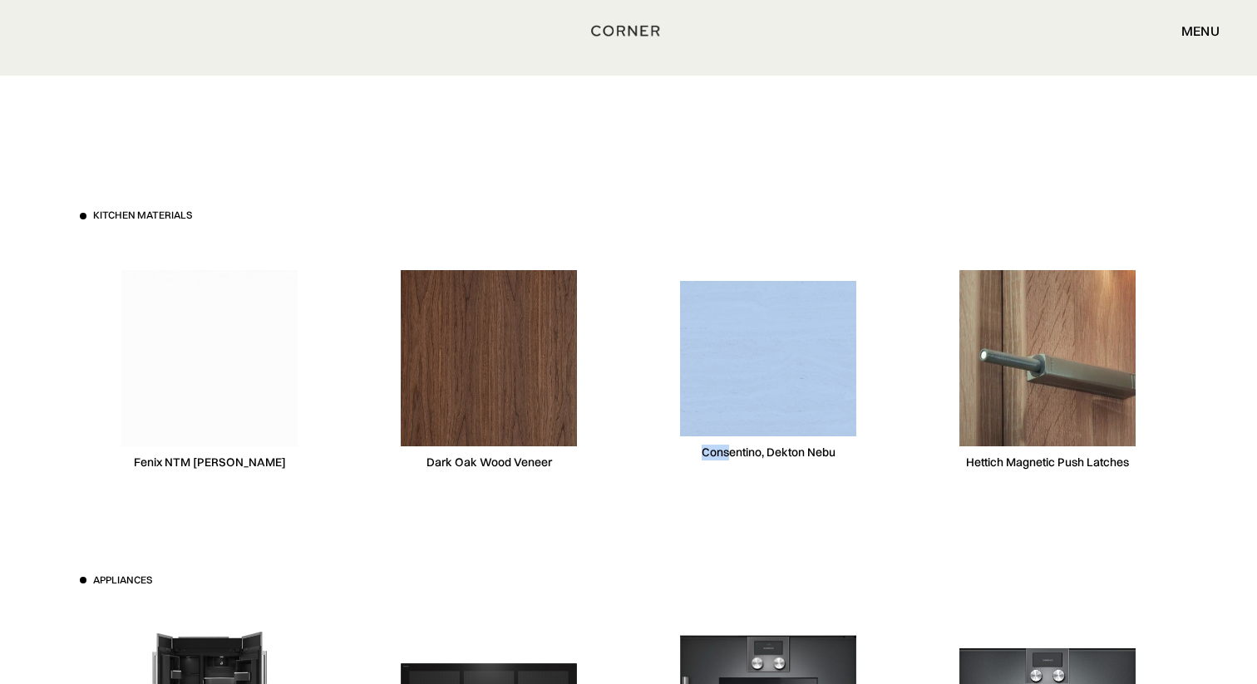
drag, startPoint x: 888, startPoint y: 460, endPoint x: 734, endPoint y: 456, distance: 153.8
click at [734, 456] on div "Consentino, Dekton Nebu" at bounding box center [767, 371] width 259 height 256
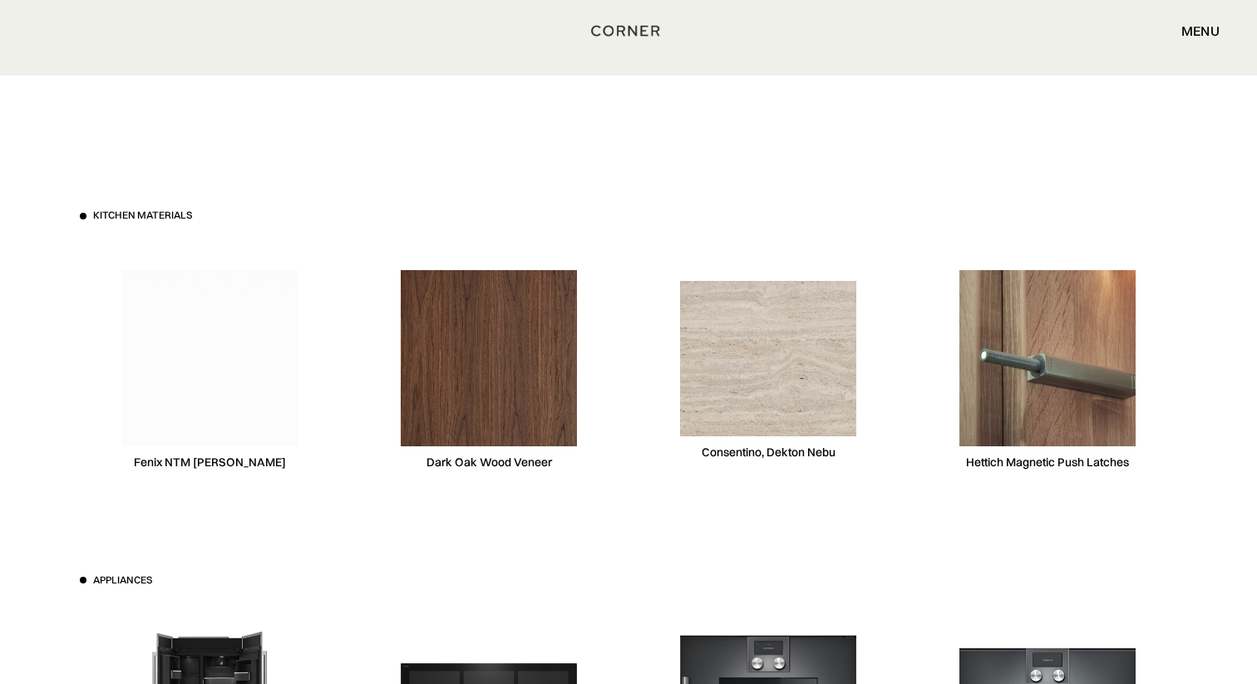
click at [692, 480] on div "Consentino, Dekton Nebu" at bounding box center [767, 371] width 259 height 256
drag, startPoint x: 702, startPoint y: 453, endPoint x: 833, endPoint y: 449, distance: 131.4
click at [833, 449] on div "Consentino, Dekton Nebu" at bounding box center [769, 453] width 134 height 16
copy div "Consentino, Dekton Nebu"
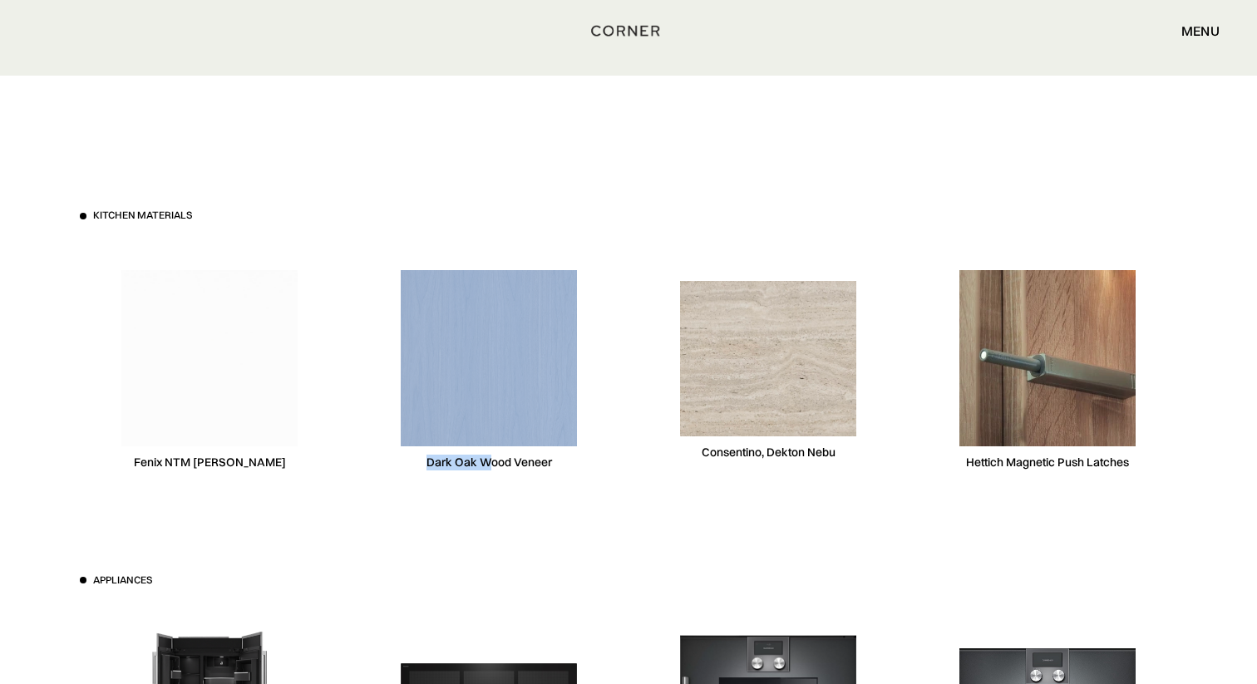
drag, startPoint x: 567, startPoint y: 459, endPoint x: 487, endPoint y: 459, distance: 79.8
click at [487, 459] on div "Dark Oak Wood Veneer" at bounding box center [488, 371] width 259 height 256
click at [487, 459] on div "Dark Oak Wood Veneer" at bounding box center [489, 463] width 126 height 16
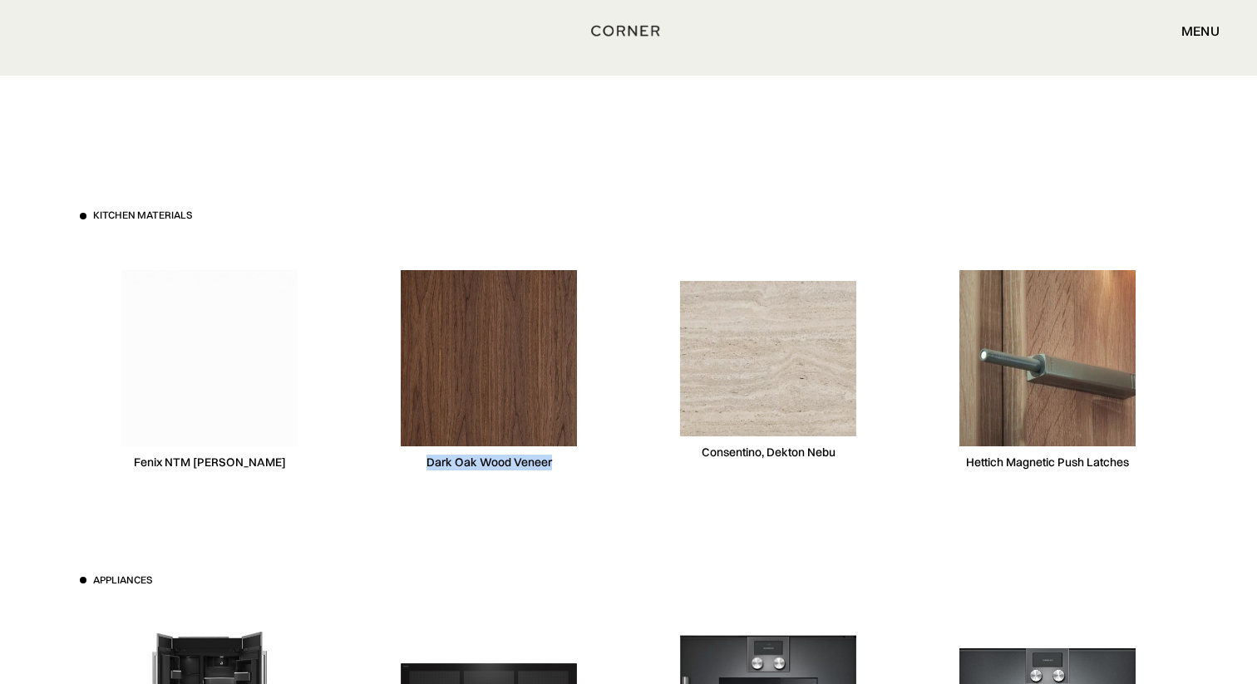
copy div "Dark Oak Wood Veneer"
drag, startPoint x: 427, startPoint y: 463, endPoint x: 561, endPoint y: 460, distance: 133.9
click at [561, 460] on div "Dark Oak Wood Veneer" at bounding box center [488, 371] width 259 height 256
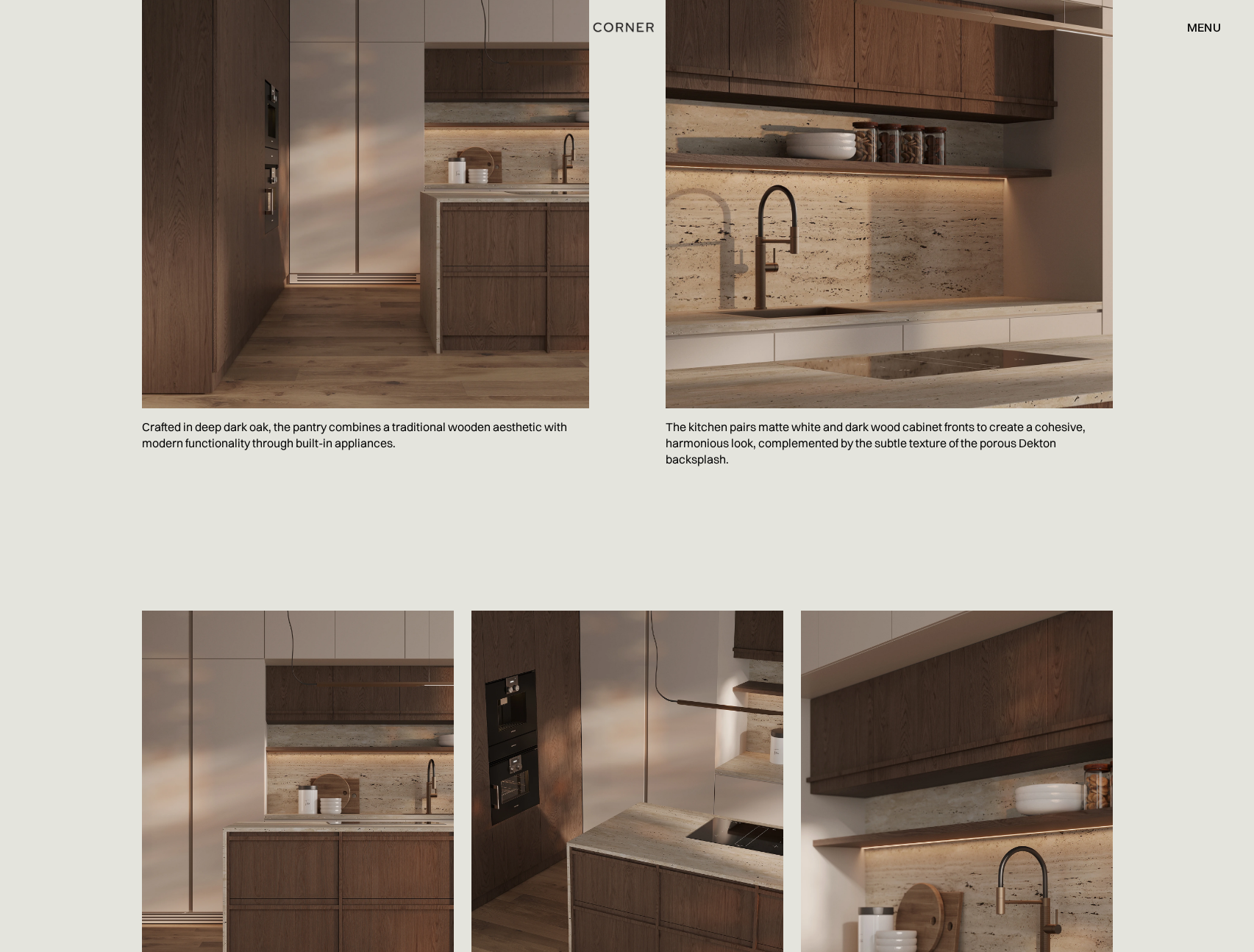
scroll to position [0, 0]
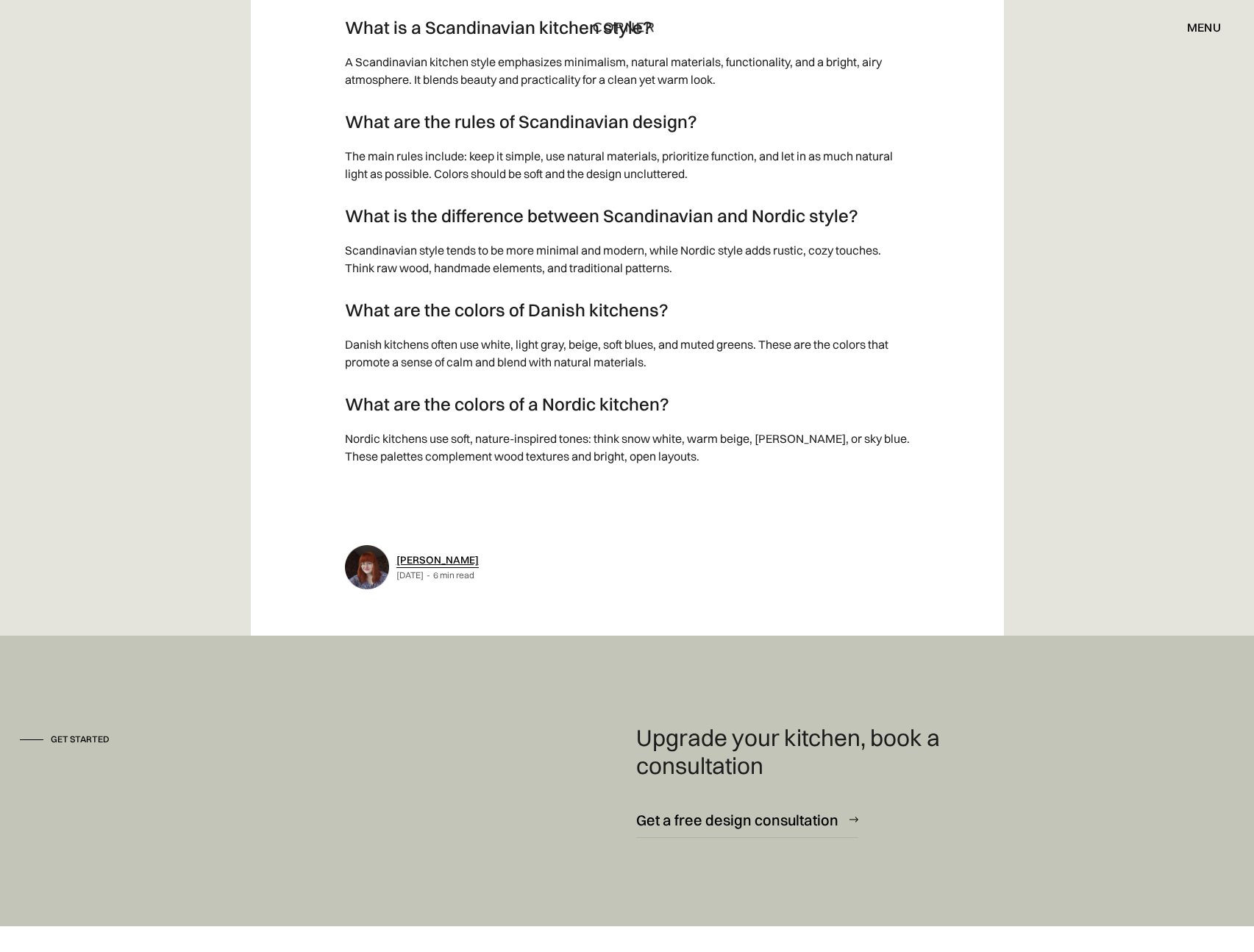
scroll to position [8864, 0]
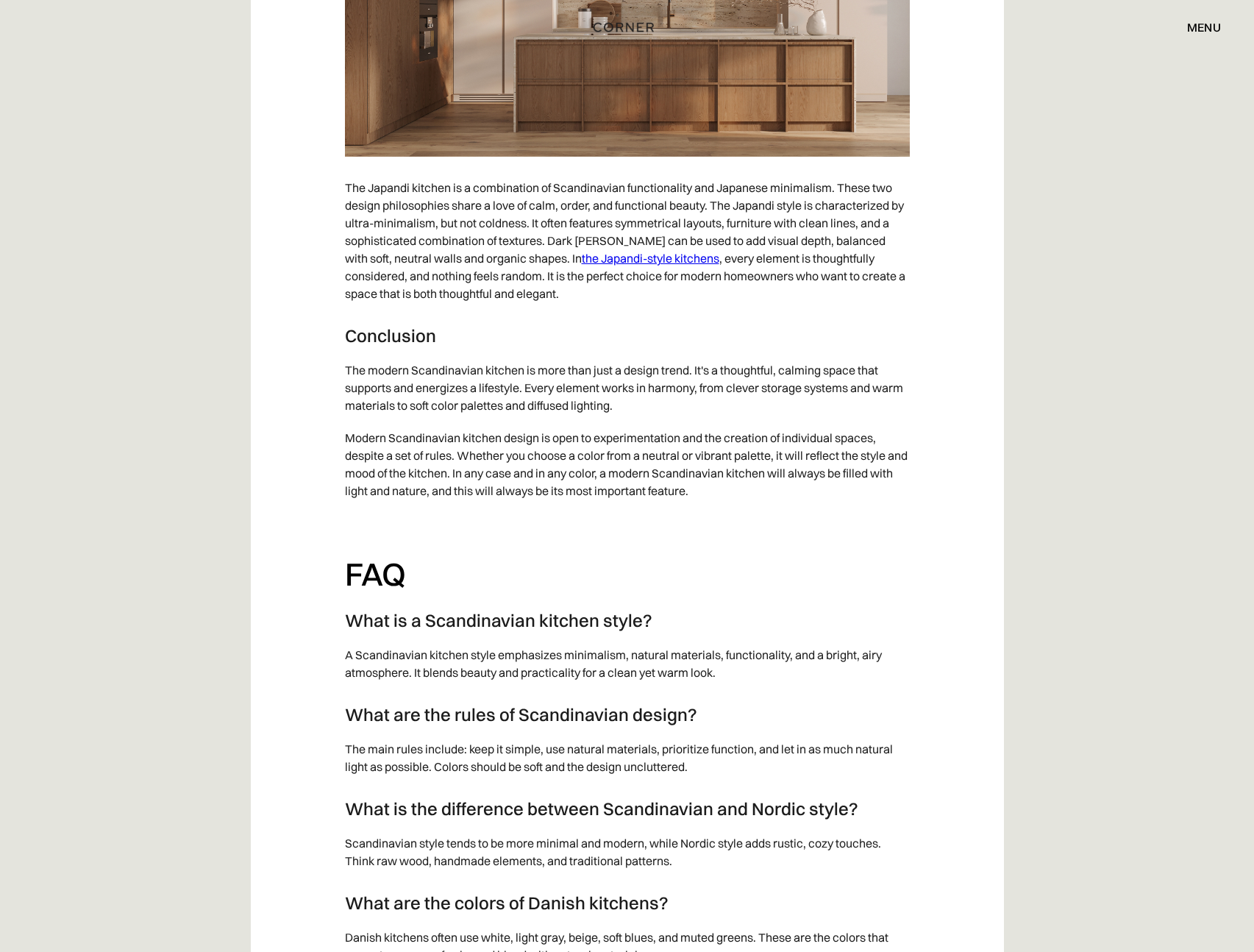
scroll to position [9163, 0]
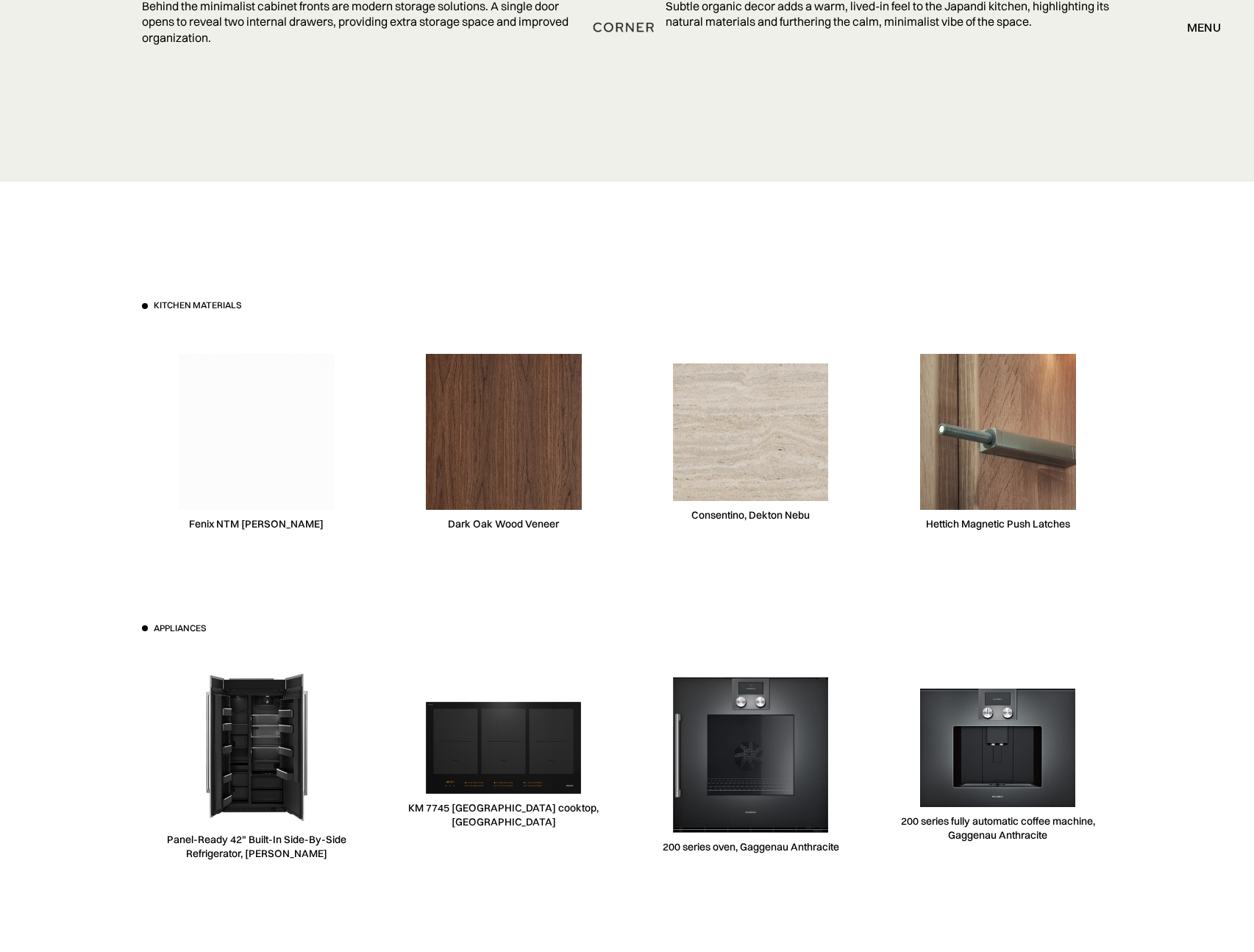
scroll to position [4484, 0]
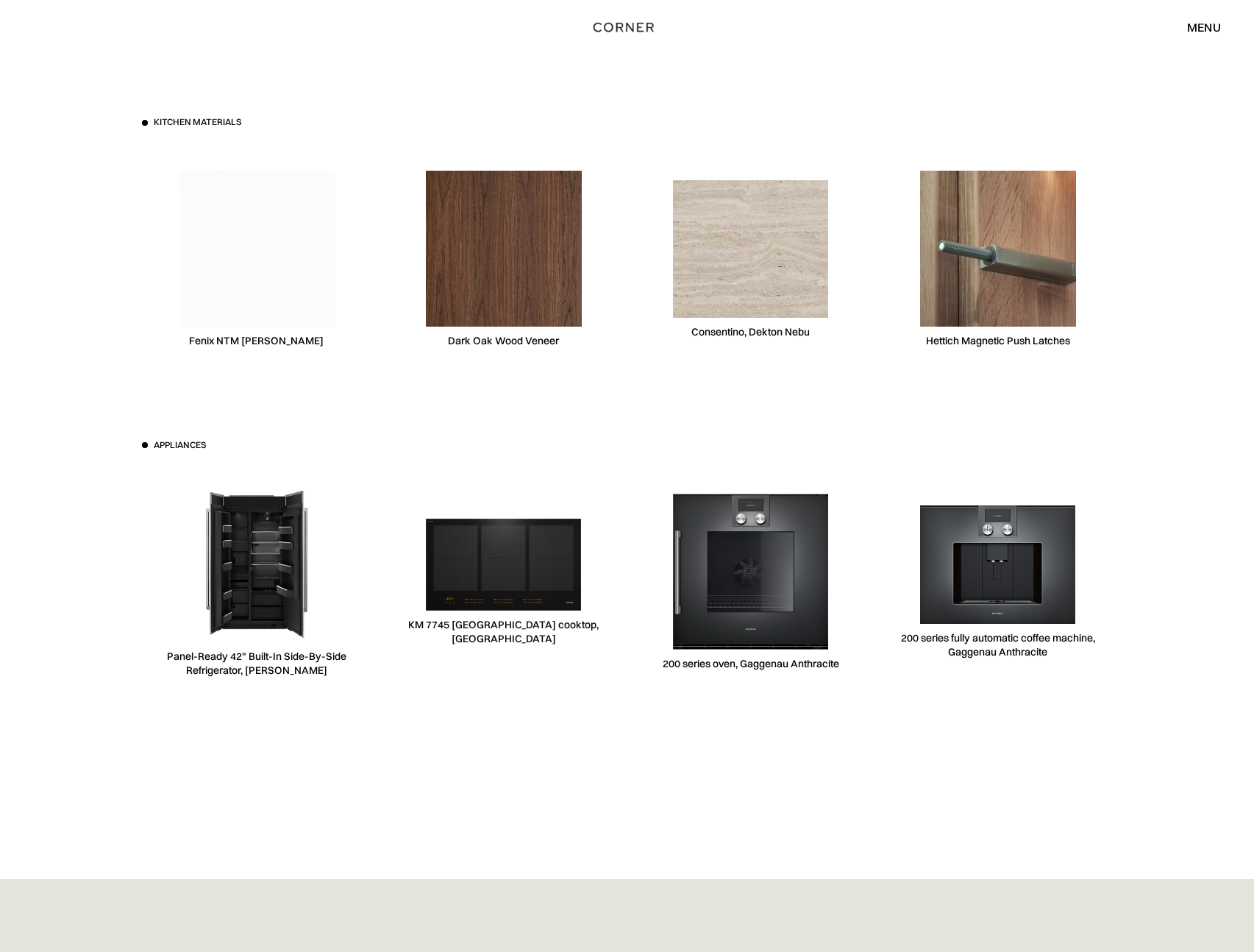
click at [314, 348] on div "Fenix NTM Bianca Kos" at bounding box center [256, 259] width 229 height 226
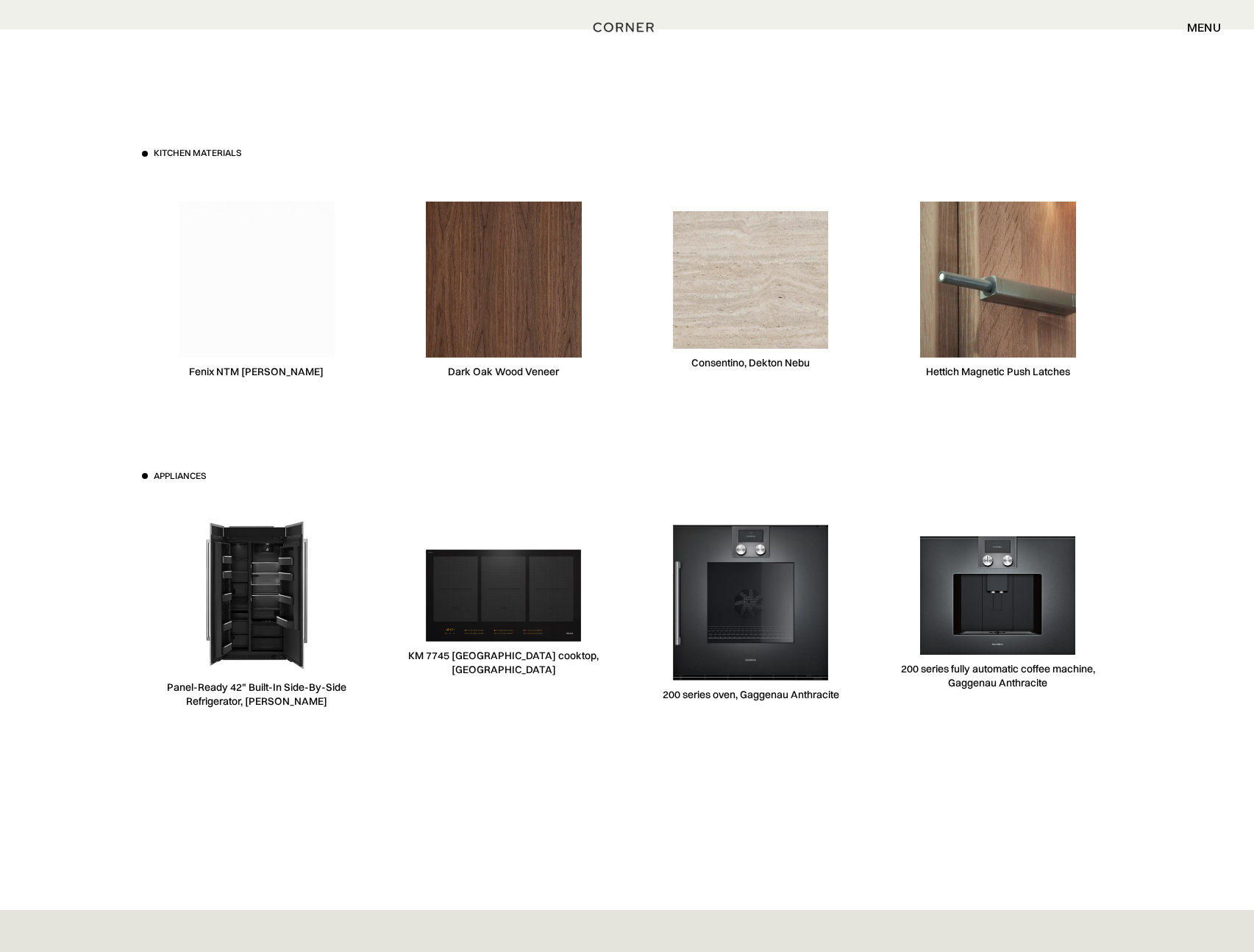
scroll to position [4371, 0]
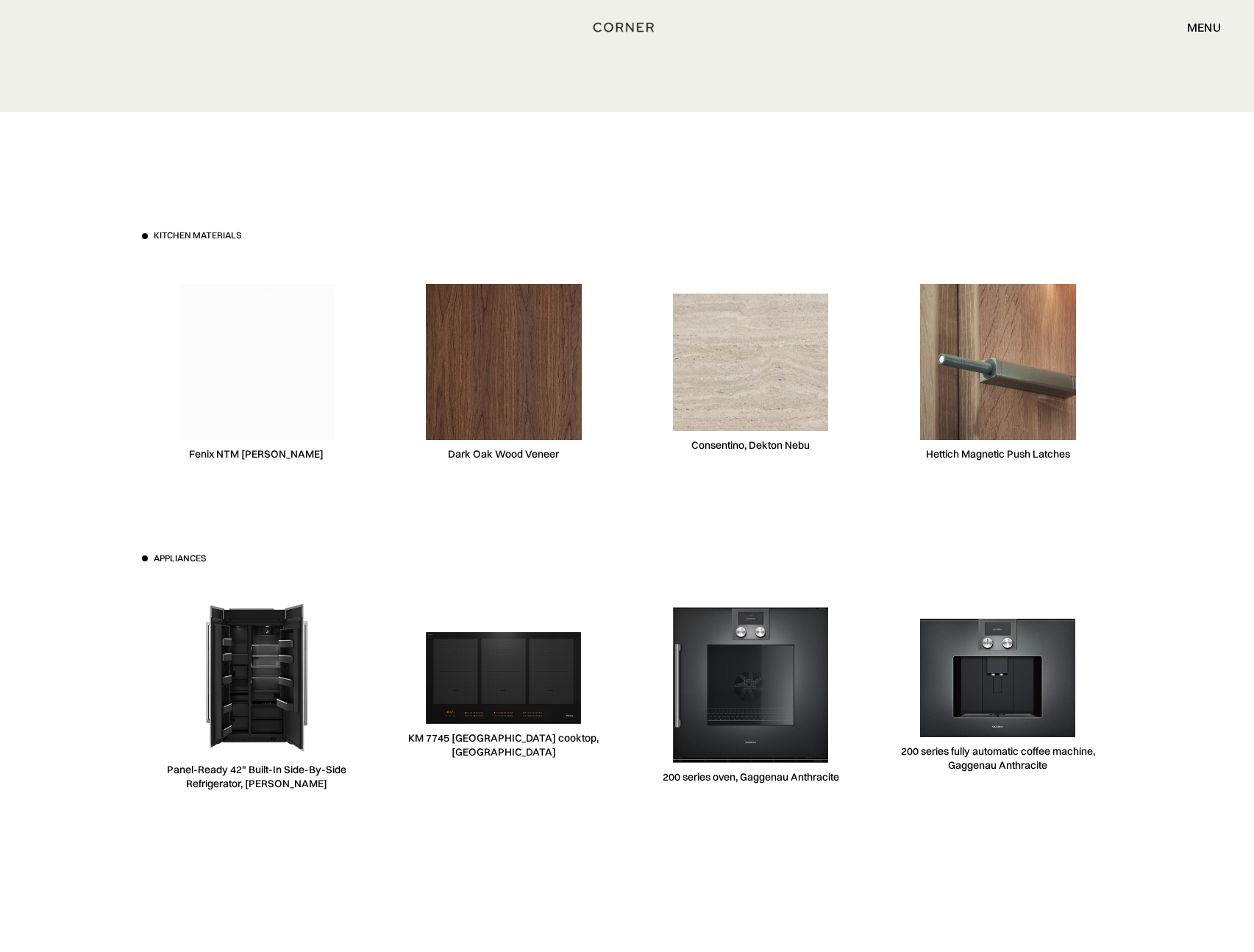
drag, startPoint x: 281, startPoint y: 466, endPoint x: 294, endPoint y: 460, distance: 14.3
click at [281, 464] on div "Fenix NTM Bianca Kos" at bounding box center [256, 372] width 229 height 226
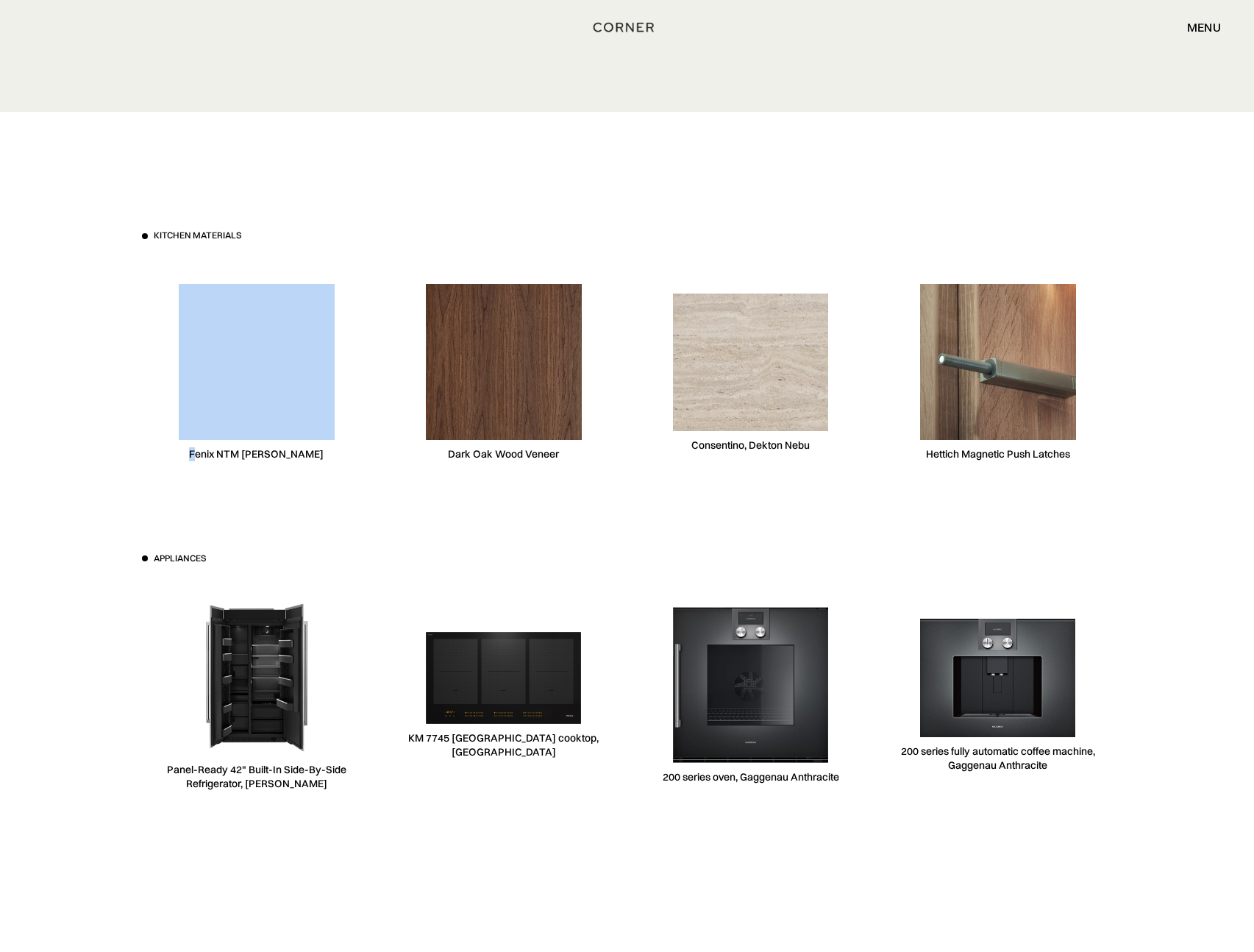
drag, startPoint x: 327, startPoint y: 451, endPoint x: 211, endPoint y: 453, distance: 116.0
click at [208, 452] on div "Fenix NTM Bianca Kos" at bounding box center [256, 372] width 229 height 226
click at [201, 459] on div "Fenix NTM Bianca Kos" at bounding box center [256, 372] width 229 height 226
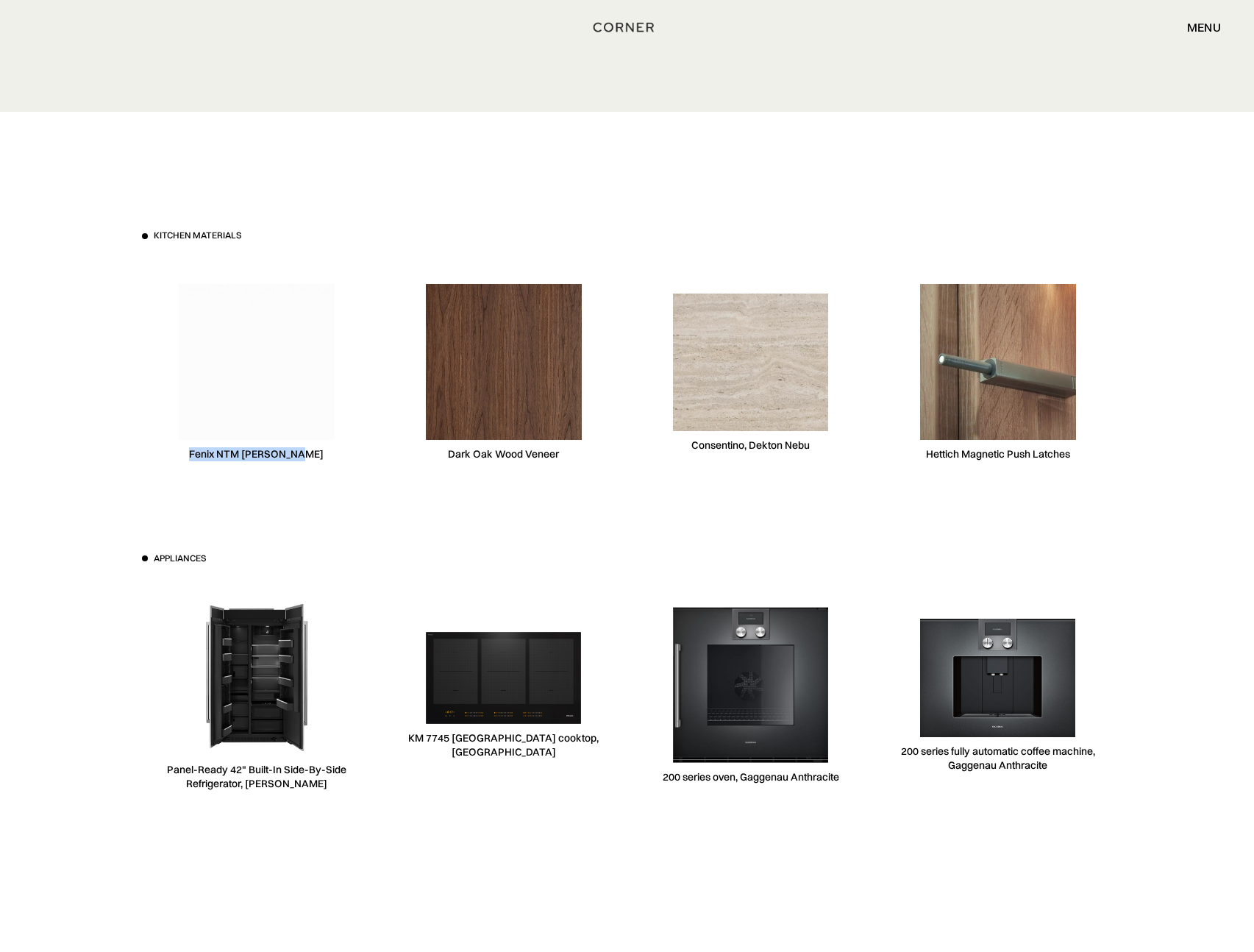
copy div "Fenix NTM Bianca Kos"
drag, startPoint x: 203, startPoint y: 453, endPoint x: 311, endPoint y: 457, distance: 108.1
click at [311, 457] on div "Fenix NTM Bianca Kos" at bounding box center [256, 372] width 229 height 226
drag, startPoint x: 564, startPoint y: 457, endPoint x: 449, endPoint y: 456, distance: 115.0
click at [449, 456] on div "Dark Oak Wood Veneer" at bounding box center [504, 372] width 229 height 226
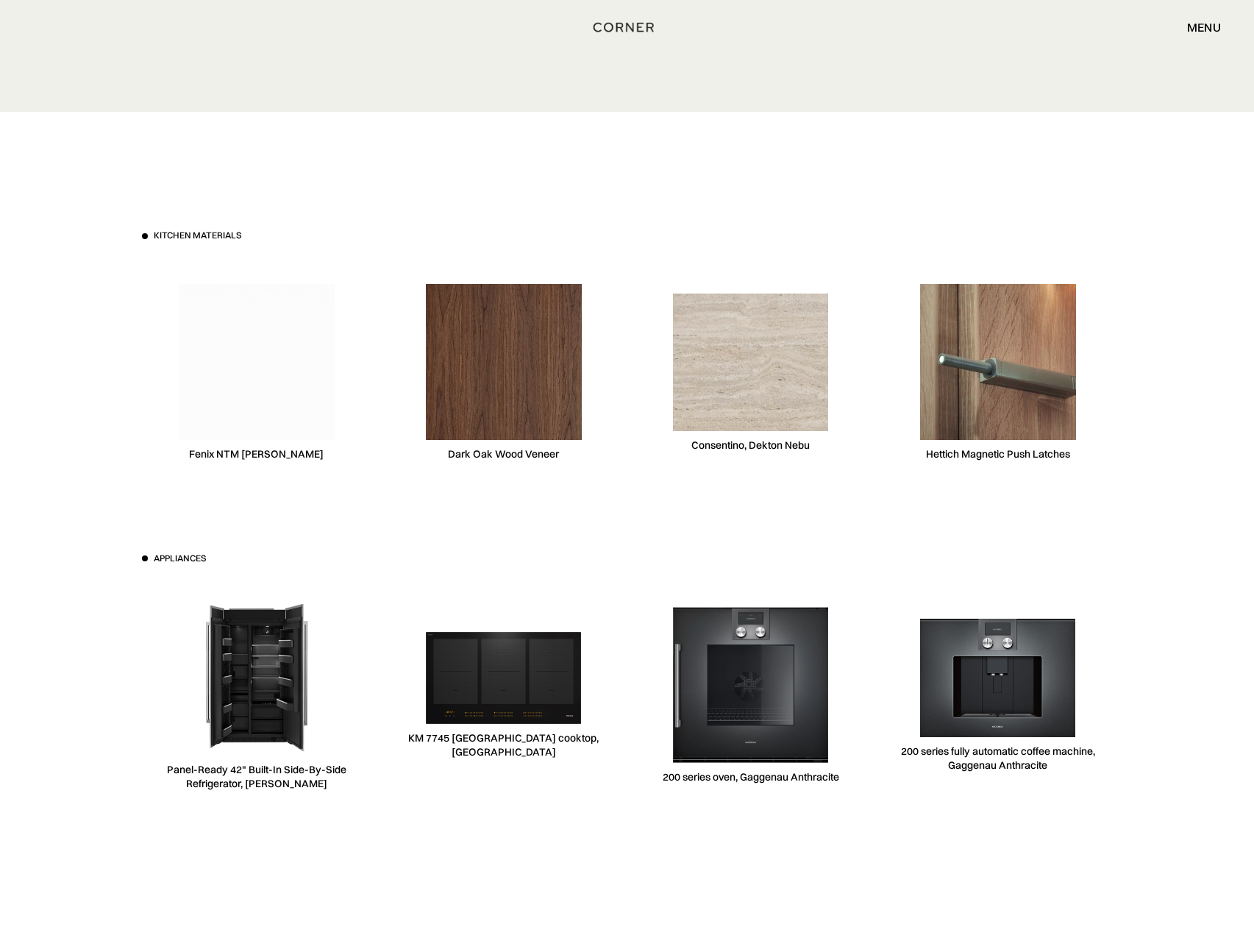
click at [827, 447] on div "Consentino, Dekton Nebu" at bounding box center [750, 372] width 229 height 226
click at [604, 453] on div "Kitchen materials Fenix NTM Bianca Kos Dark Oak Wood Veneer Consentino, Dekton …" at bounding box center [627, 357] width 971 height 257
copy div "Dark Oak Wood Veneer"
drag, startPoint x: 562, startPoint y: 456, endPoint x: 445, endPoint y: 457, distance: 117.0
click at [445, 457] on div "Dark Oak Wood Veneer" at bounding box center [504, 372] width 229 height 226
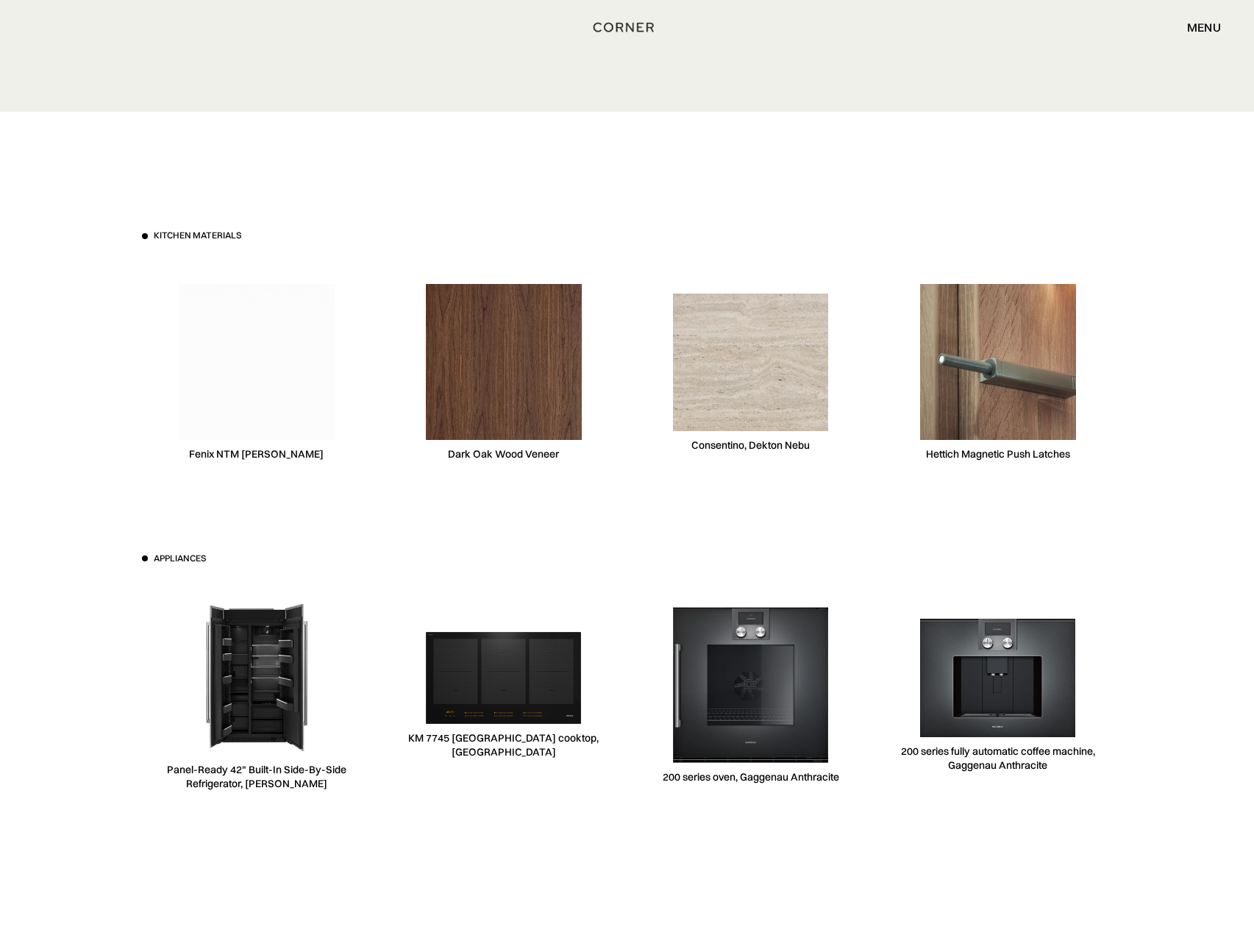
drag, startPoint x: 746, startPoint y: 457, endPoint x: 755, endPoint y: 456, distance: 9.1
click at [747, 457] on div "Consentino, Dekton Nebu" at bounding box center [750, 372] width 229 height 226
drag, startPoint x: 825, startPoint y: 447, endPoint x: 682, endPoint y: 448, distance: 143.0
click at [682, 448] on div "Consentino, Dekton Nebu" at bounding box center [750, 372] width 229 height 226
copy div "Consentino, Dekton Nebu"
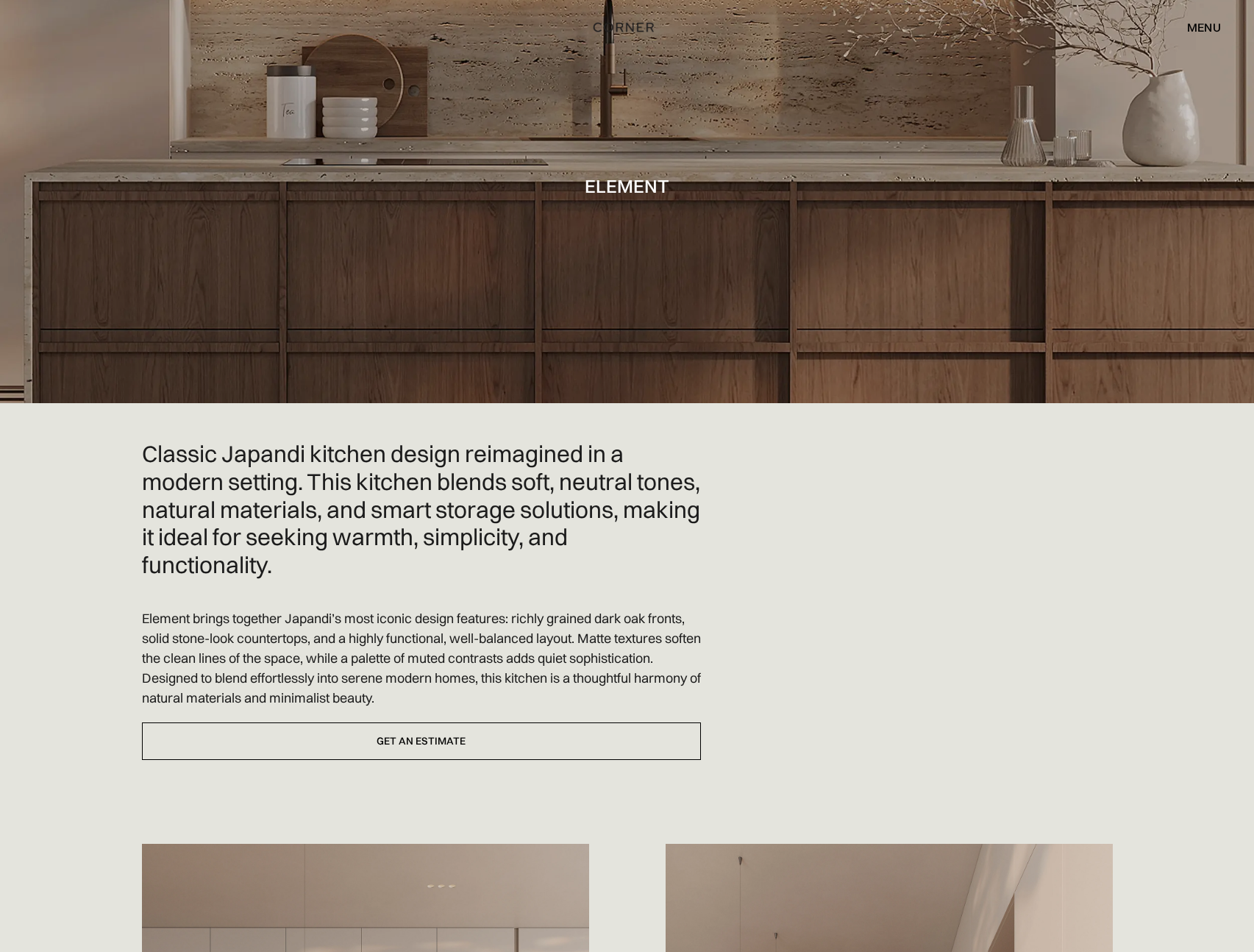
scroll to position [0, 0]
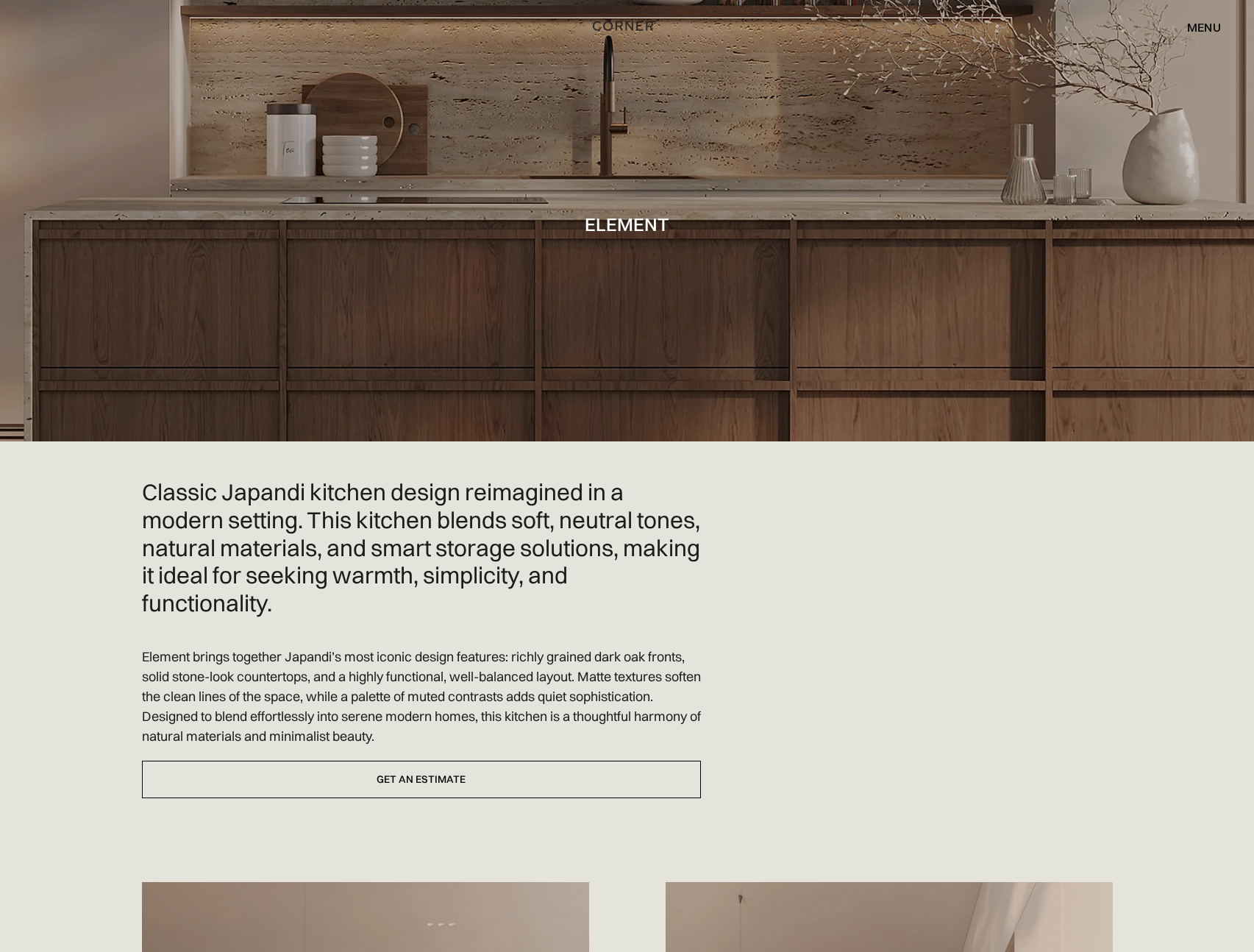
click at [622, 25] on img "home" at bounding box center [623, 26] width 60 height 19
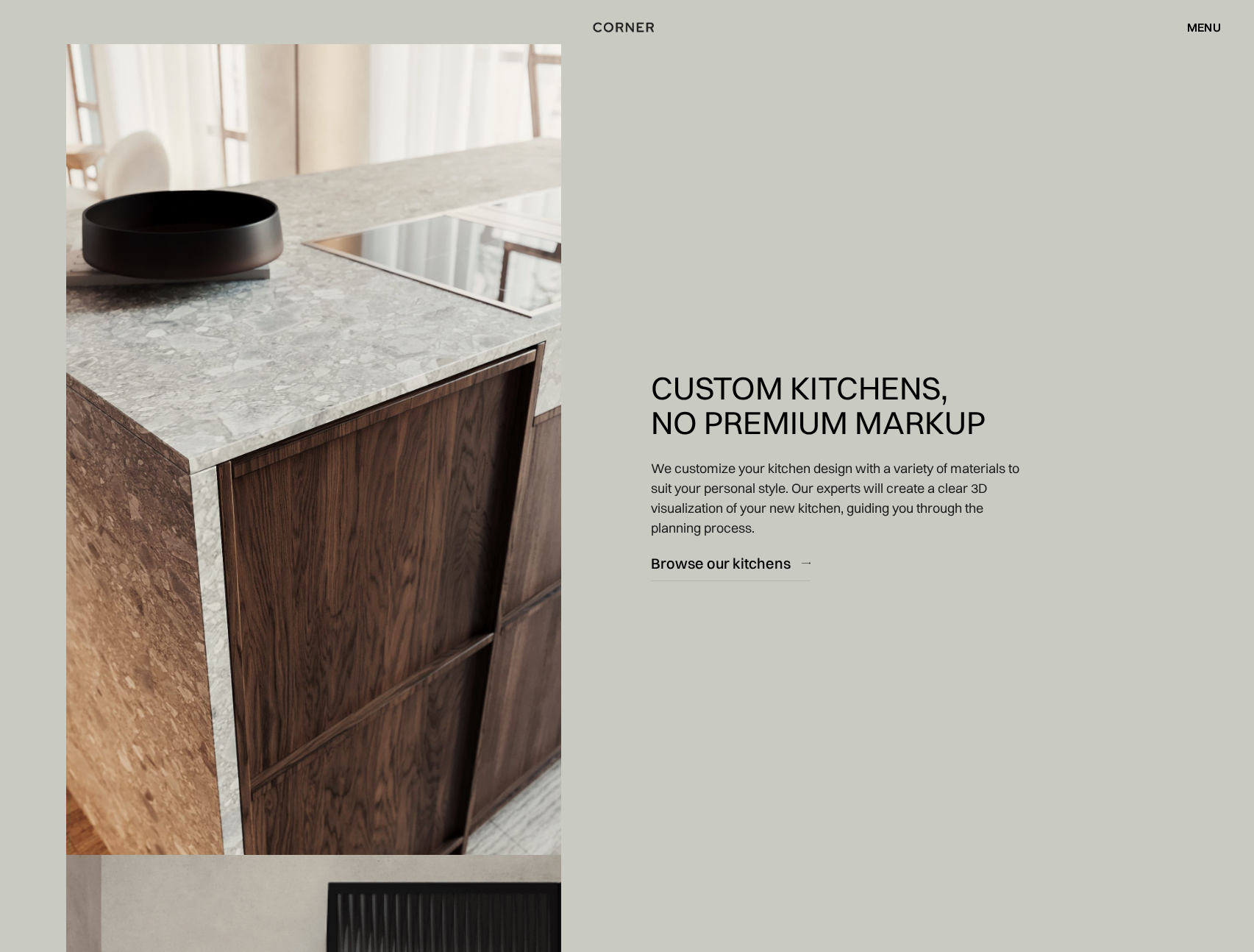
scroll to position [2745, 0]
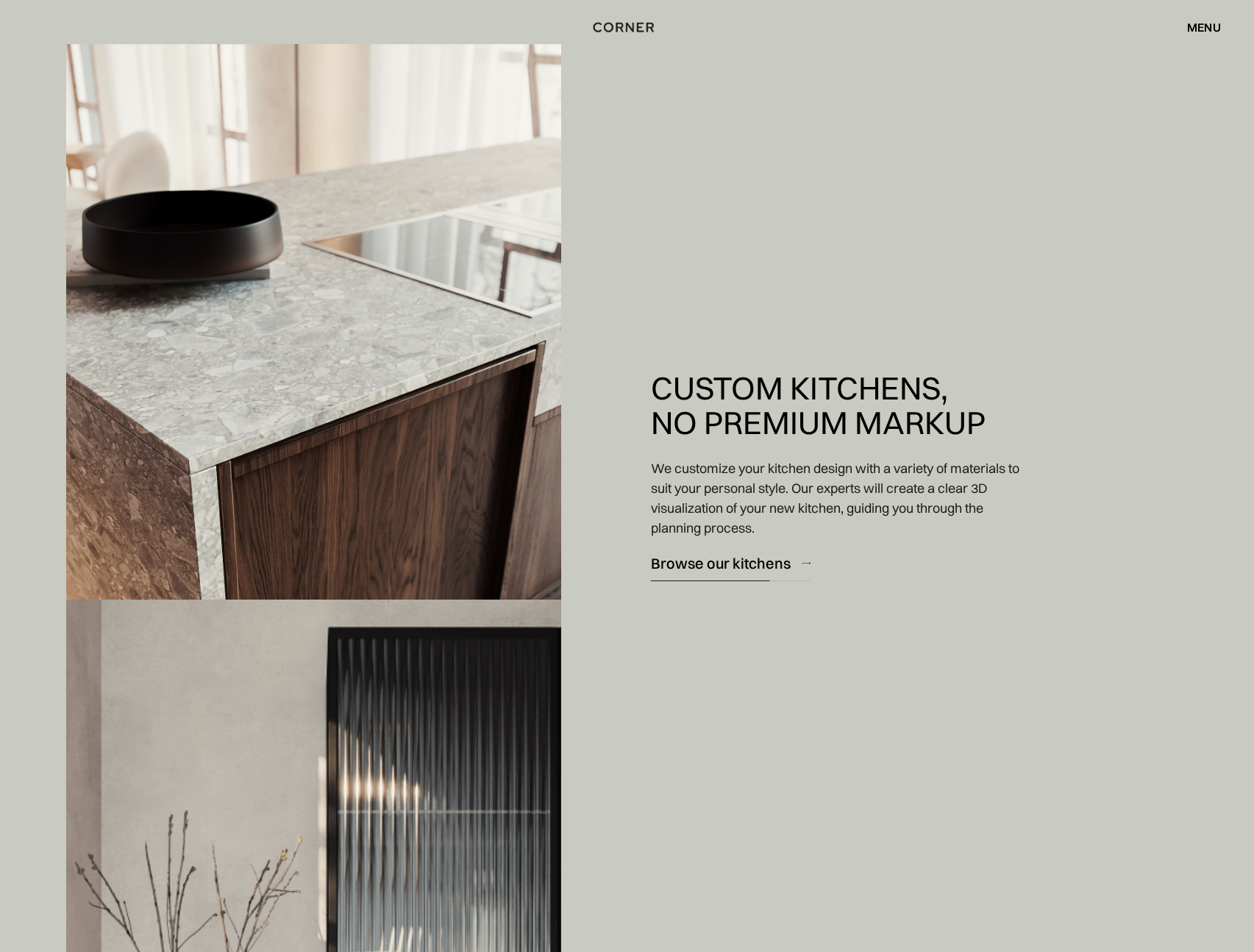
click at [712, 564] on div "Browse our kitchens" at bounding box center [721, 563] width 140 height 19
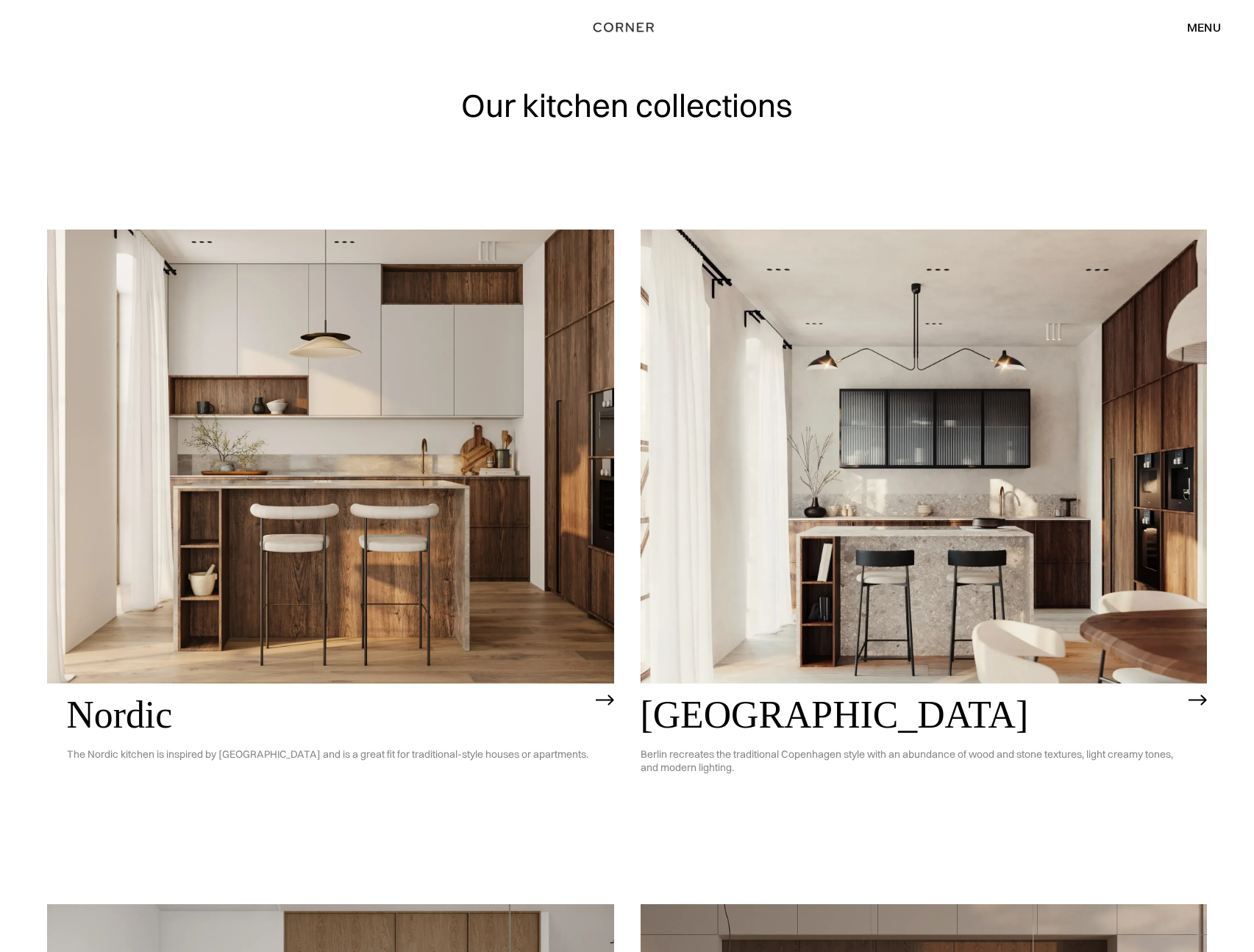
scroll to position [94, 0]
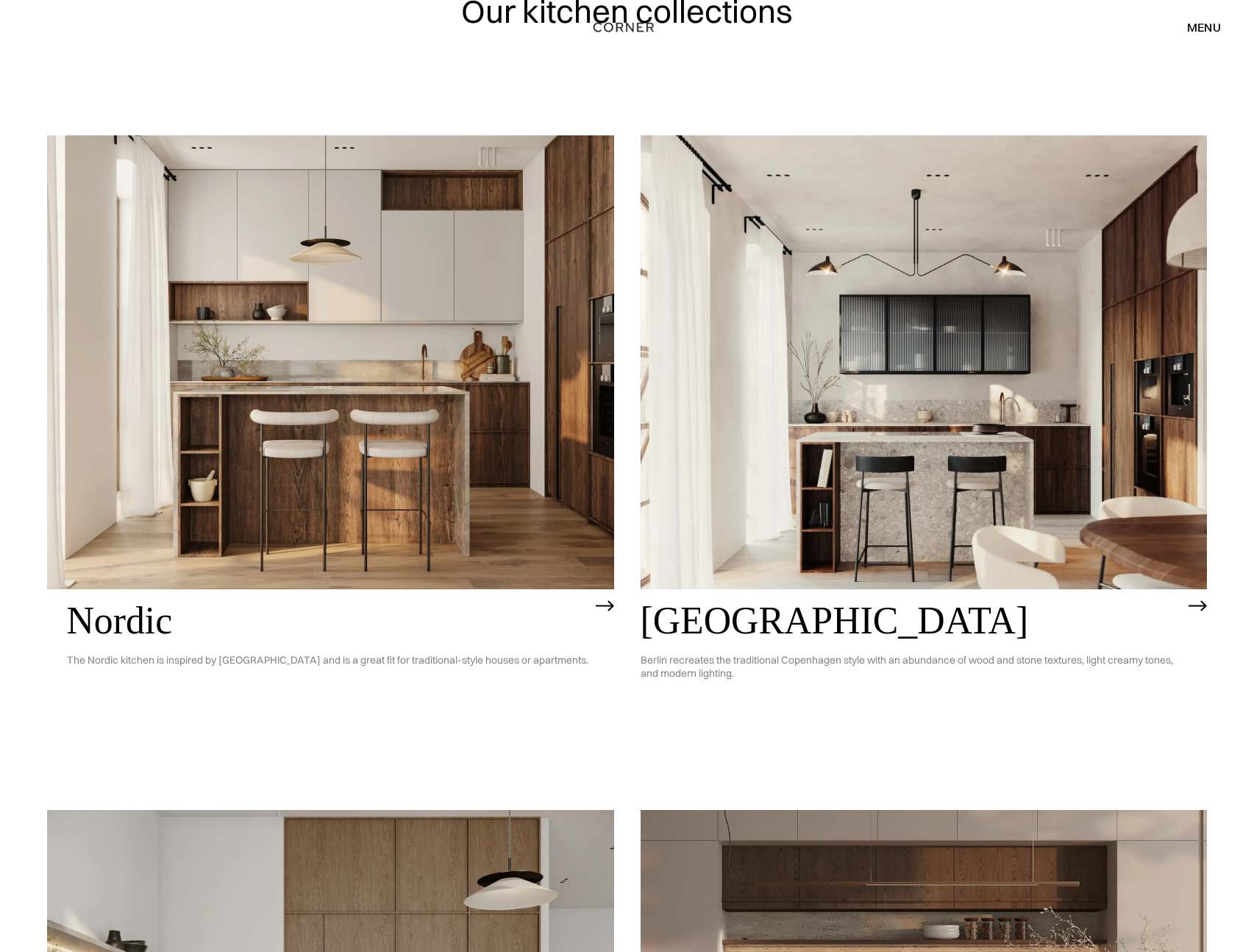
click at [719, 529] on img at bounding box center [924, 362] width 567 height 453
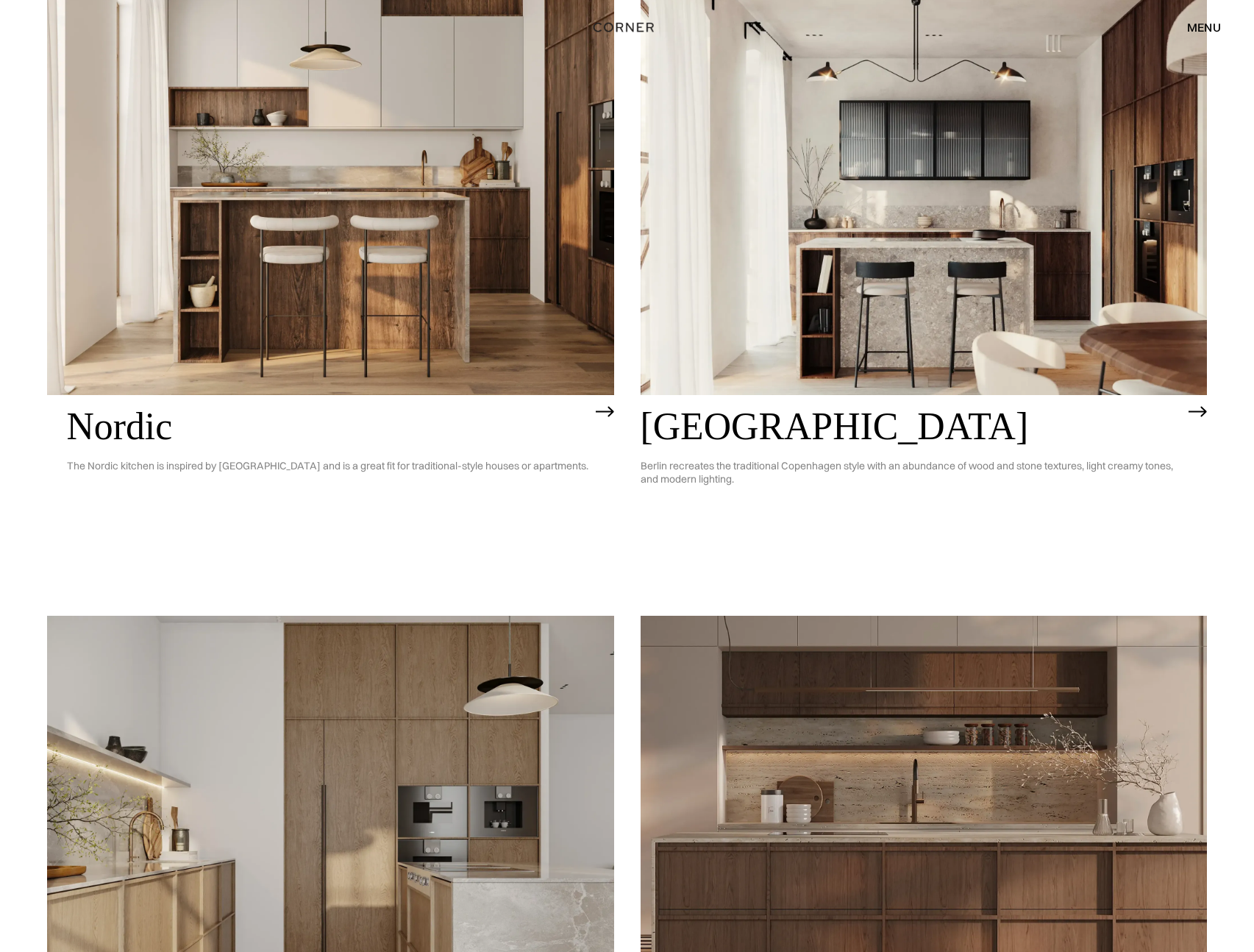
scroll to position [610, 0]
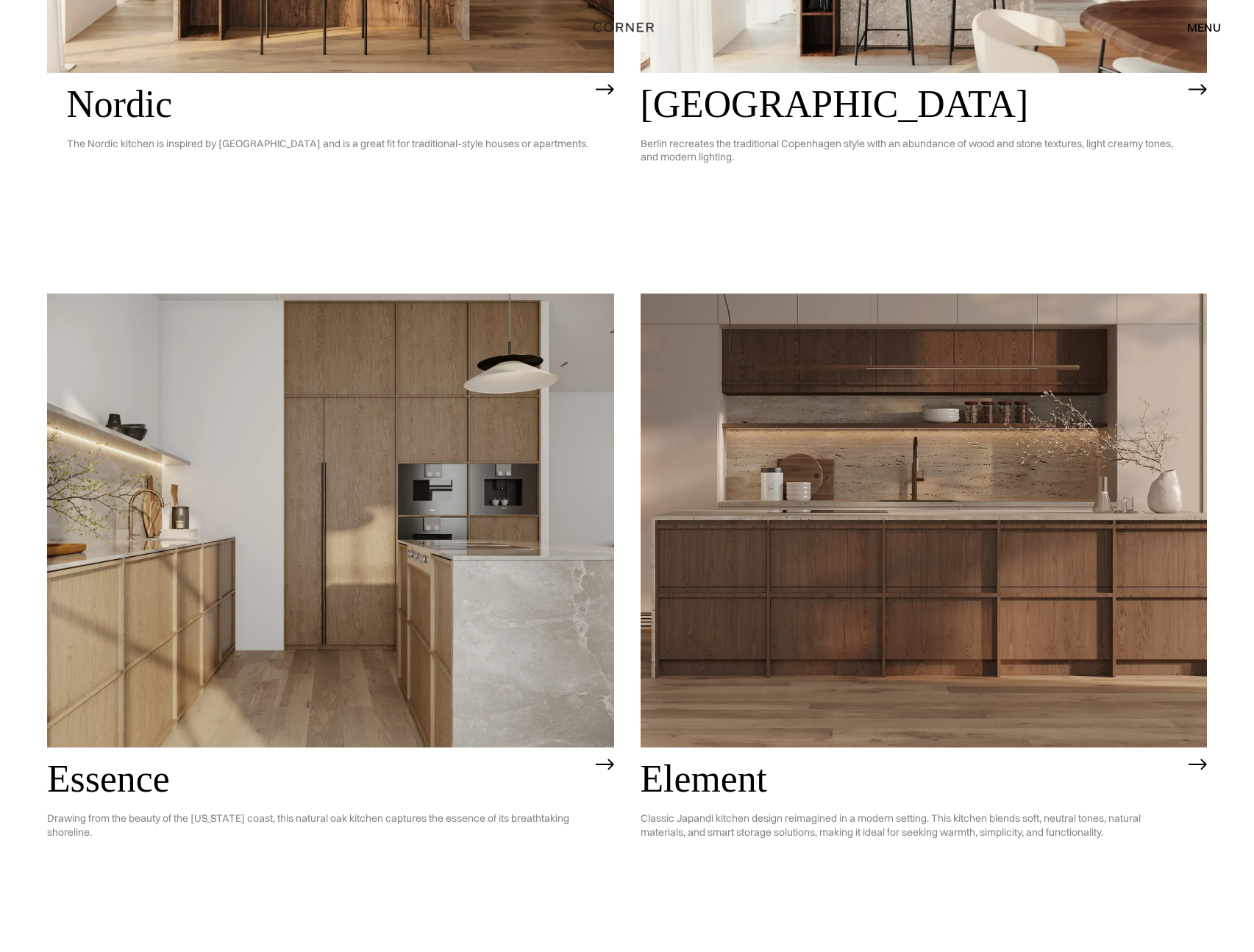
click at [813, 726] on img at bounding box center [924, 520] width 567 height 453
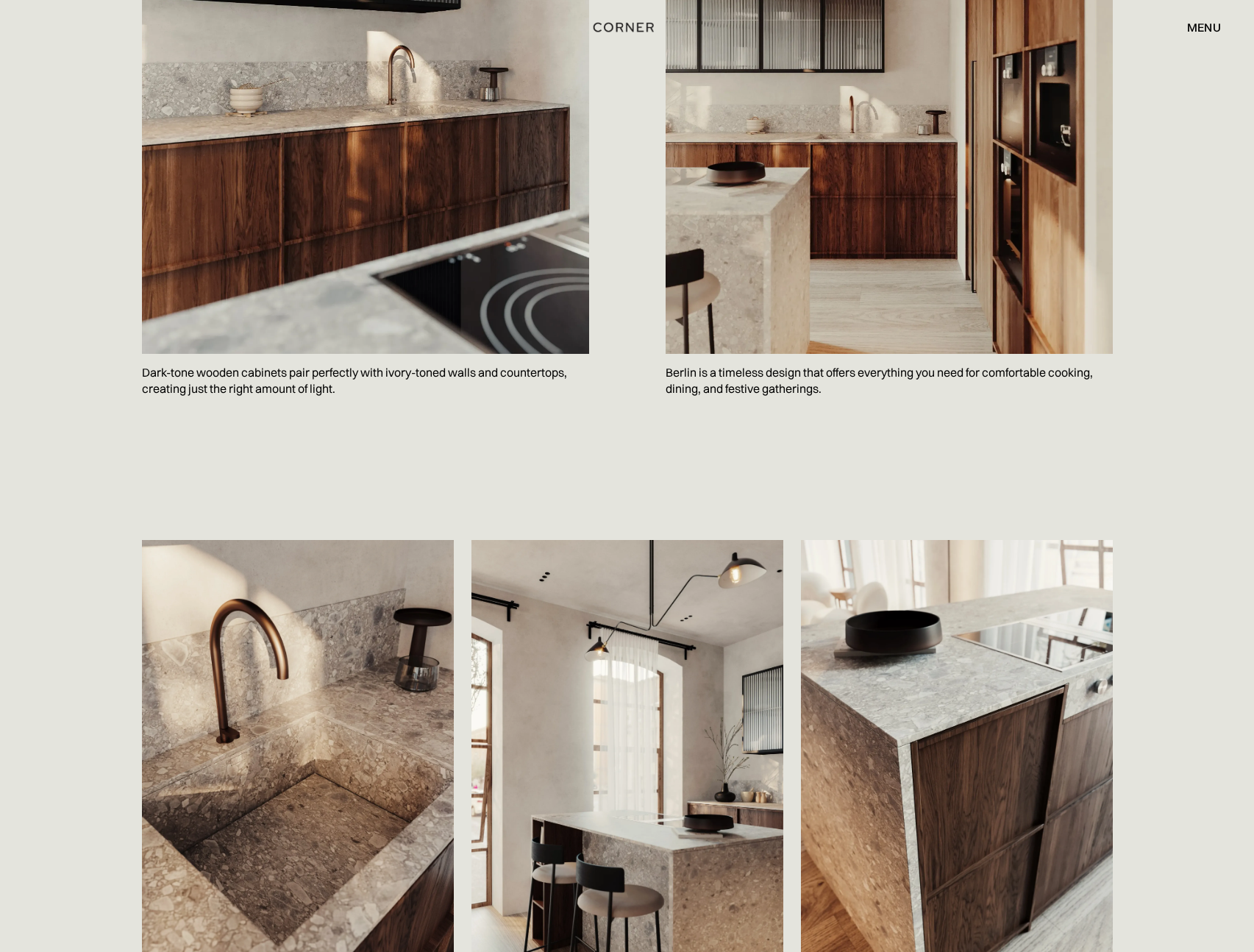
scroll to position [1983, 0]
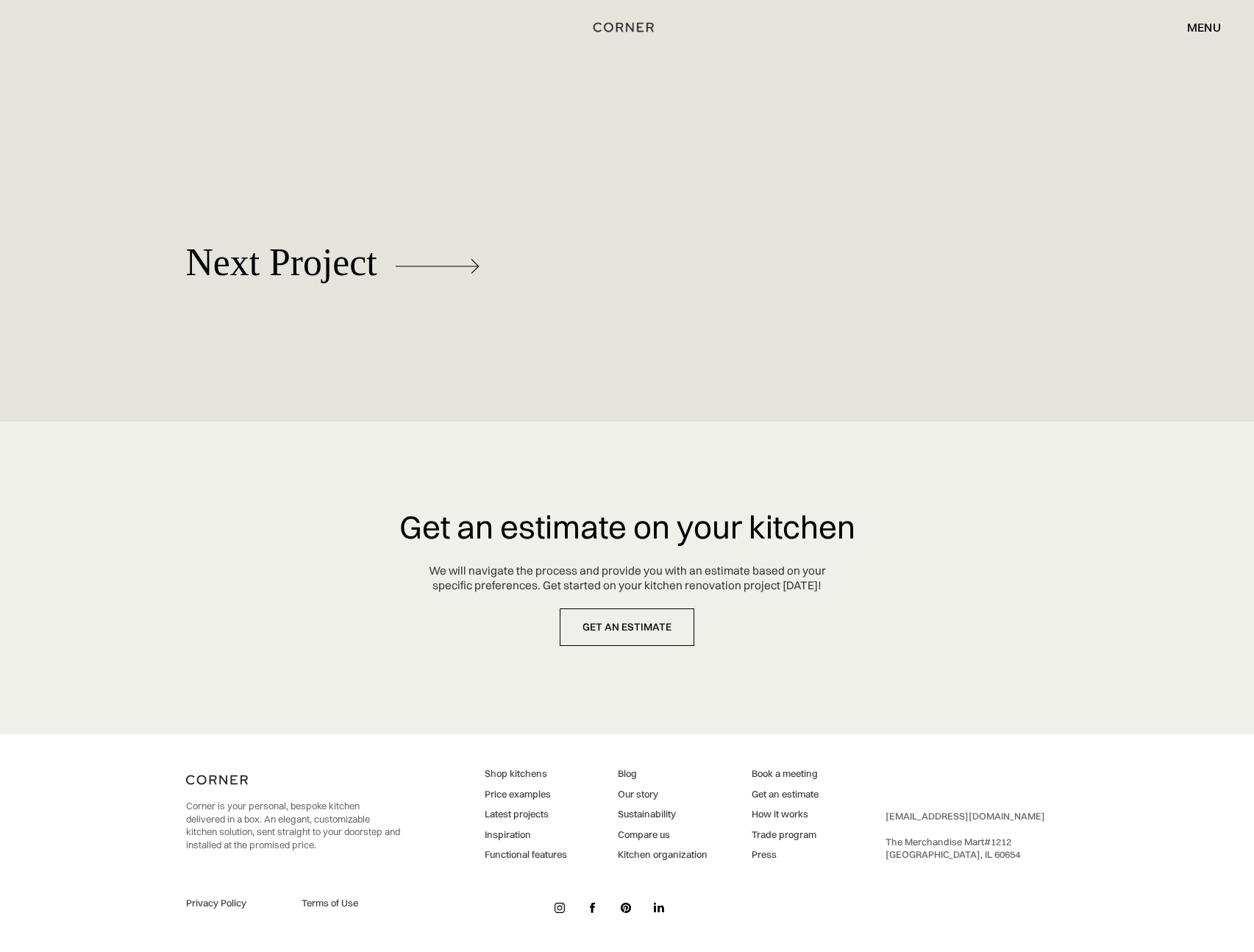
scroll to position [4532, 0]
